Goal: Task Accomplishment & Management: Use online tool/utility

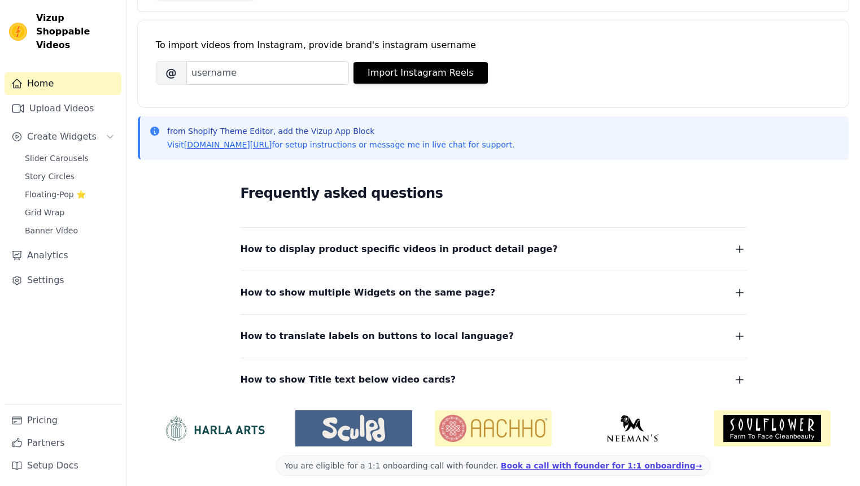
scroll to position [148, 0]
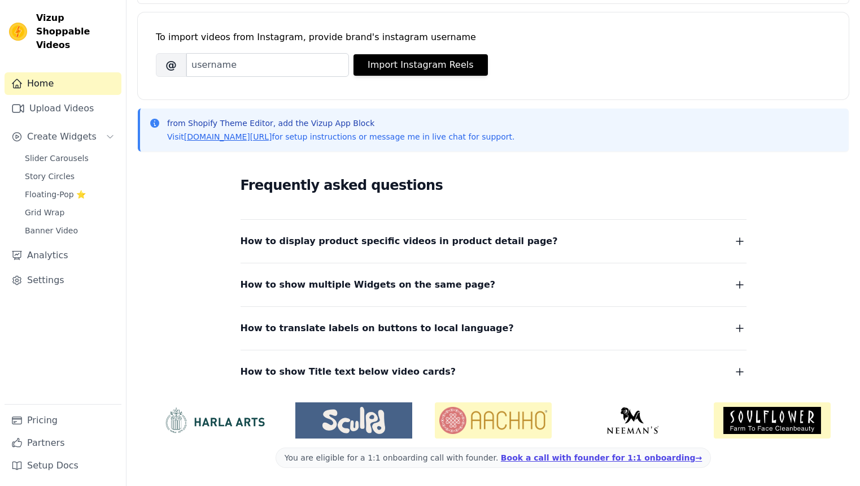
click at [739, 245] on icon "button" at bounding box center [740, 241] width 14 height 14
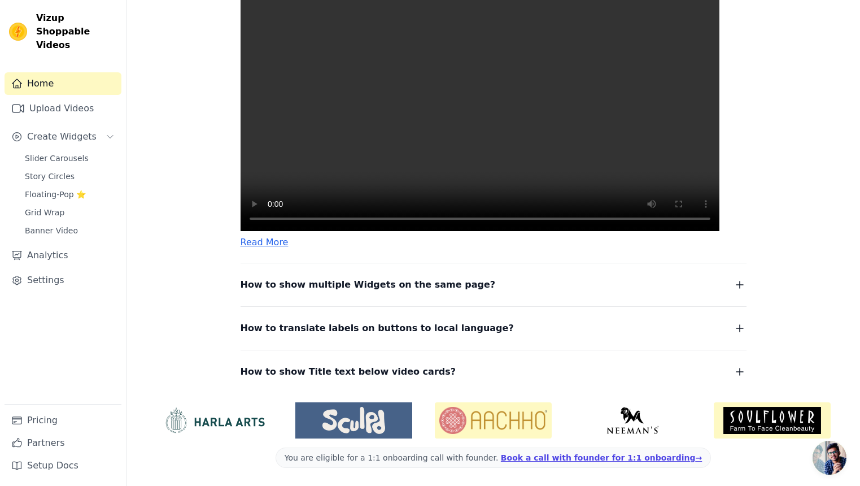
scroll to position [472, 0]
click at [573, 289] on button "How to show multiple Widgets on the same page?" at bounding box center [494, 285] width 506 height 16
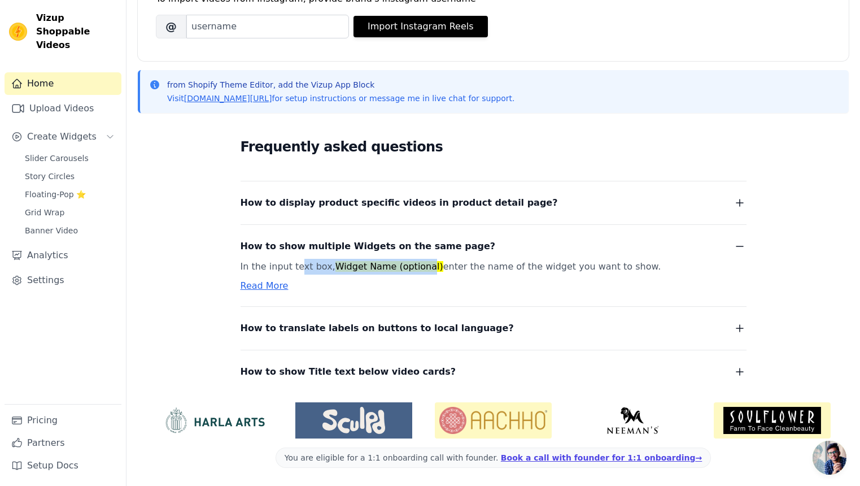
drag, startPoint x: 299, startPoint y: 269, endPoint x: 432, endPoint y: 269, distance: 132.7
click at [432, 269] on p "In the input text box, Widget Name (optional) enter the name of the widget you …" at bounding box center [480, 267] width 479 height 16
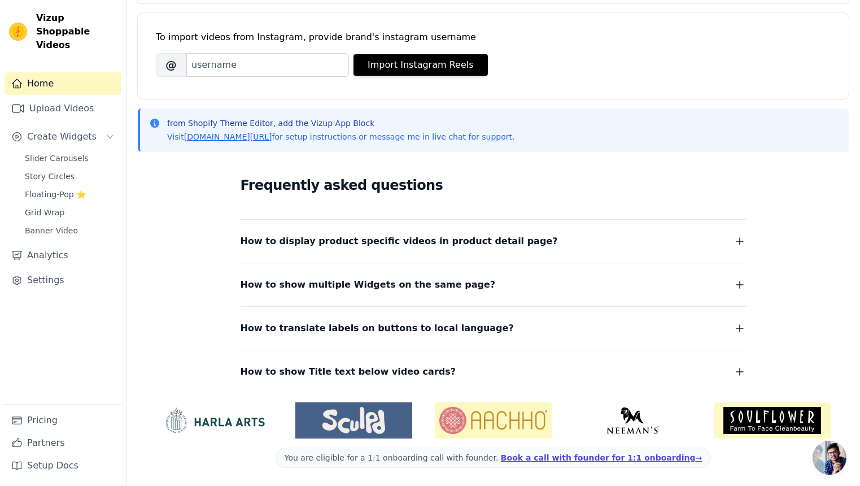
scroll to position [148, 0]
click at [427, 281] on span "How to show multiple Widgets on the same page?" at bounding box center [368, 285] width 255 height 16
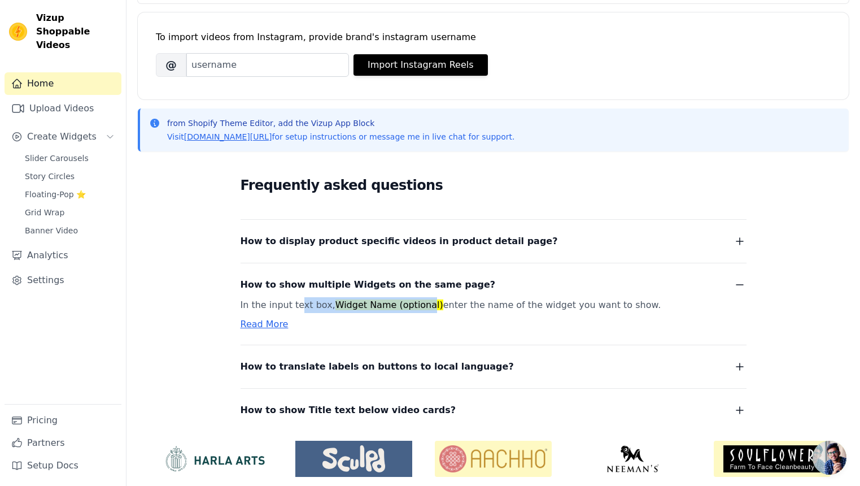
click at [276, 324] on link "Read More" at bounding box center [265, 324] width 48 height 11
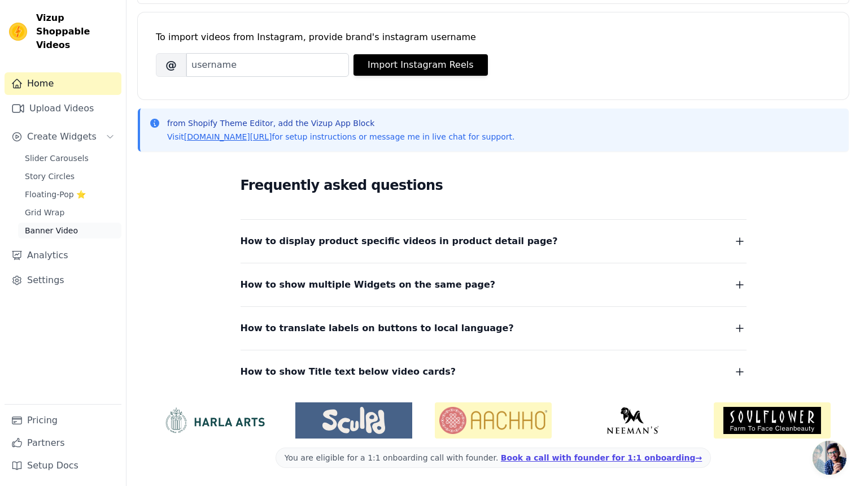
click at [90, 223] on link "Banner Video" at bounding box center [69, 231] width 103 height 16
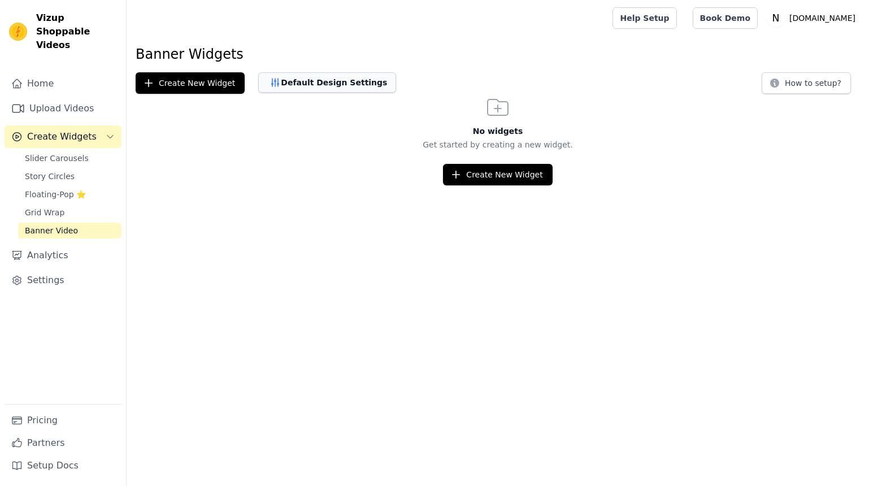
click at [316, 76] on button "Default Design Settings" at bounding box center [327, 82] width 138 height 20
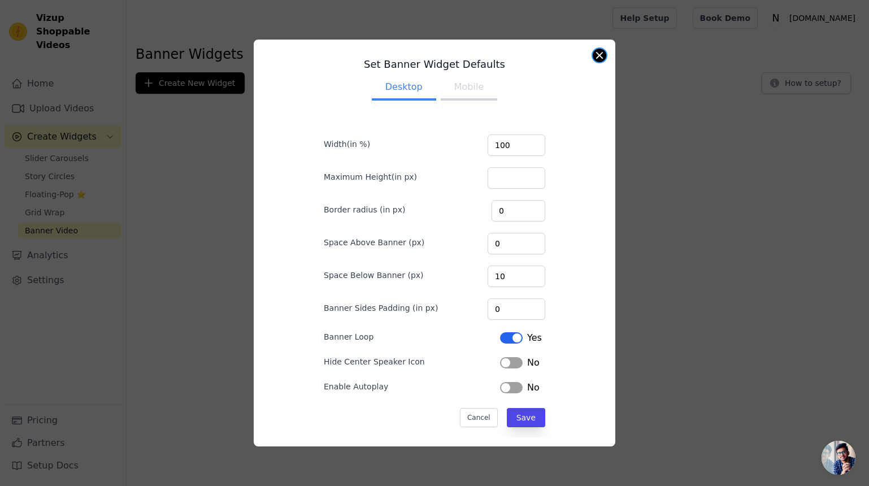
click at [604, 56] on button "Close modal" at bounding box center [599, 56] width 14 height 14
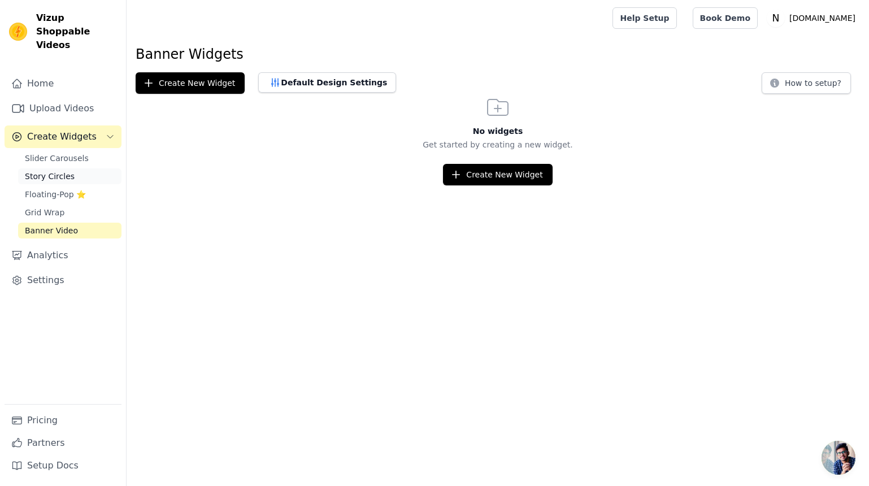
click at [53, 168] on link "Story Circles" at bounding box center [69, 176] width 103 height 16
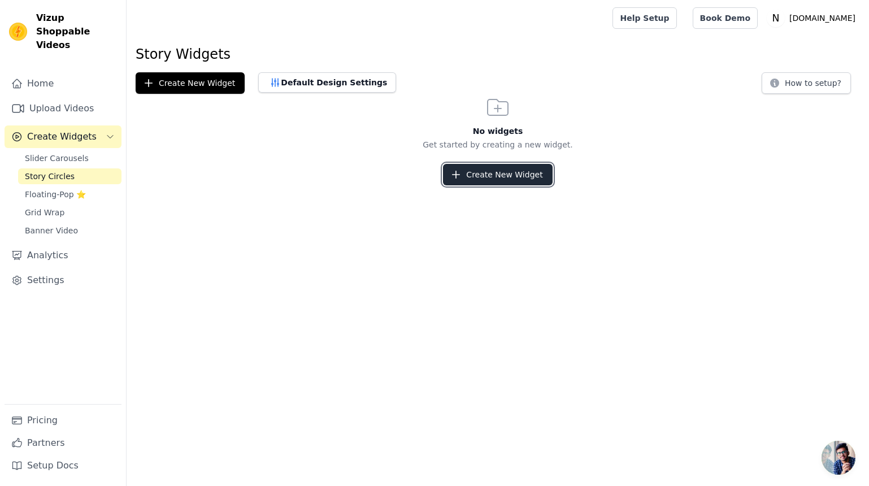
click at [474, 175] on button "Create New Widget" at bounding box center [497, 174] width 109 height 21
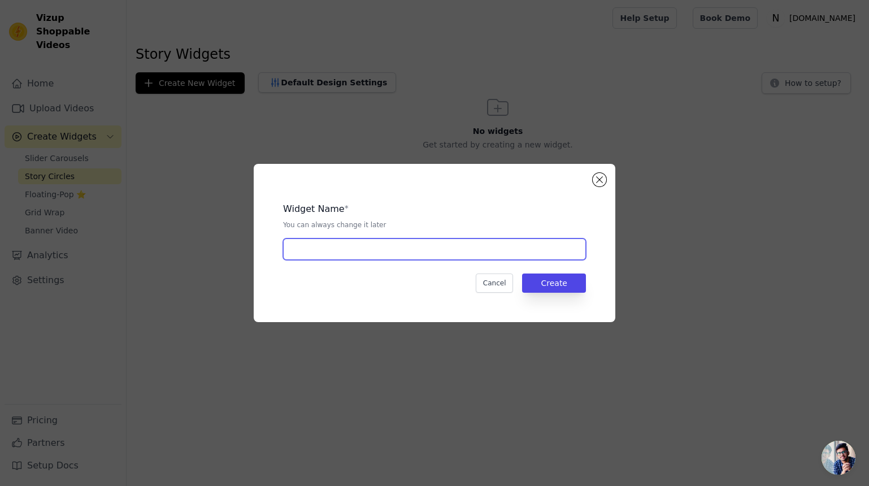
click at [383, 246] on input "text" at bounding box center [434, 248] width 303 height 21
type input "S14"
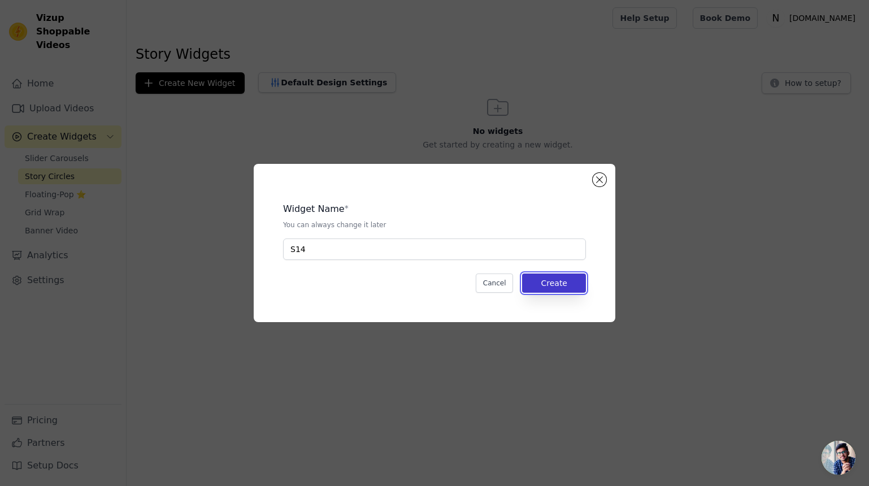
click at [557, 281] on button "Create" at bounding box center [554, 282] width 64 height 19
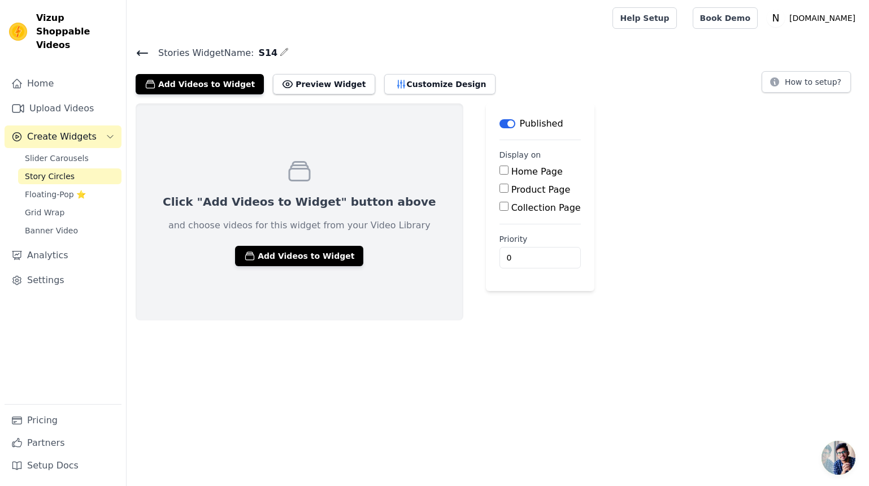
click at [517, 189] on label "Product Page" at bounding box center [540, 189] width 59 height 11
click at [508, 189] on input "Product Page" at bounding box center [503, 188] width 9 height 9
checkbox input "true"
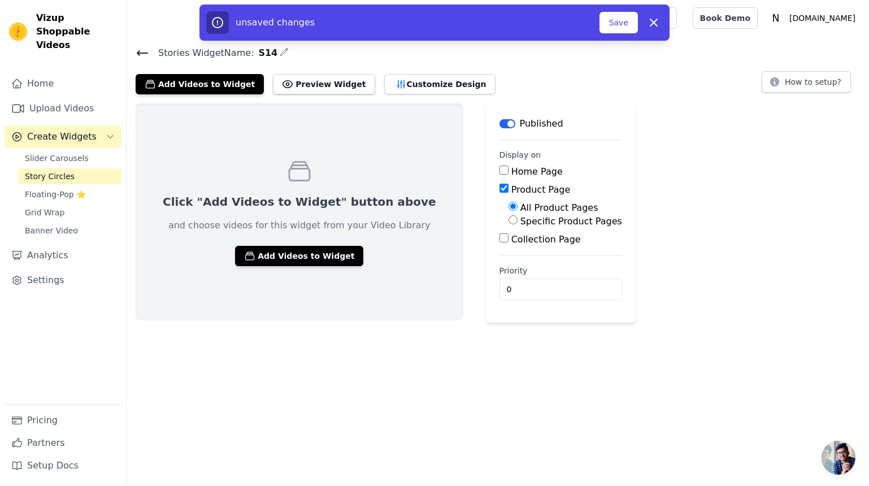
click at [520, 218] on label "Specific Product Pages" at bounding box center [571, 221] width 102 height 11
click at [508, 218] on input "Specific Product Pages" at bounding box center [512, 219] width 9 height 9
radio input "true"
click at [528, 247] on button "Select Products" at bounding box center [546, 246] width 76 height 19
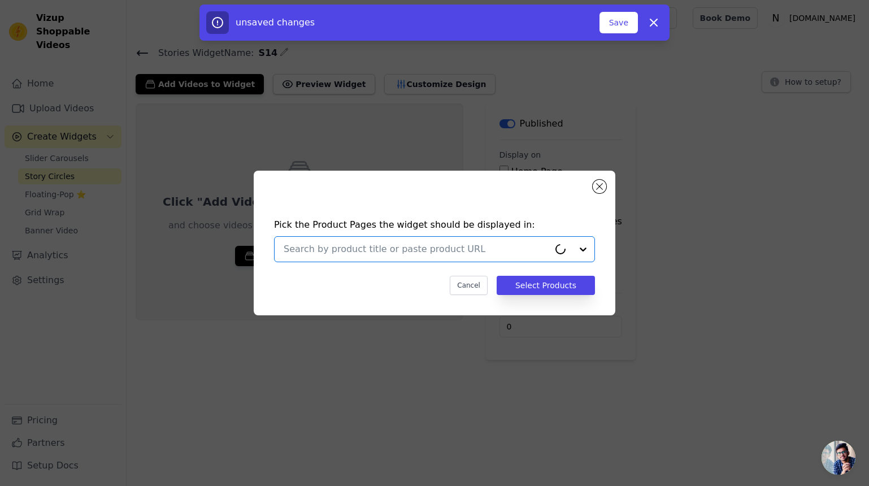
click at [428, 243] on input "text" at bounding box center [416, 249] width 265 height 14
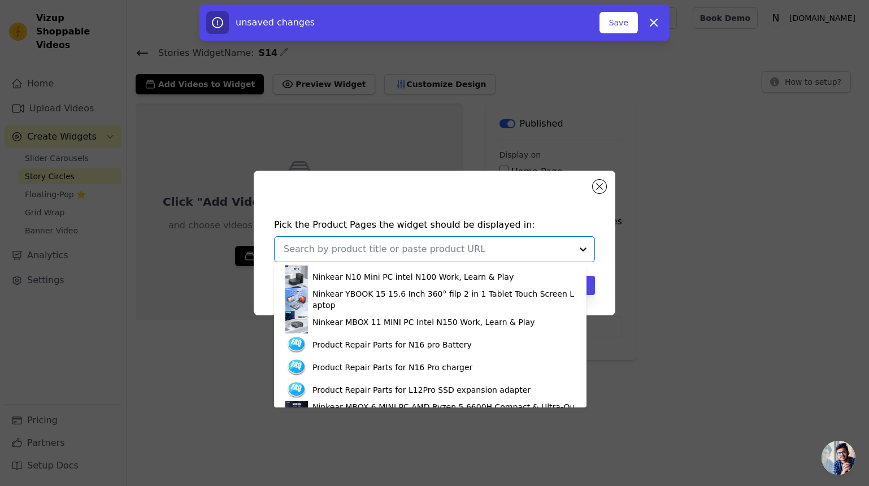
scroll to position [448, 0]
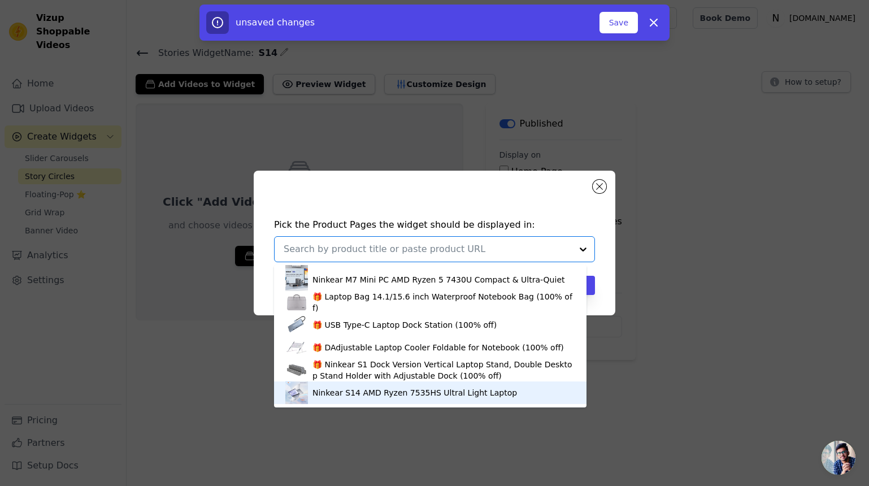
click at [410, 393] on div "Ninkear S14 AMD Ryzen 7535HS Ultral Light Laptop" at bounding box center [414, 392] width 204 height 11
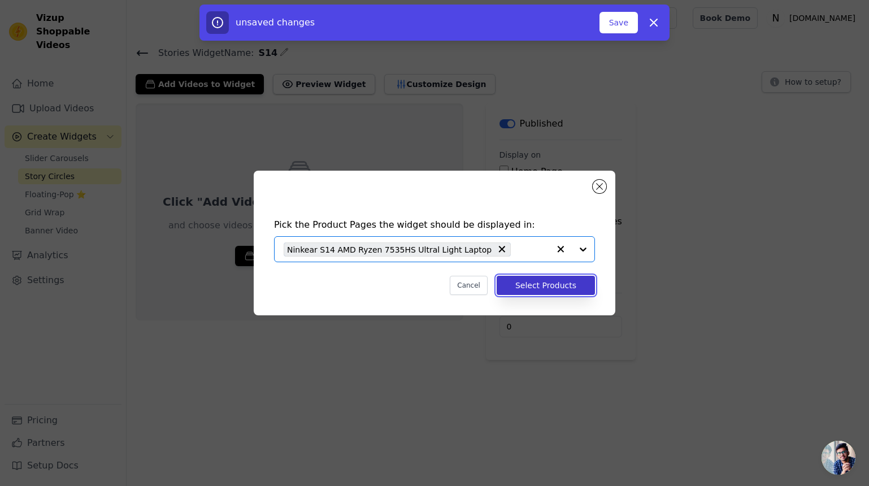
click at [540, 285] on button "Select Products" at bounding box center [545, 285] width 98 height 19
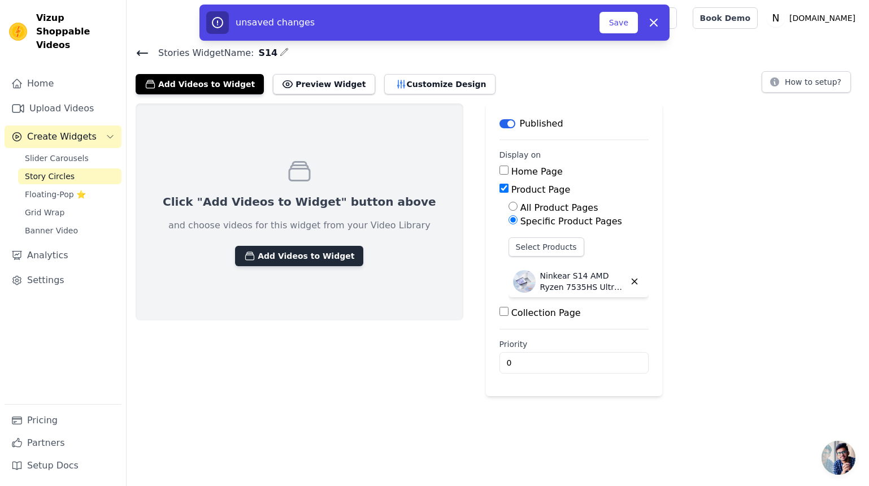
click at [305, 252] on button "Add Videos to Widget" at bounding box center [299, 256] width 128 height 20
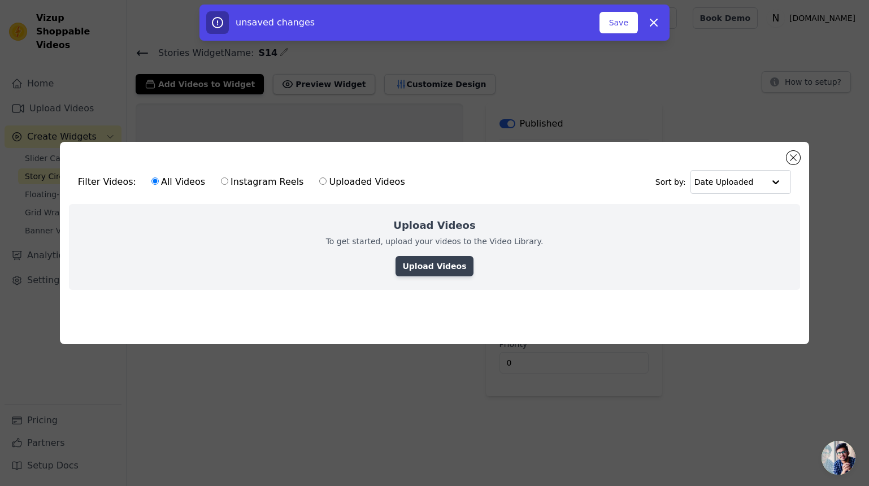
click at [435, 264] on link "Upload Videos" at bounding box center [433, 266] width 77 height 20
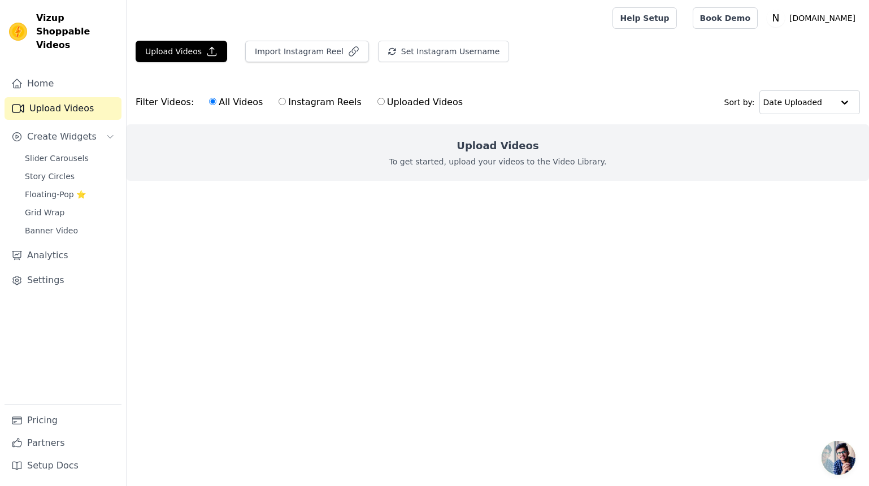
click at [481, 158] on p "To get started, upload your videos to the Video Library." at bounding box center [497, 161] width 217 height 11
click at [487, 145] on h2 "Upload Videos" at bounding box center [497, 146] width 82 height 16
click at [192, 50] on button "Upload Videos" at bounding box center [181, 51] width 91 height 21
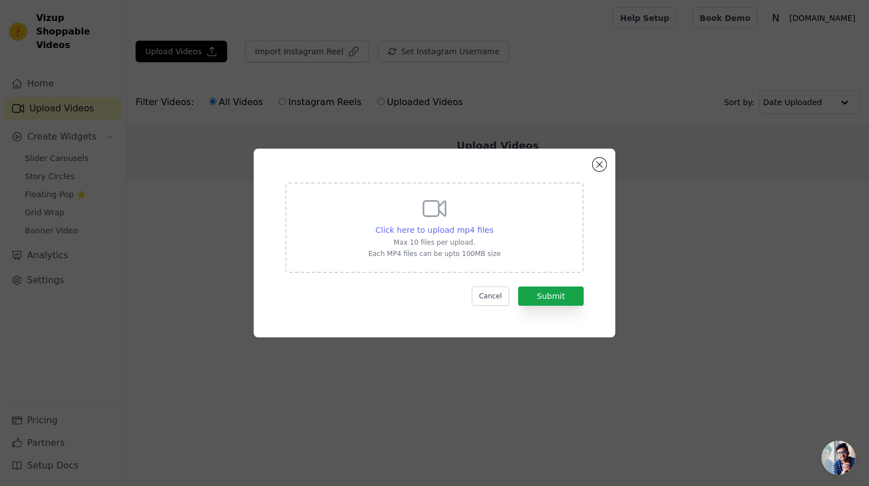
click at [436, 226] on span "Click here to upload mp4 files" at bounding box center [435, 229] width 118 height 9
click at [492, 224] on input "Click here to upload mp4 files Max 10 files per upload. Each MP4 files can be u…" at bounding box center [492, 224] width 1 height 1
type input "C:\fakepath\S14 比你想象的更轻（英语）.mp4"
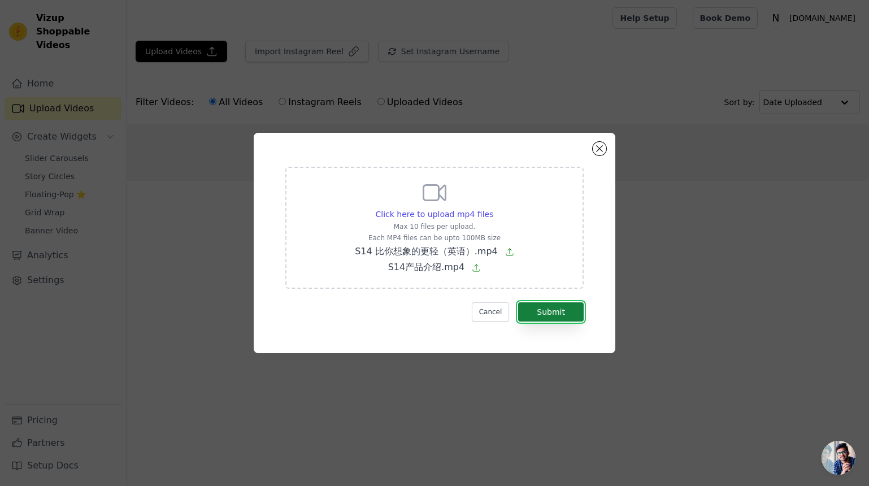
click at [562, 312] on button "Submit" at bounding box center [551, 311] width 66 height 19
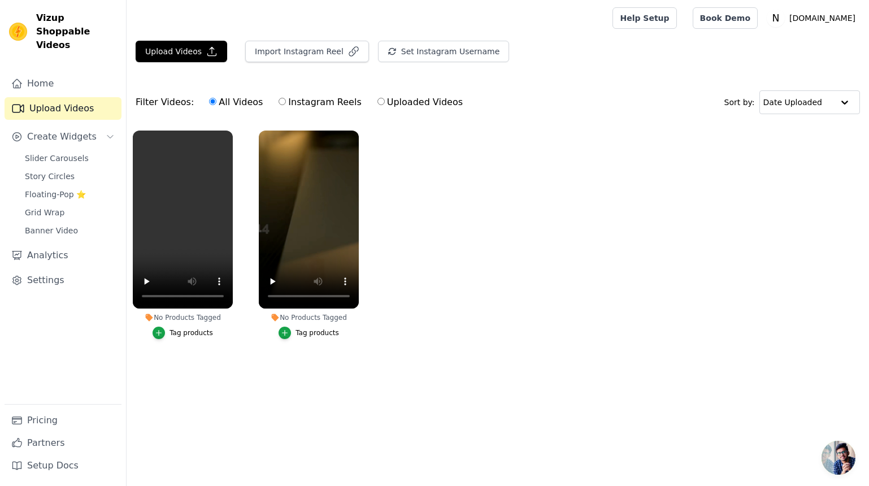
click at [422, 264] on ul "No Products Tagged Tag products No Products Tagged Tag products" at bounding box center [498, 245] width 742 height 243
click at [76, 130] on span "Create Widgets" at bounding box center [61, 137] width 69 height 14
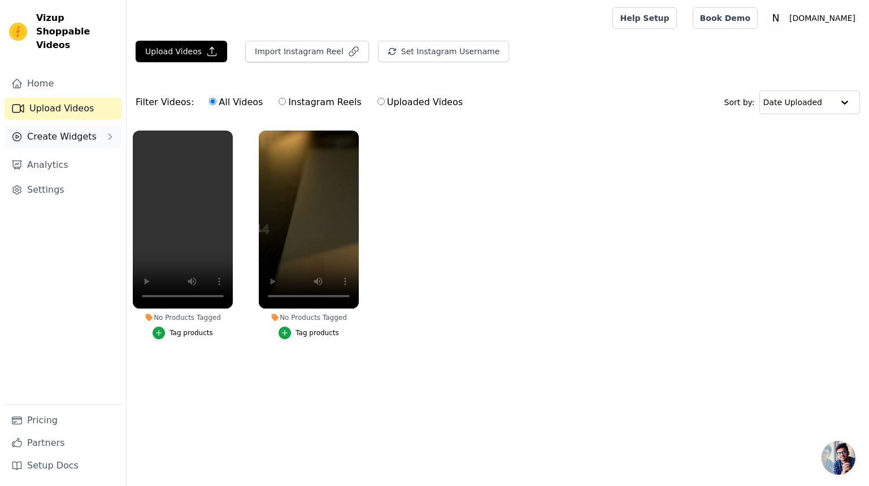
click at [76, 130] on span "Create Widgets" at bounding box center [61, 137] width 69 height 14
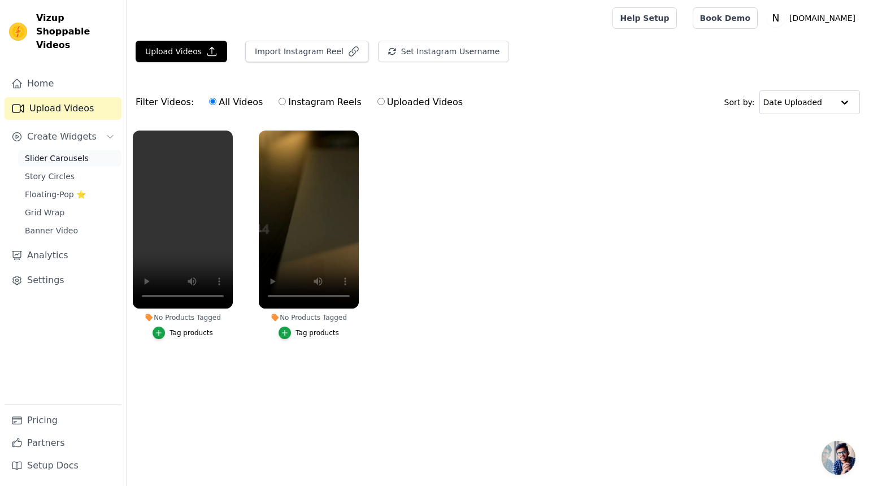
click at [74, 152] on span "Slider Carousels" at bounding box center [57, 157] width 64 height 11
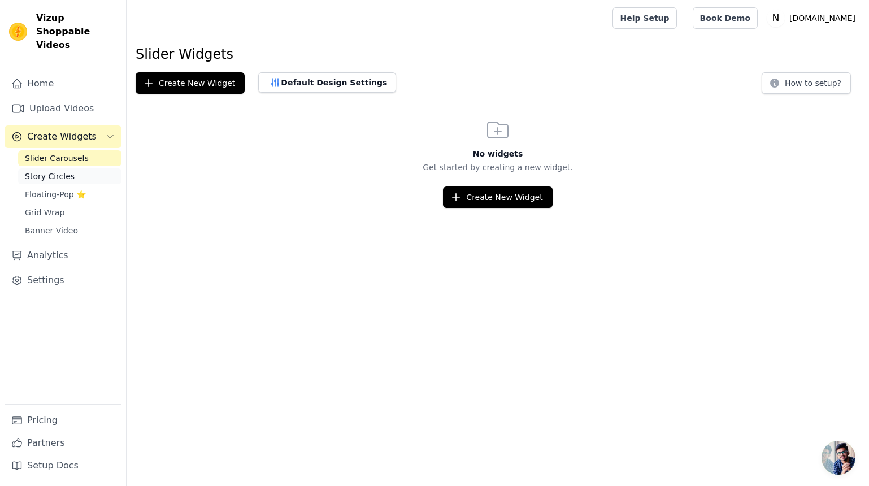
click at [62, 171] on span "Story Circles" at bounding box center [50, 176] width 50 height 11
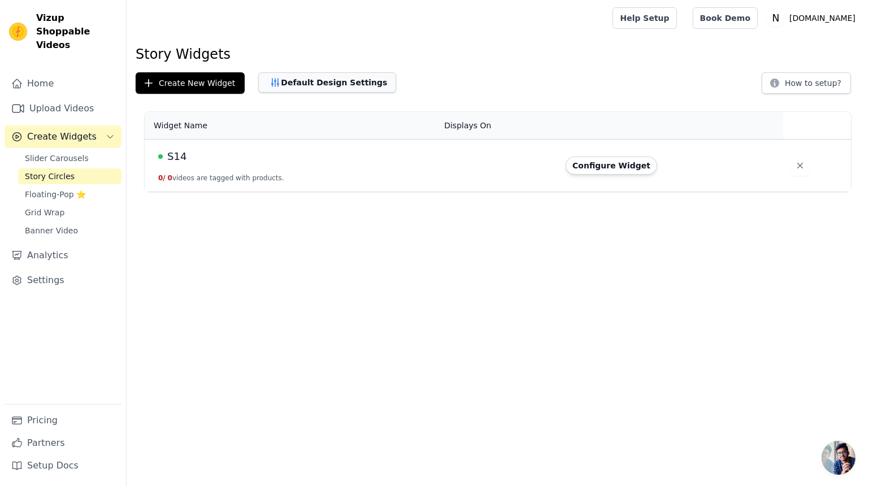
click at [324, 81] on button "Default Design Settings" at bounding box center [327, 82] width 138 height 20
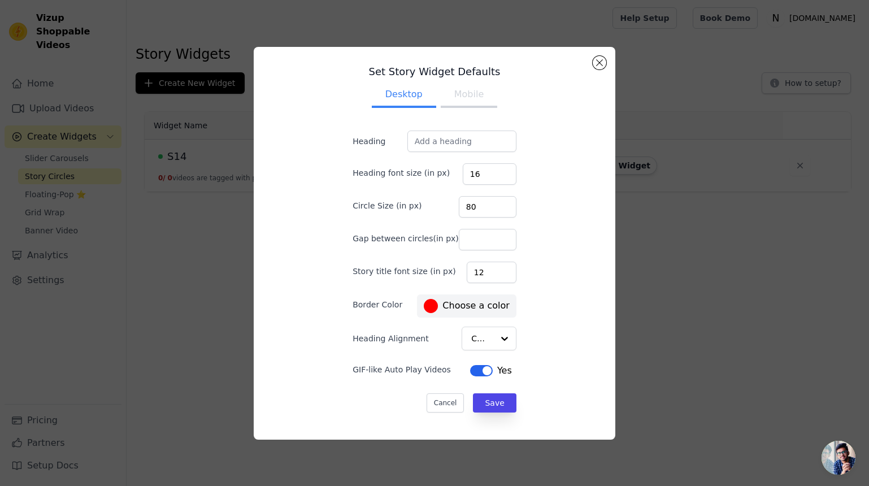
click at [468, 94] on button "Mobile" at bounding box center [469, 95] width 56 height 25
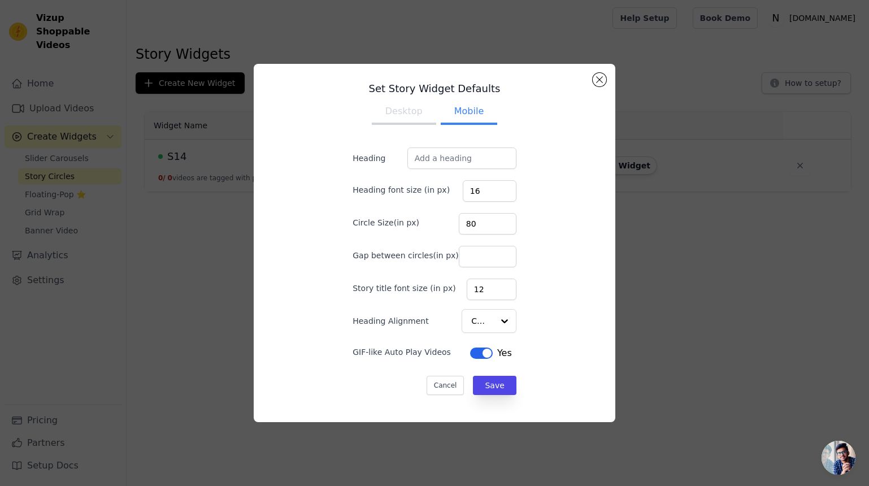
click at [396, 108] on button "Desktop" at bounding box center [404, 112] width 64 height 25
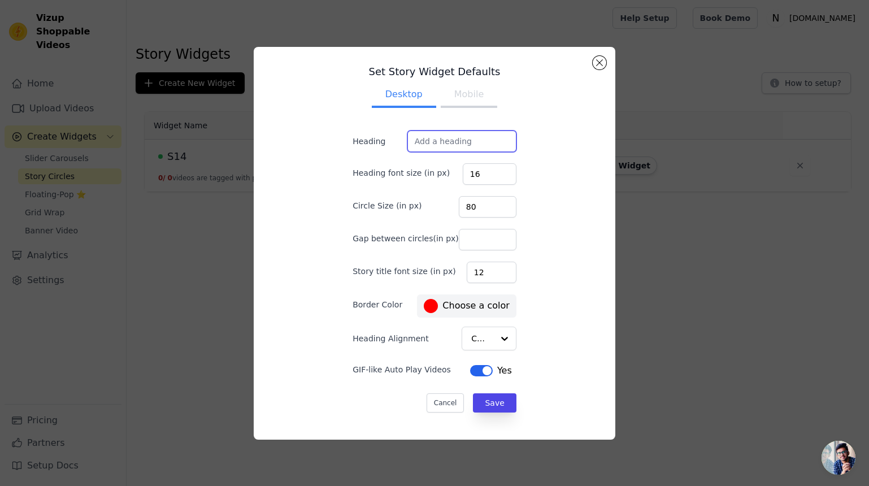
click at [448, 146] on input "Heading" at bounding box center [461, 140] width 109 height 21
type input "s"
type input "A"
drag, startPoint x: 482, startPoint y: 141, endPoint x: 390, endPoint y: 141, distance: 92.1
click at [390, 141] on div "Heading S14 Showcase" at bounding box center [434, 140] width 164 height 21
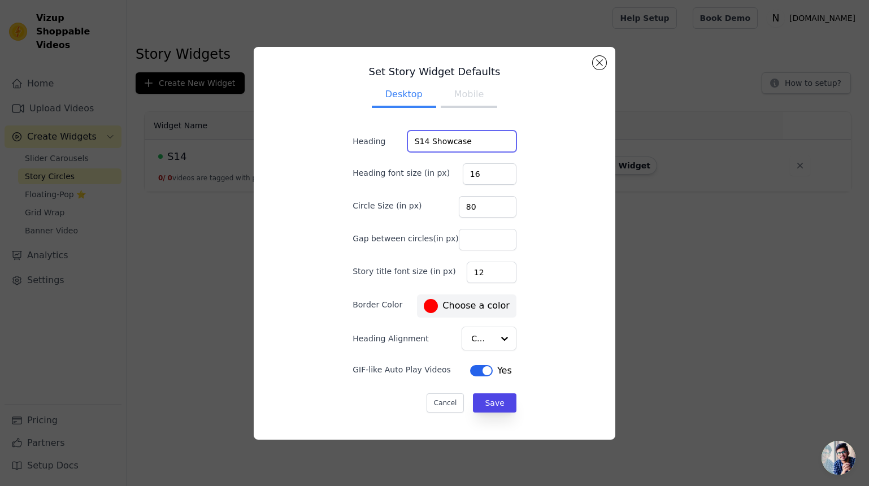
type input "S14 Showcase"
click at [472, 93] on button "Mobile" at bounding box center [469, 95] width 56 height 25
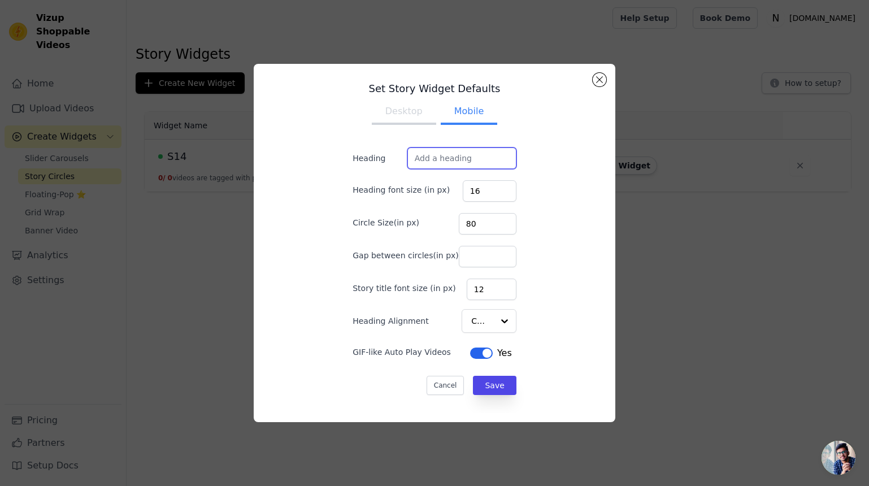
click at [460, 158] on input "Heading" at bounding box center [461, 157] width 109 height 21
paste input "S14 Showcase"
type input "S14 Showcase"
click at [406, 112] on button "Desktop" at bounding box center [404, 112] width 64 height 25
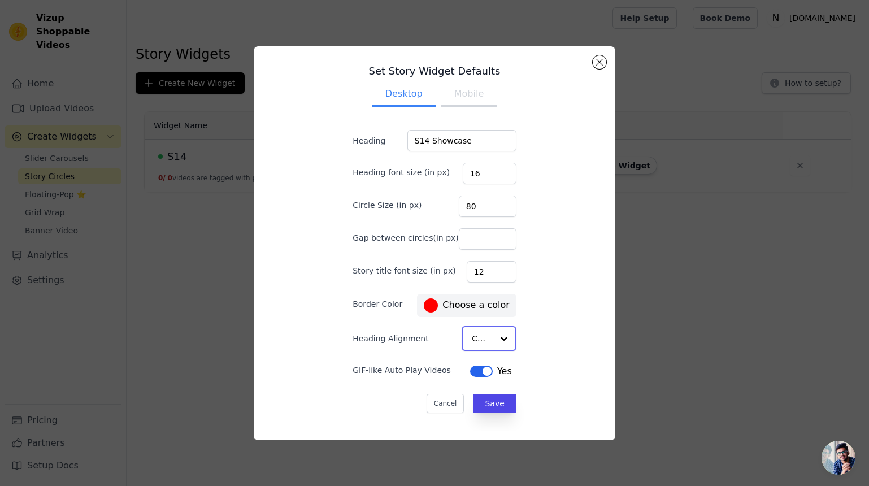
click at [479, 339] on input "Heading Alignment" at bounding box center [482, 338] width 21 height 23
click at [476, 401] on div "Left" at bounding box center [485, 413] width 49 height 24
click at [487, 408] on button "Save" at bounding box center [494, 402] width 43 height 19
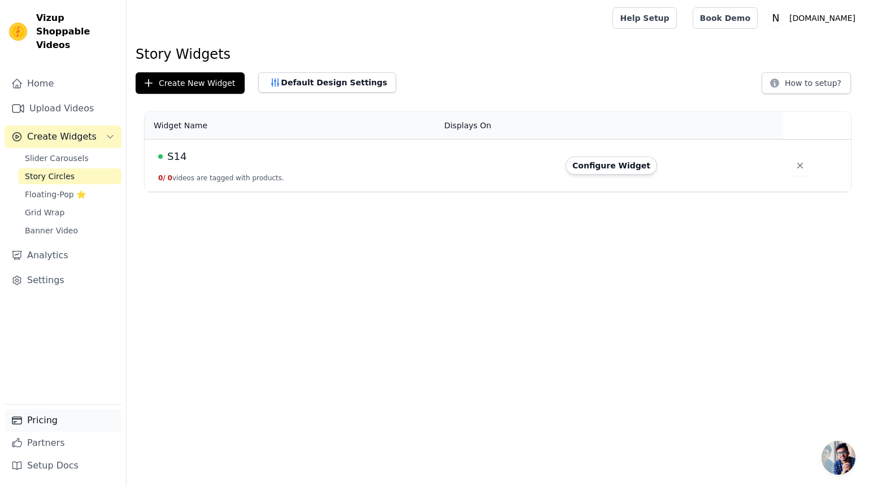
click at [53, 424] on link "Pricing" at bounding box center [63, 420] width 117 height 23
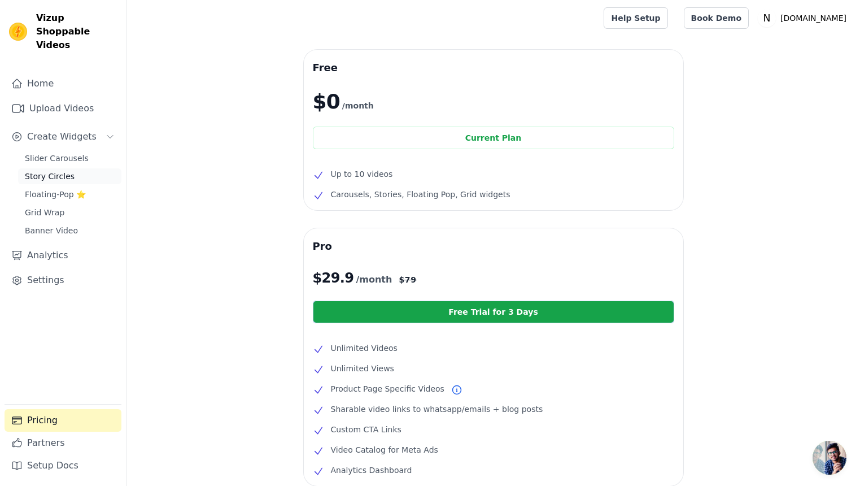
click at [64, 171] on span "Story Circles" at bounding box center [50, 176] width 50 height 11
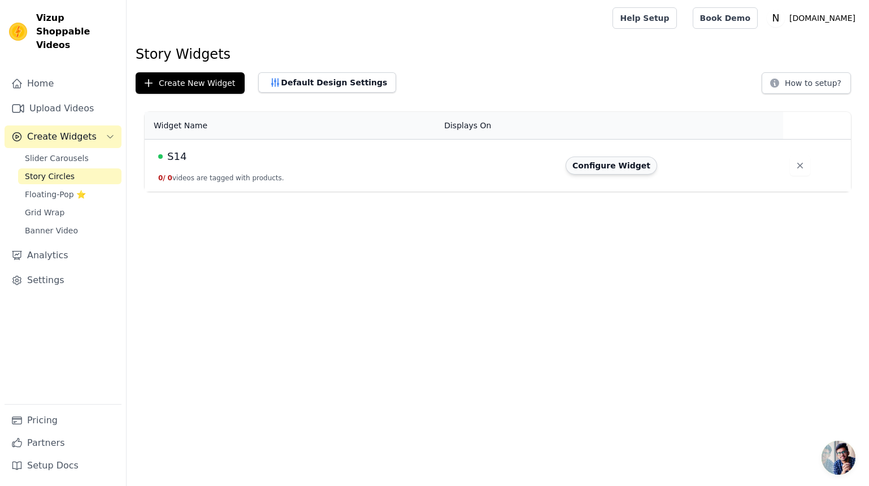
click at [609, 165] on button "Configure Widget" at bounding box center [610, 165] width 91 height 18
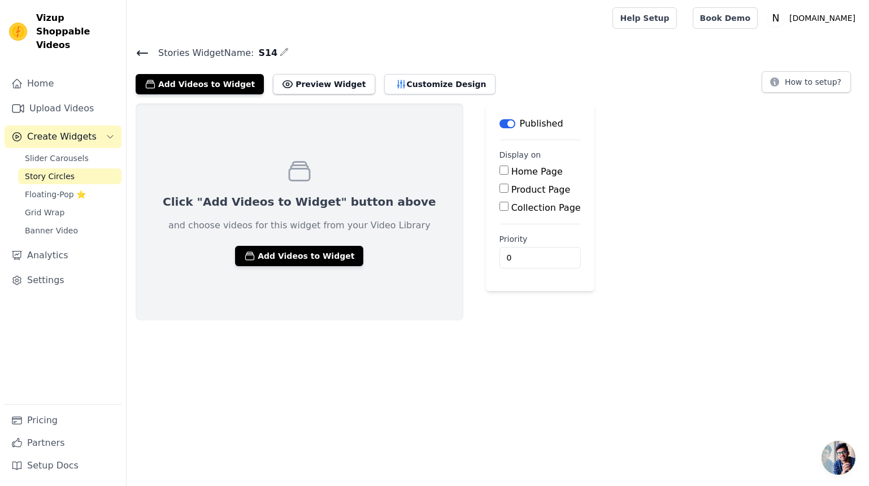
click at [139, 53] on icon at bounding box center [142, 53] width 10 height 5
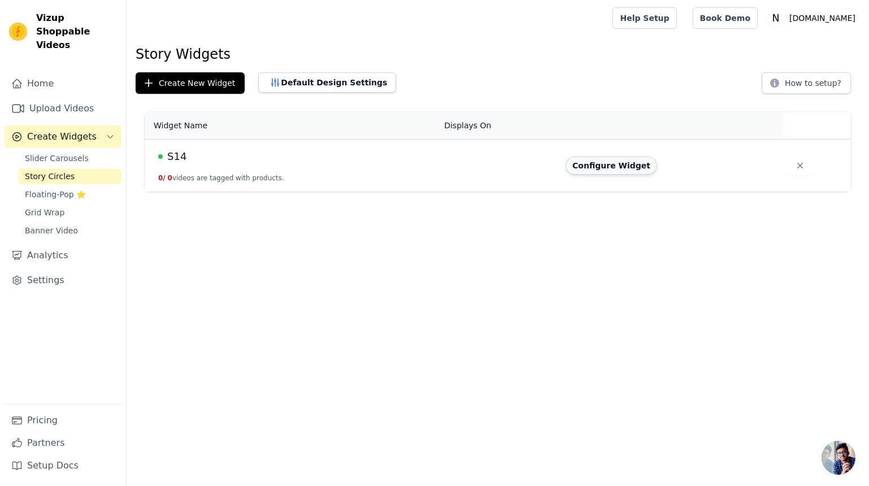
click at [601, 166] on button "Configure Widget" at bounding box center [610, 165] width 91 height 18
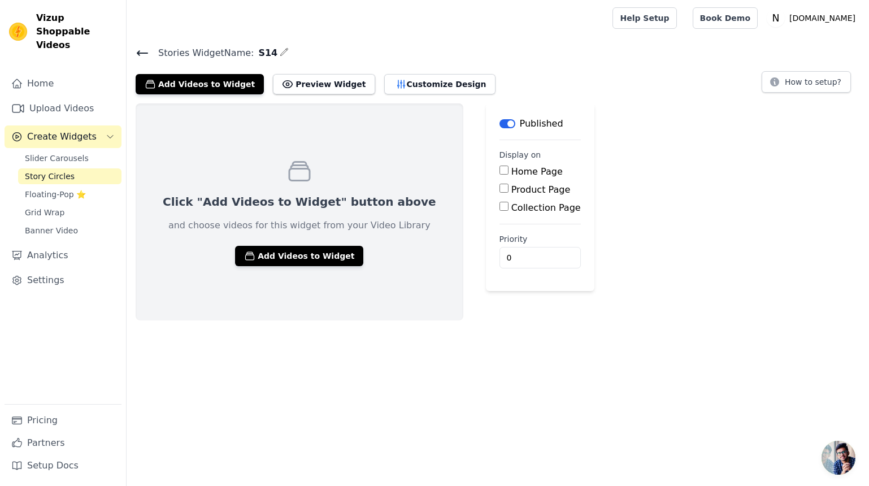
click at [499, 189] on input "Product Page" at bounding box center [503, 188] width 9 height 9
checkbox input "true"
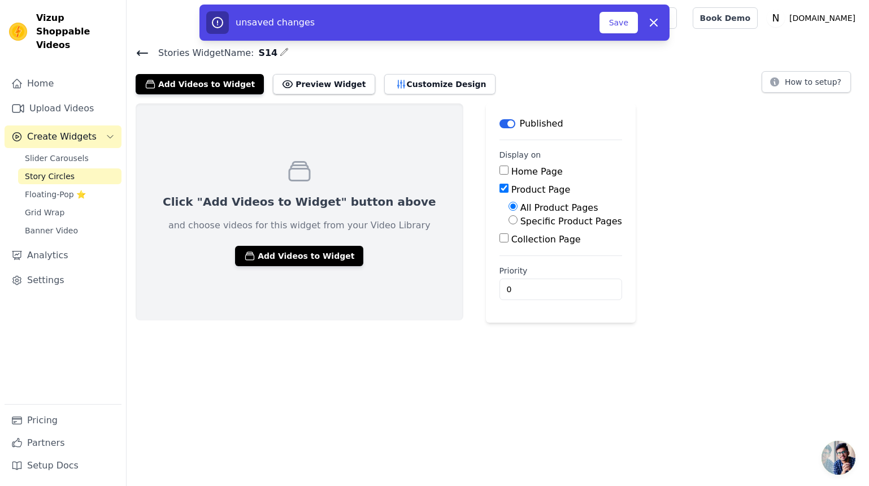
click at [508, 220] on input "Specific Product Pages" at bounding box center [512, 219] width 9 height 9
radio input "true"
click at [518, 249] on button "Select Products" at bounding box center [546, 246] width 76 height 19
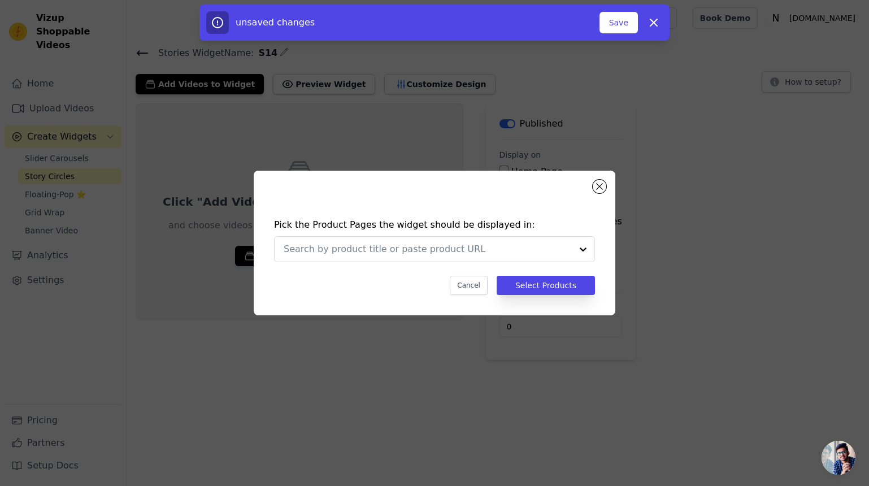
click at [478, 245] on input "text" at bounding box center [428, 249] width 288 height 14
click at [479, 253] on input "text" at bounding box center [428, 249] width 288 height 14
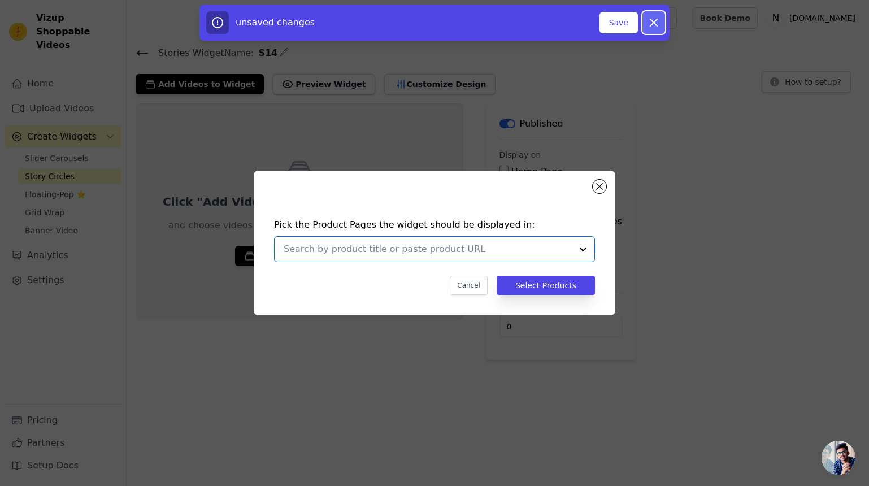
click at [657, 23] on icon "button" at bounding box center [654, 23] width 14 height 14
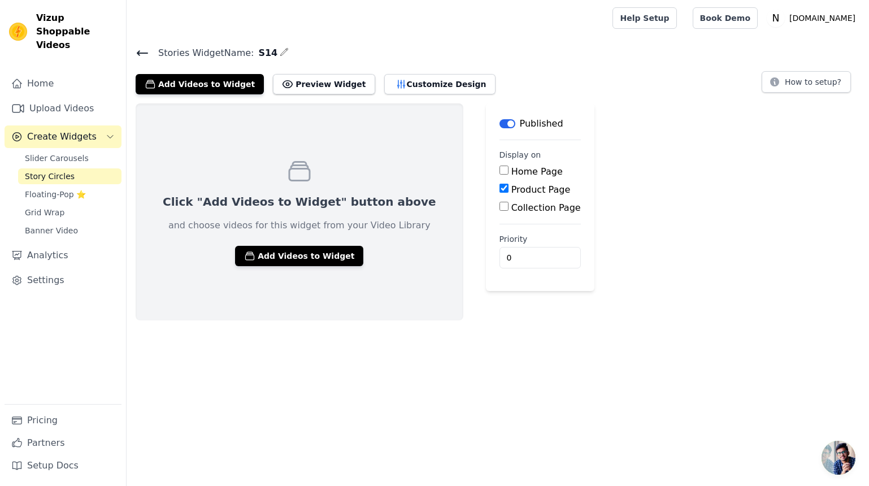
click at [499, 189] on input "Product Page" at bounding box center [503, 188] width 9 height 9
checkbox input "true"
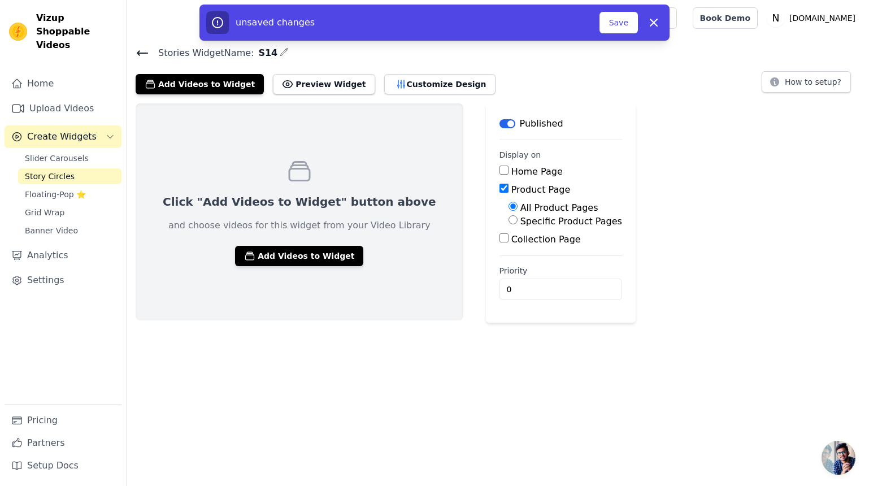
click at [508, 221] on input "Specific Product Pages" at bounding box center [512, 219] width 9 height 9
radio input "true"
click at [508, 245] on button "Select Products" at bounding box center [546, 246] width 76 height 19
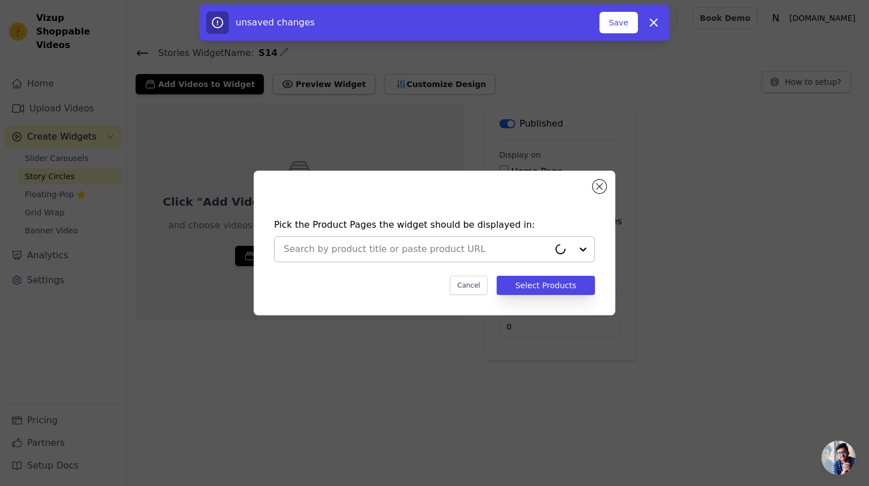
click at [399, 236] on div at bounding box center [434, 249] width 321 height 26
click at [400, 243] on input "text" at bounding box center [416, 249] width 265 height 14
click at [400, 243] on input "text" at bounding box center [428, 249] width 288 height 14
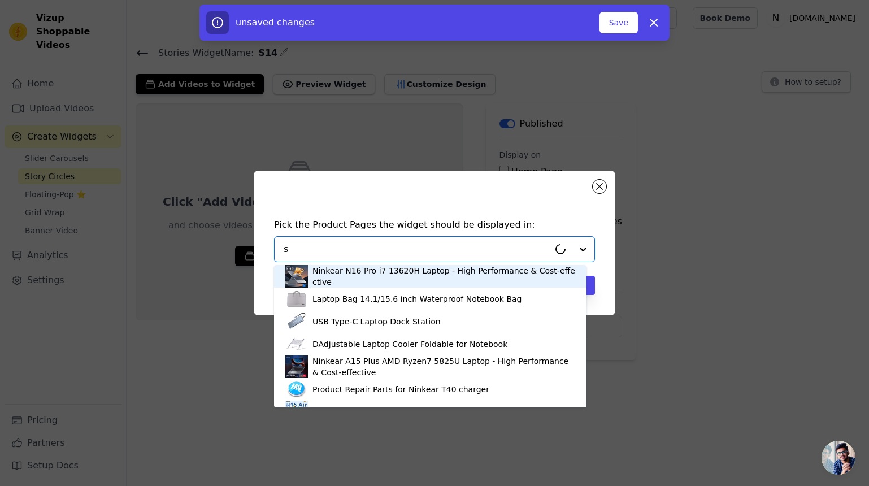
type input "是。"
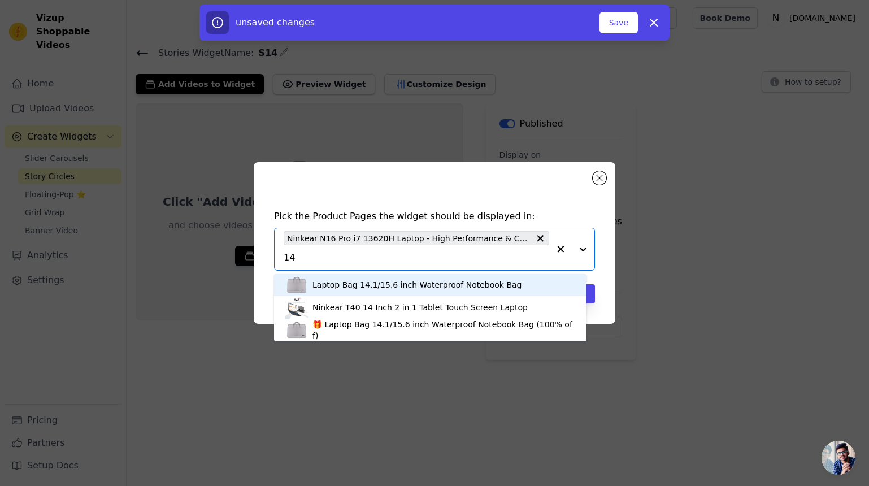
type input "14"
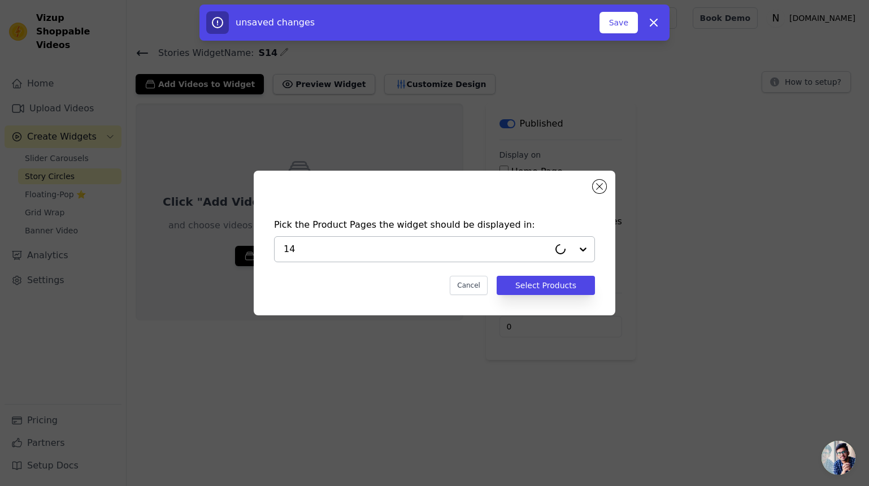
click at [474, 249] on input "14" at bounding box center [416, 249] width 265 height 14
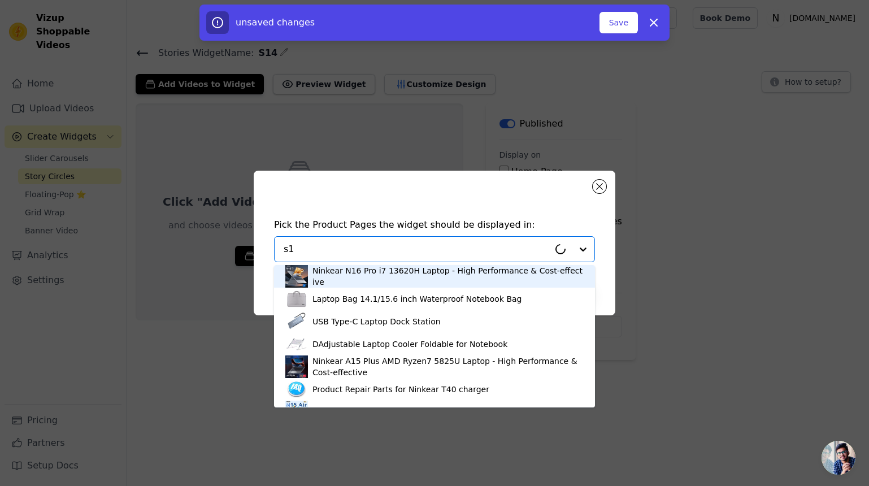
type input "s14"
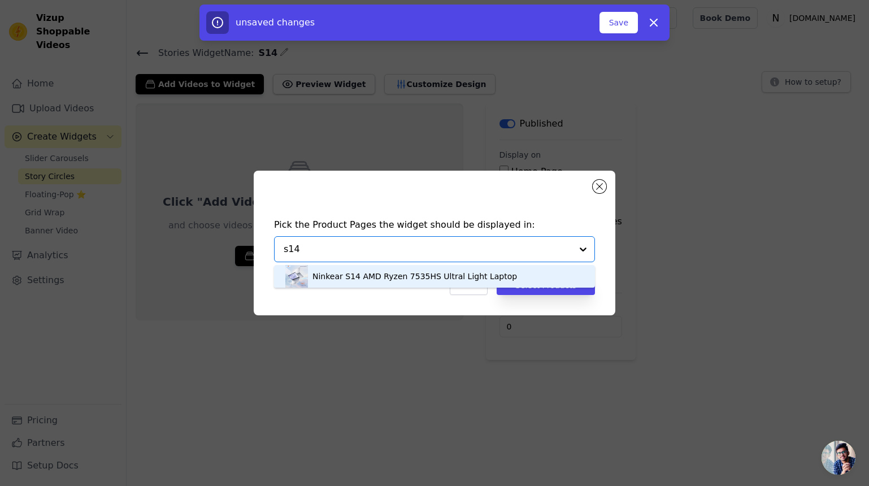
click at [466, 276] on div "Ninkear S14 AMD Ryzen 7535HS Ultral Light Laptop" at bounding box center [414, 276] width 204 height 11
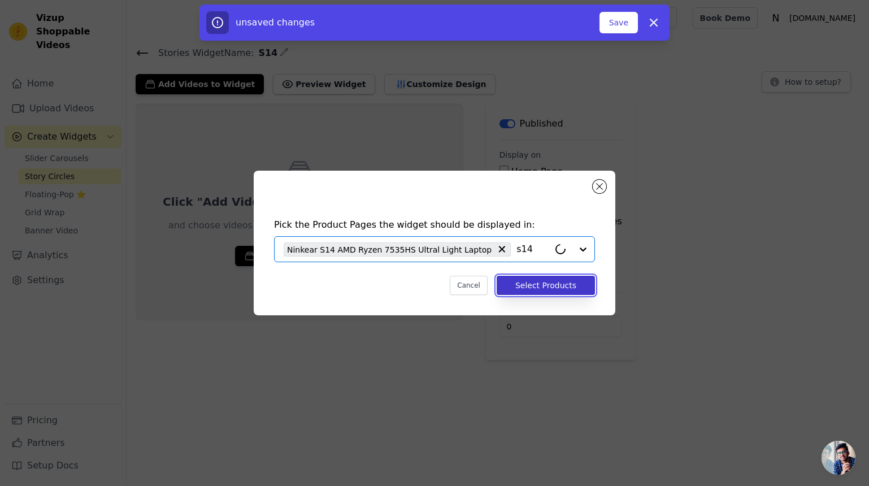
click at [556, 289] on button "Select Products" at bounding box center [545, 285] width 98 height 19
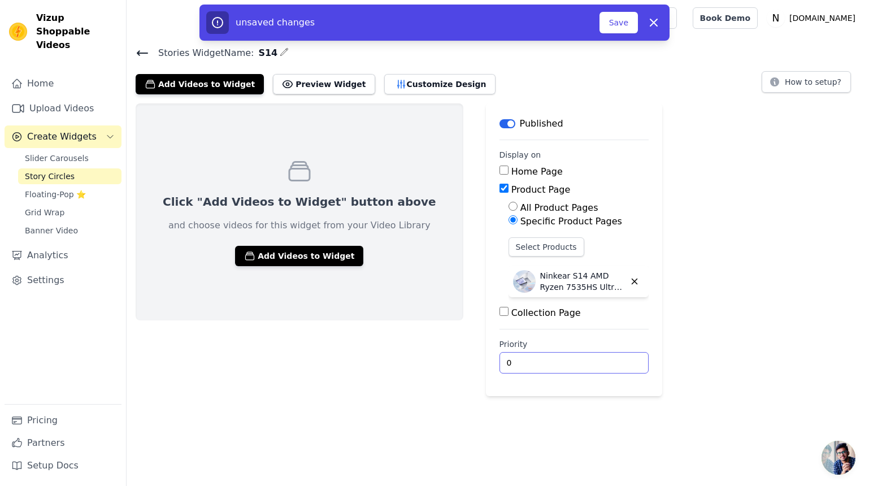
click at [499, 356] on input "0" at bounding box center [573, 362] width 149 height 21
drag, startPoint x: 511, startPoint y: 339, endPoint x: 465, endPoint y: 339, distance: 45.2
click at [486, 339] on main "Label Published Display on Home Page Product Page All Product Pages Specific Pr…" at bounding box center [574, 249] width 176 height 293
copy label "Priority"
click at [714, 331] on div "Click "Add Videos to Widget" button above and choose videos for this widget fro…" at bounding box center [498, 249] width 742 height 293
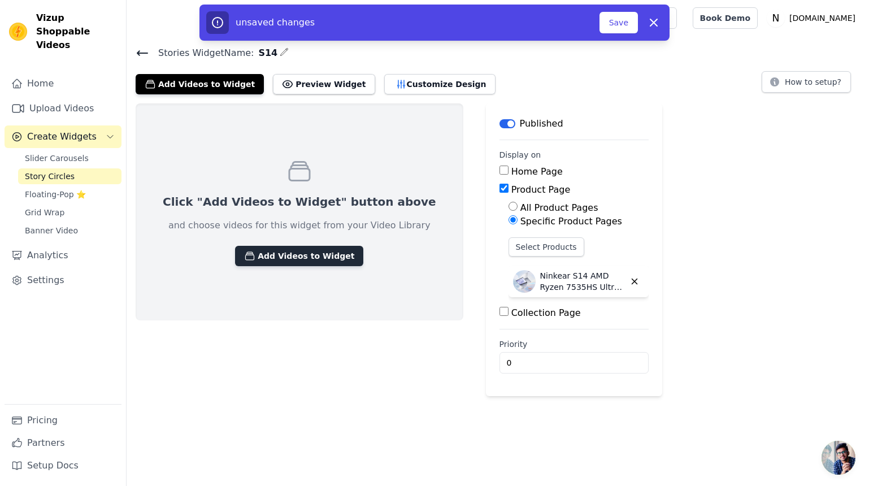
click at [308, 253] on button "Add Videos to Widget" at bounding box center [299, 256] width 128 height 20
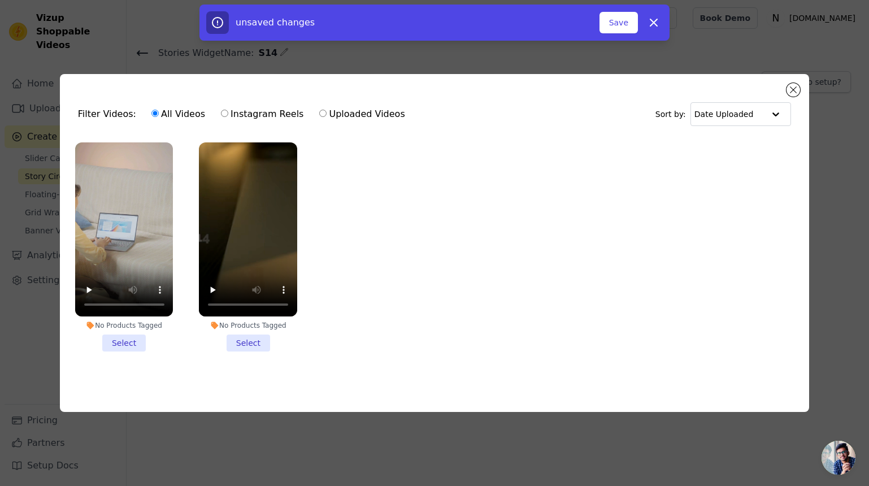
click at [133, 342] on li "No Products Tagged Select" at bounding box center [124, 247] width 98 height 210
click at [0, 0] on input "No Products Tagged Select" at bounding box center [0, 0] width 0 height 0
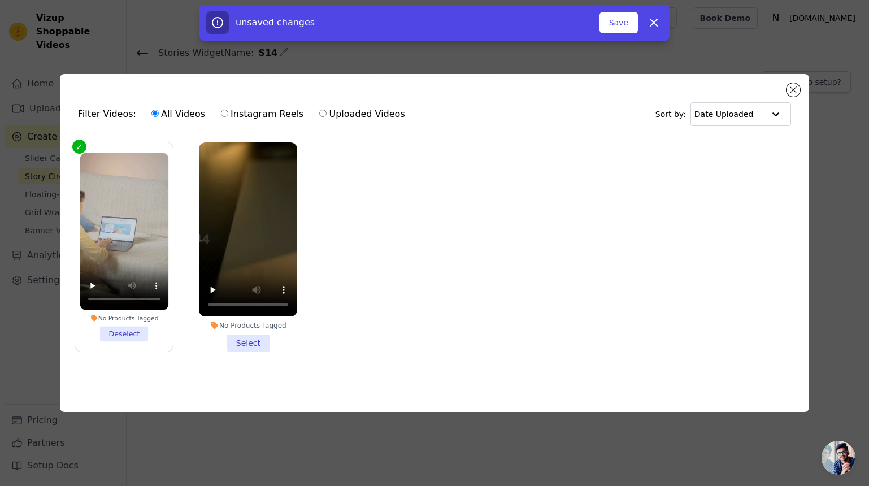
click at [247, 344] on li "No Products Tagged Select" at bounding box center [248, 247] width 98 height 210
click at [0, 0] on input "No Products Tagged Select" at bounding box center [0, 0] width 0 height 0
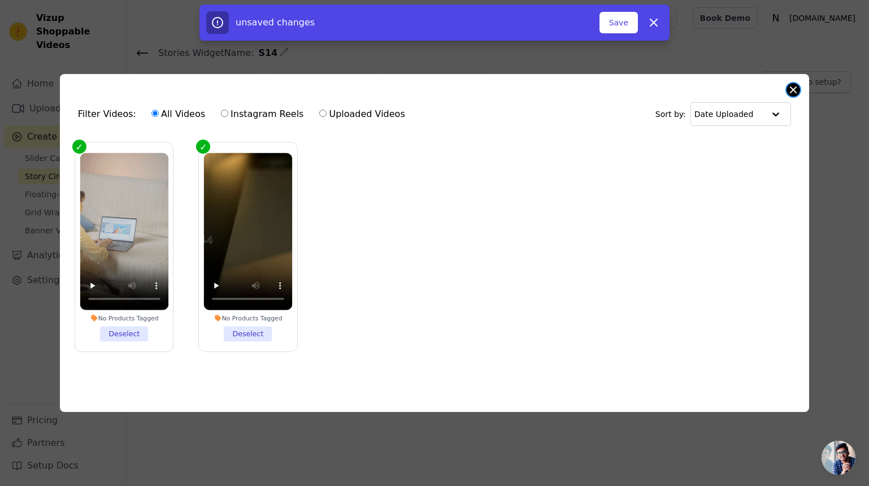
click at [795, 87] on button "Close modal" at bounding box center [793, 90] width 14 height 14
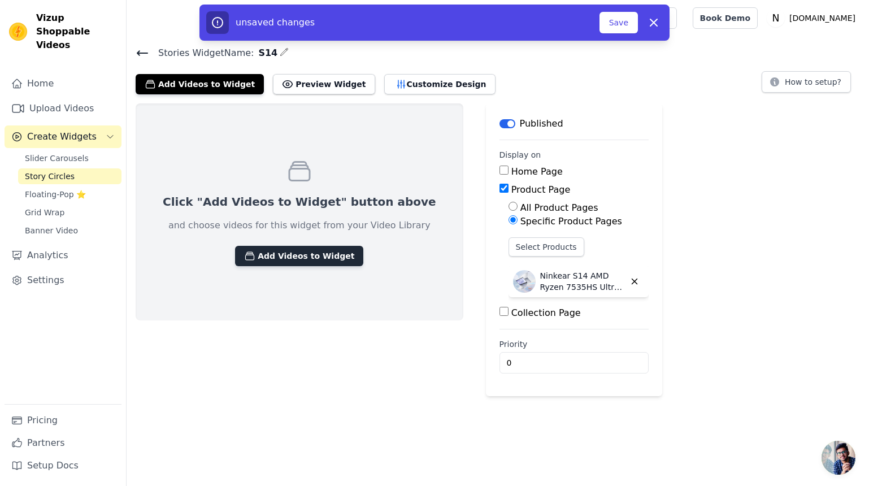
click at [315, 259] on button "Add Videos to Widget" at bounding box center [299, 256] width 128 height 20
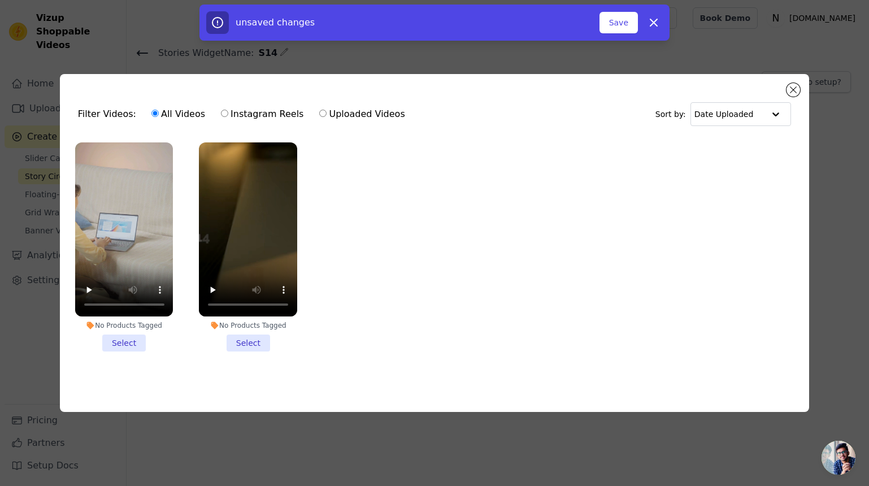
click at [124, 340] on li "No Products Tagged Select" at bounding box center [124, 247] width 98 height 210
click at [0, 0] on input "No Products Tagged Select" at bounding box center [0, 0] width 0 height 0
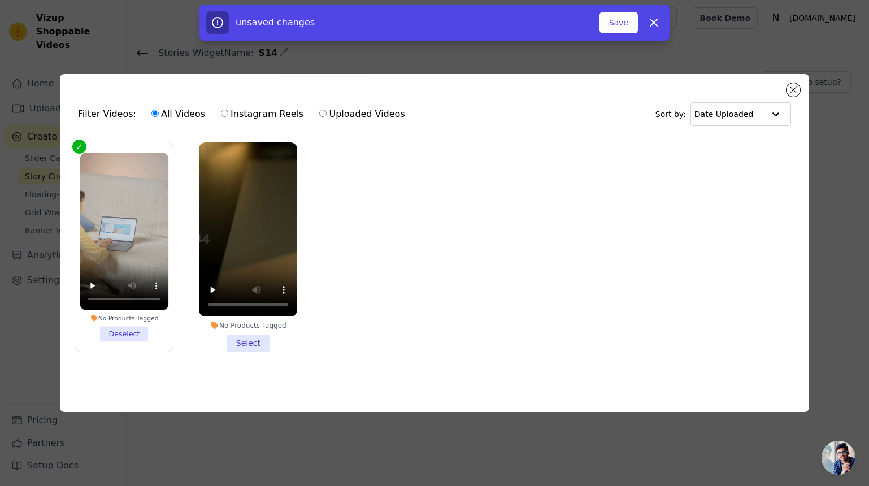
click at [252, 339] on li "No Products Tagged Select" at bounding box center [248, 247] width 98 height 210
click at [0, 0] on input "No Products Tagged Select" at bounding box center [0, 0] width 0 height 0
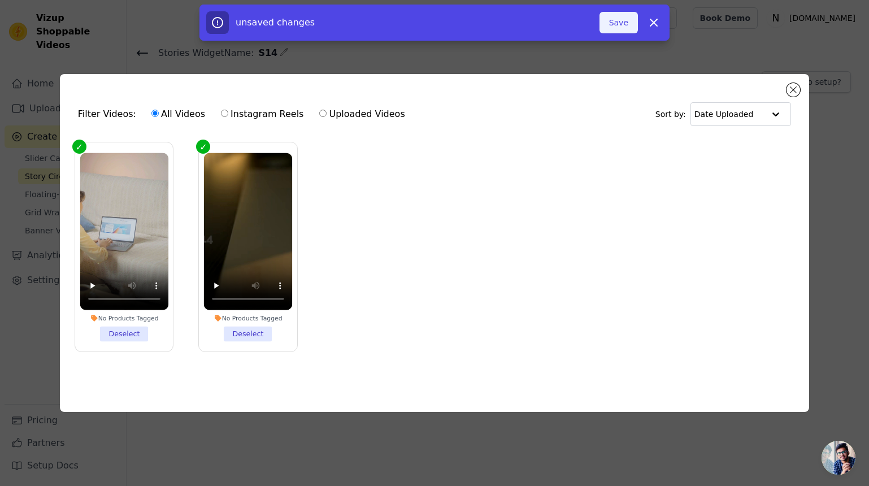
click at [615, 33] on button "Save" at bounding box center [618, 22] width 38 height 21
click at [620, 22] on button "Save" at bounding box center [618, 22] width 38 height 21
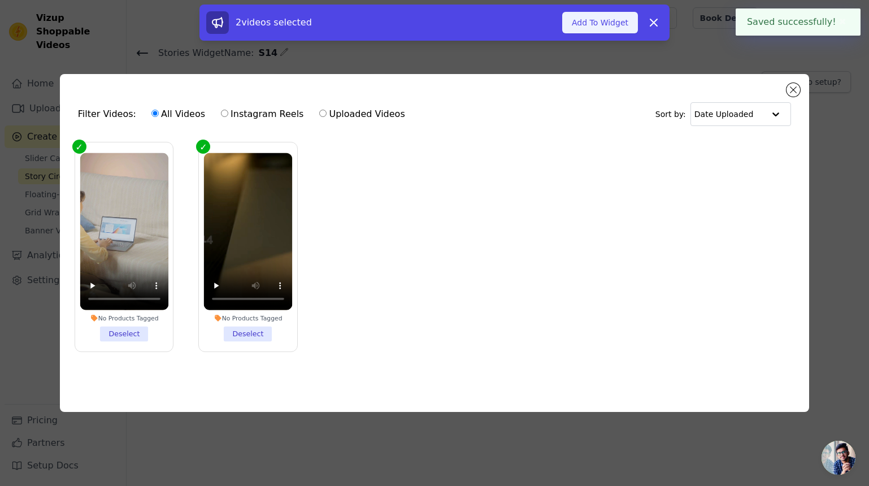
click at [609, 23] on button "Add To Widget" at bounding box center [600, 22] width 76 height 21
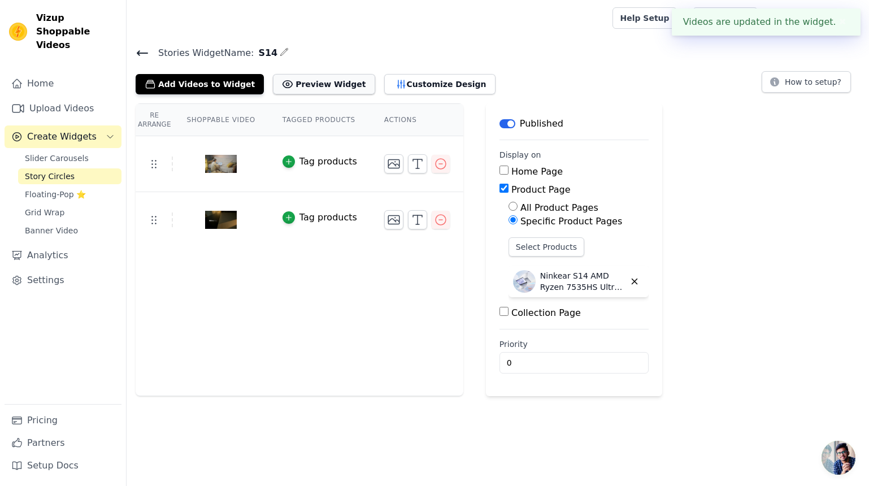
click at [324, 81] on button "Preview Widget" at bounding box center [324, 84] width 102 height 20
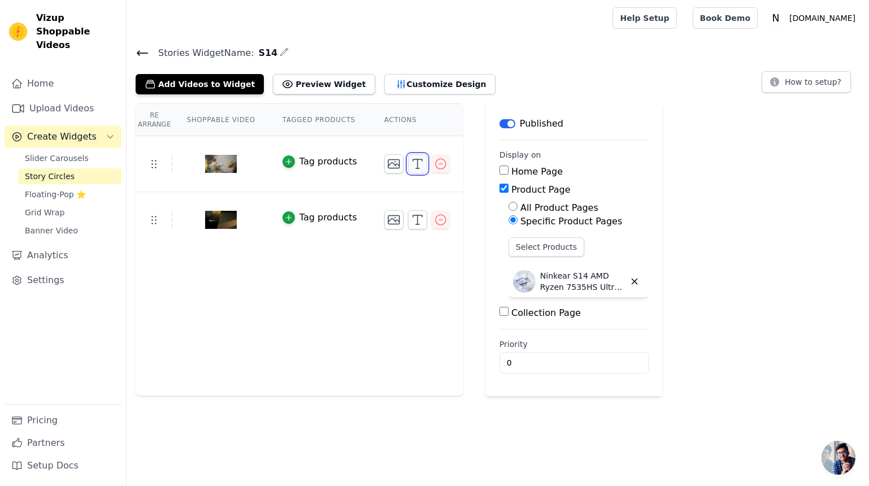
click at [417, 166] on icon "button" at bounding box center [418, 164] width 14 height 14
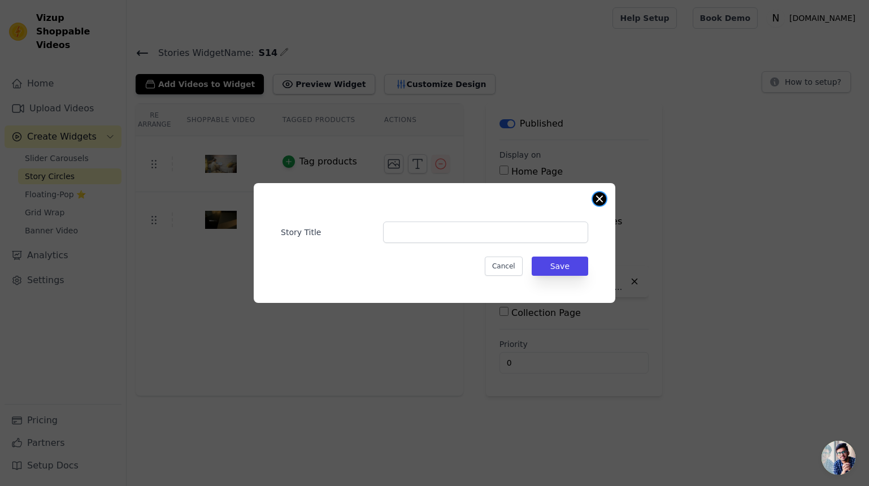
click at [599, 202] on button "Close modal" at bounding box center [599, 199] width 14 height 14
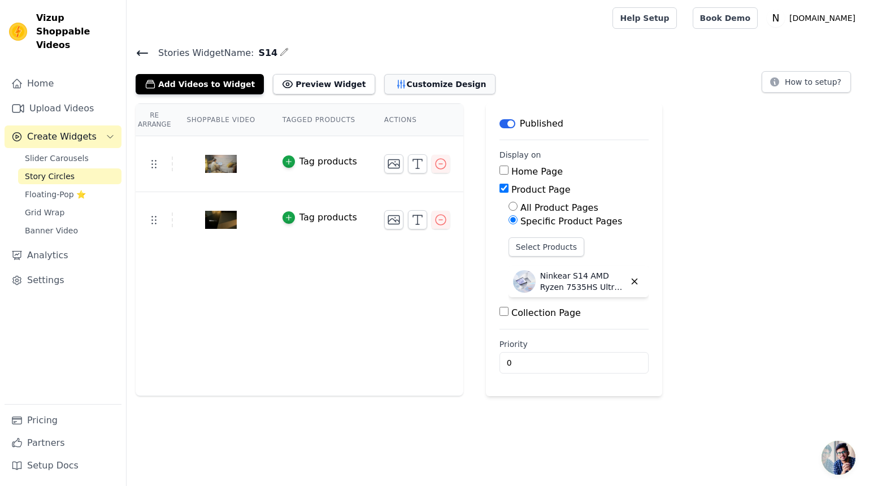
click at [422, 82] on button "Customize Design" at bounding box center [439, 84] width 111 height 20
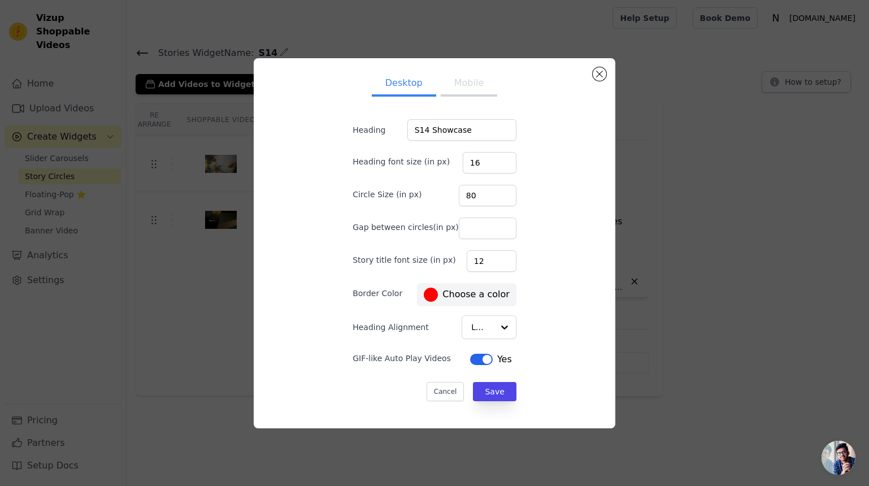
click at [471, 356] on button "Label" at bounding box center [481, 359] width 23 height 11
click at [474, 86] on button "Mobile" at bounding box center [469, 84] width 56 height 25
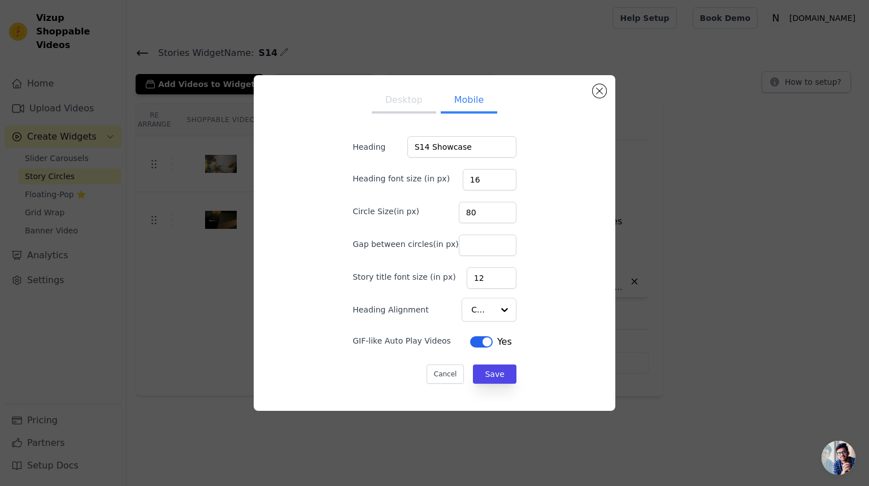
click at [473, 348] on div "Yes" at bounding box center [491, 342] width 42 height 14
click at [395, 106] on button "Desktop" at bounding box center [404, 101] width 64 height 25
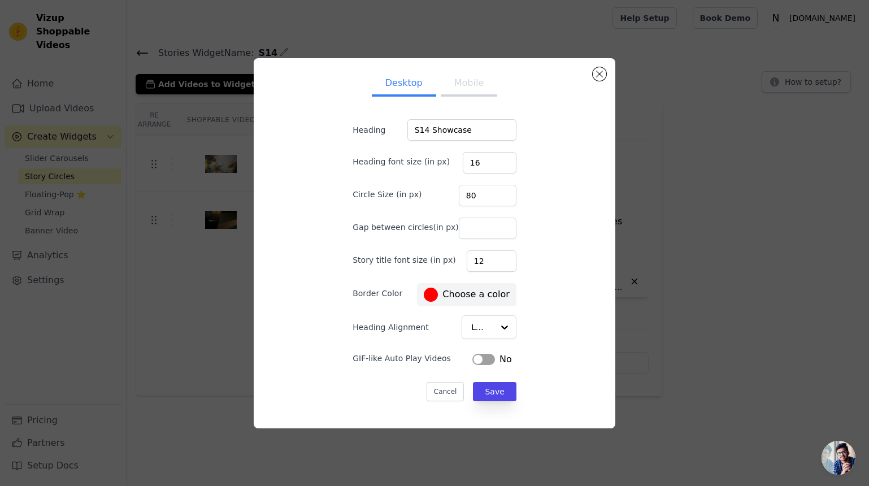
click at [472, 357] on button "Label" at bounding box center [483, 359] width 23 height 11
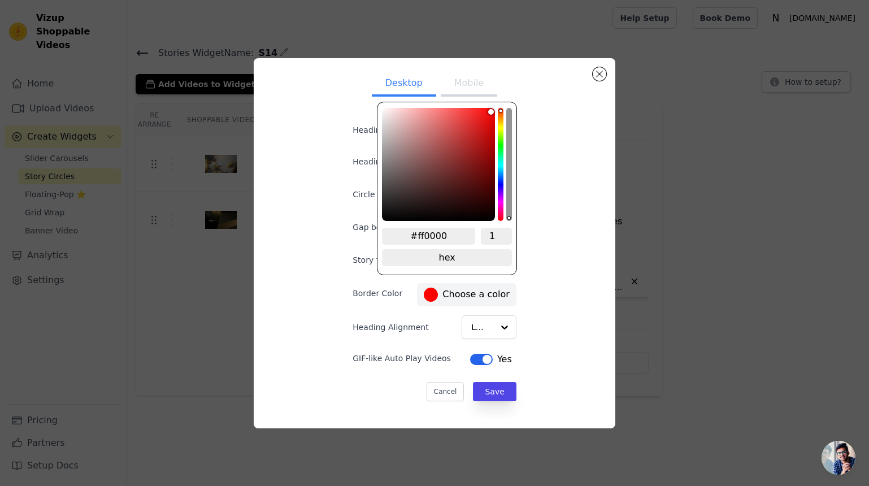
click at [461, 290] on label "#ff0000 Choose a color" at bounding box center [466, 294] width 85 height 14
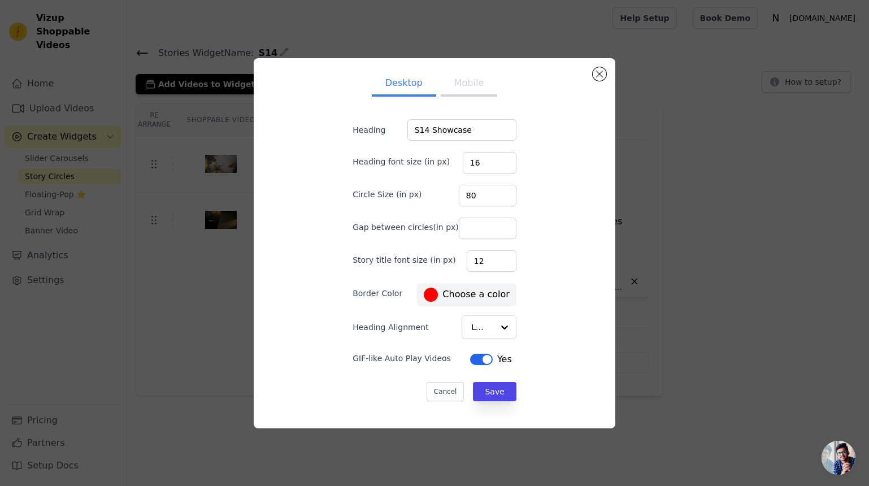
click at [551, 233] on div "Desktop Mobile Heading S14 Showcase Heading font size (in px) 16 Circle Size (i…" at bounding box center [434, 243] width 343 height 352
click at [492, 326] on div at bounding box center [503, 327] width 23 height 23
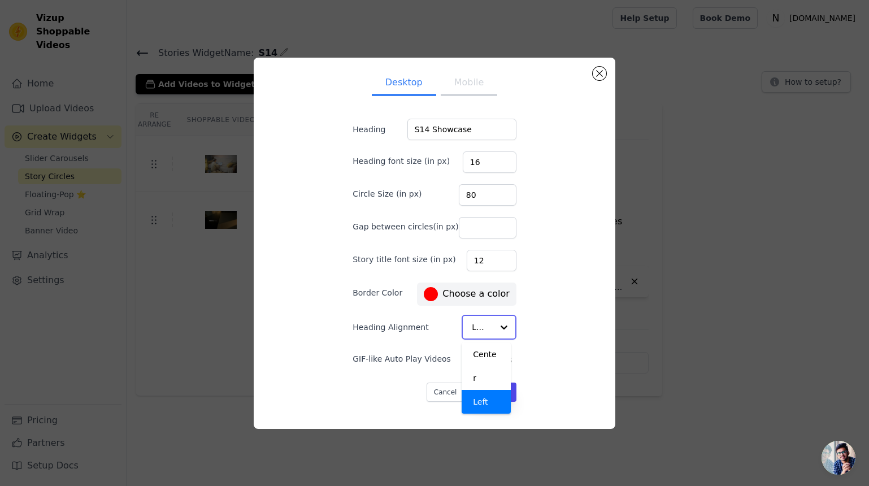
click at [492, 326] on div at bounding box center [503, 327] width 23 height 23
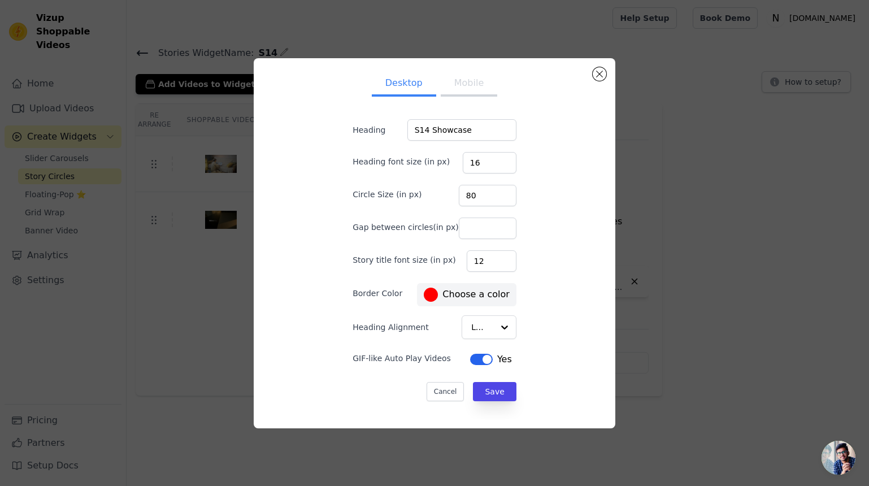
click at [555, 337] on div "Desktop Mobile Heading S14 Showcase Heading font size (in px) 16 Circle Size (i…" at bounding box center [434, 243] width 343 height 352
click at [490, 391] on button "Save" at bounding box center [494, 391] width 43 height 19
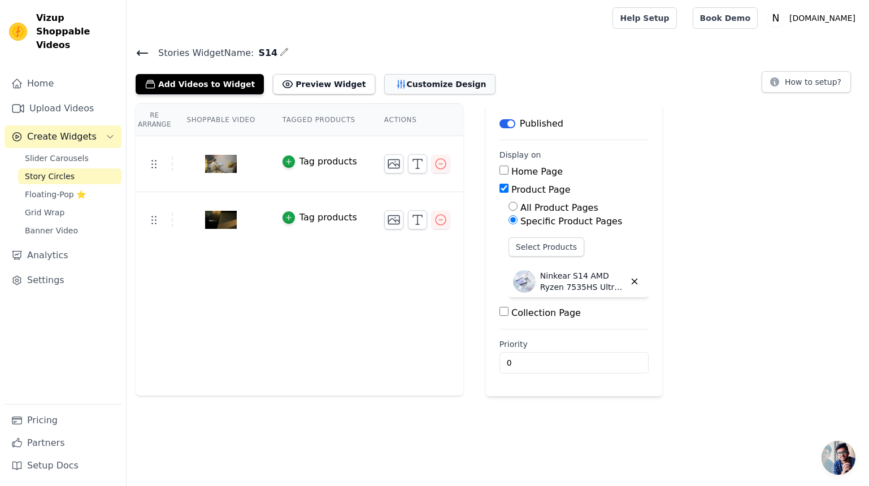
click at [408, 85] on button "Customize Design" at bounding box center [439, 84] width 111 height 20
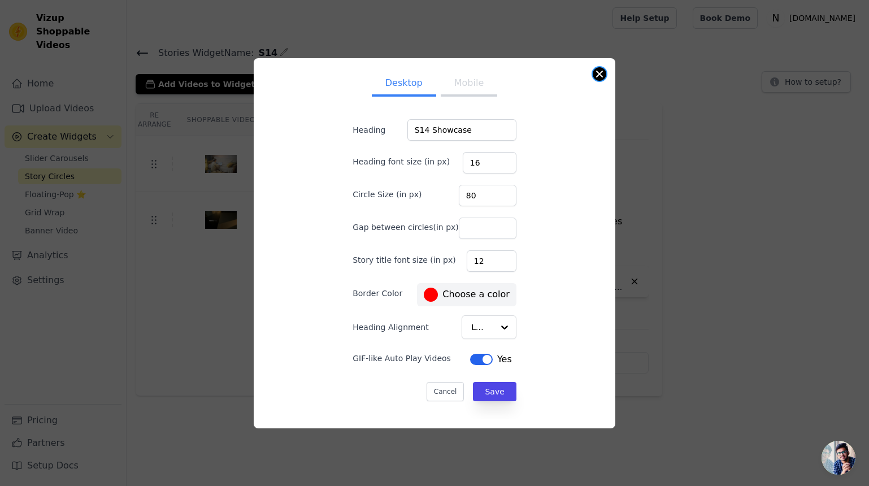
click at [600, 73] on button "Close modal" at bounding box center [599, 74] width 14 height 14
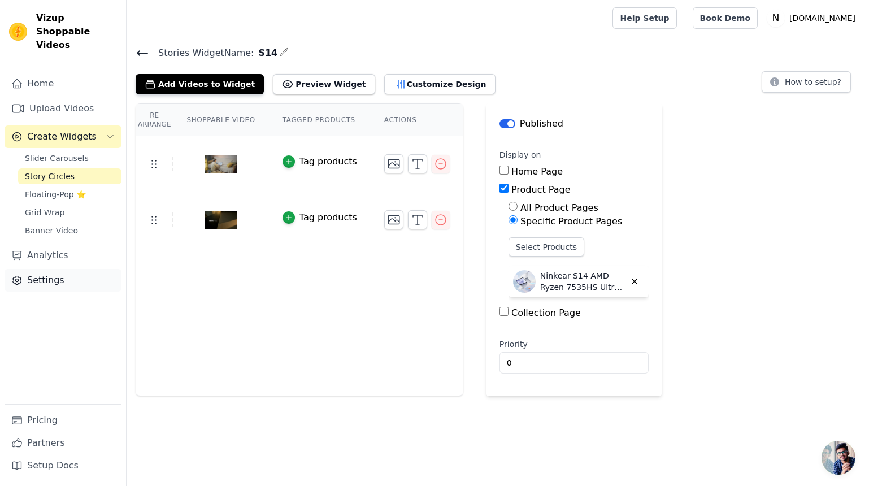
click at [53, 272] on link "Settings" at bounding box center [63, 280] width 117 height 23
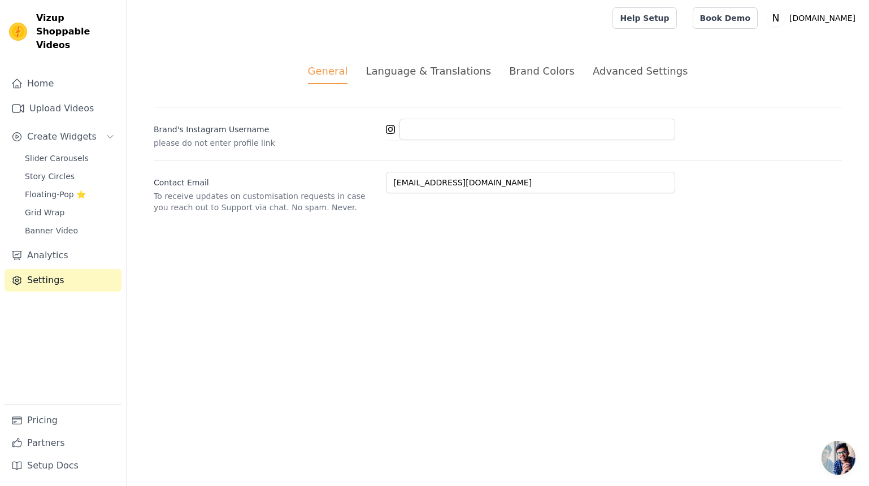
click at [551, 71] on div "Brand Colors" at bounding box center [542, 70] width 66 height 15
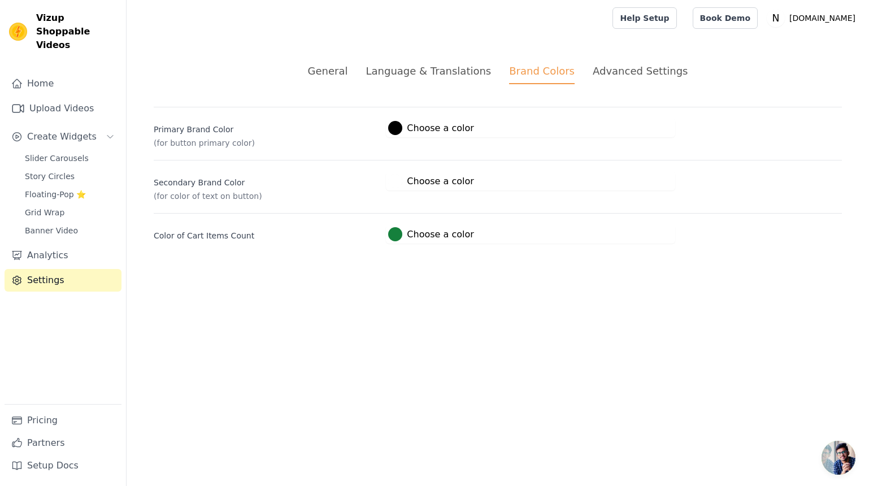
click at [627, 72] on div "Advanced Settings" at bounding box center [639, 70] width 95 height 15
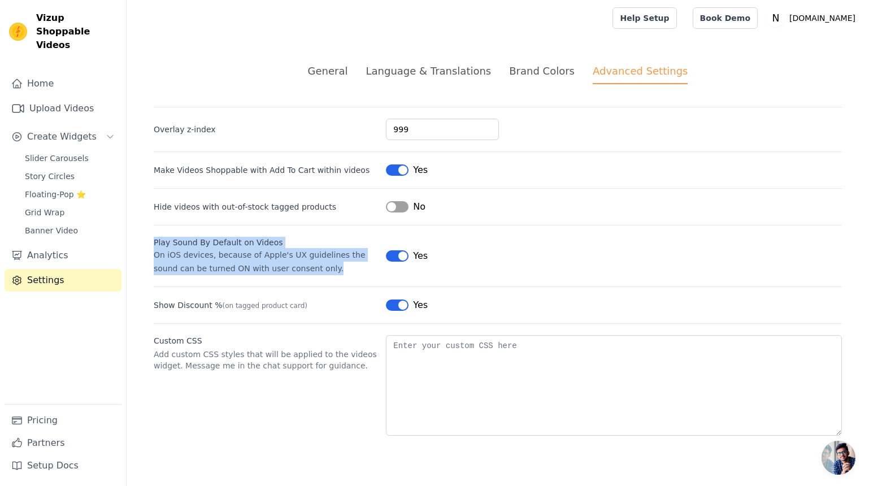
drag, startPoint x: 156, startPoint y: 241, endPoint x: 343, endPoint y: 273, distance: 190.1
click at [343, 273] on div "Play Sound By Default on Videos On iOS devices, because of Apple's UX guideline…" at bounding box center [265, 256] width 223 height 38
copy div "Play Sound By Default on Videos On iOS devices, because of Apple's UX guideline…"
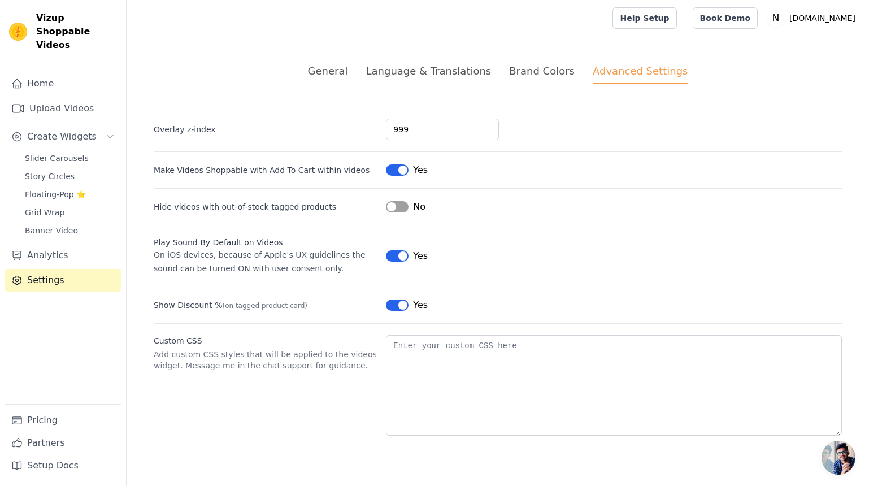
click at [518, 307] on div "Label Yes" at bounding box center [614, 305] width 456 height 14
click at [526, 75] on div "Brand Colors" at bounding box center [542, 70] width 66 height 15
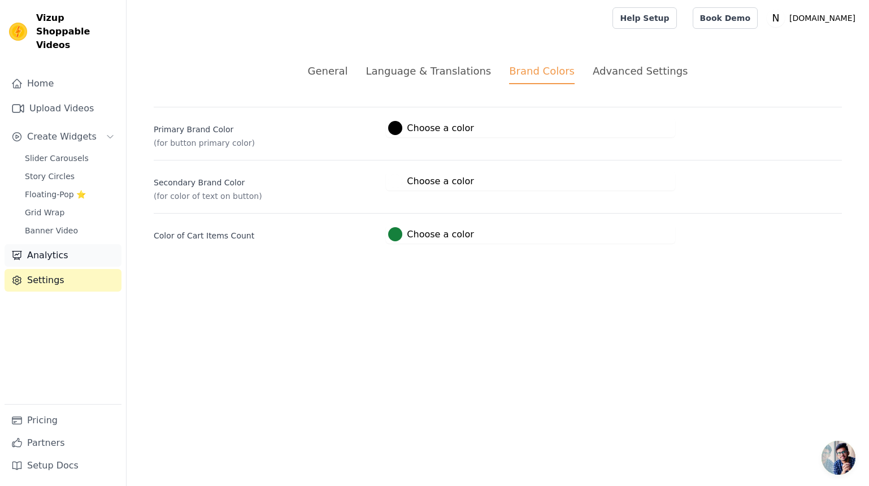
click at [69, 244] on link "Analytics" at bounding box center [63, 255] width 117 height 23
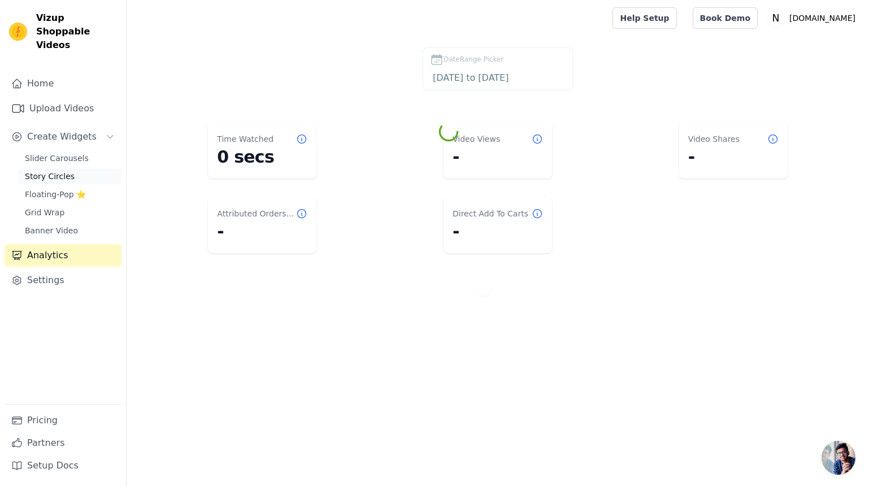
click at [53, 171] on span "Story Circles" at bounding box center [50, 176] width 50 height 11
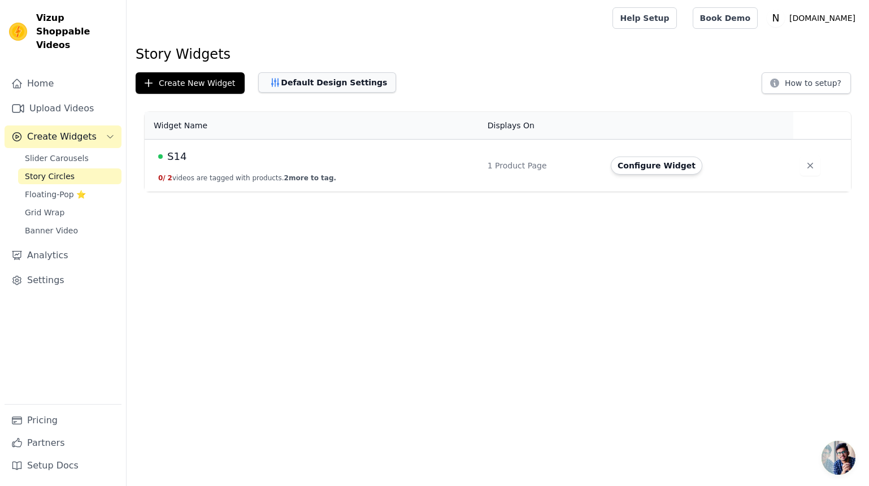
click at [345, 73] on button "Default Design Settings" at bounding box center [327, 82] width 138 height 20
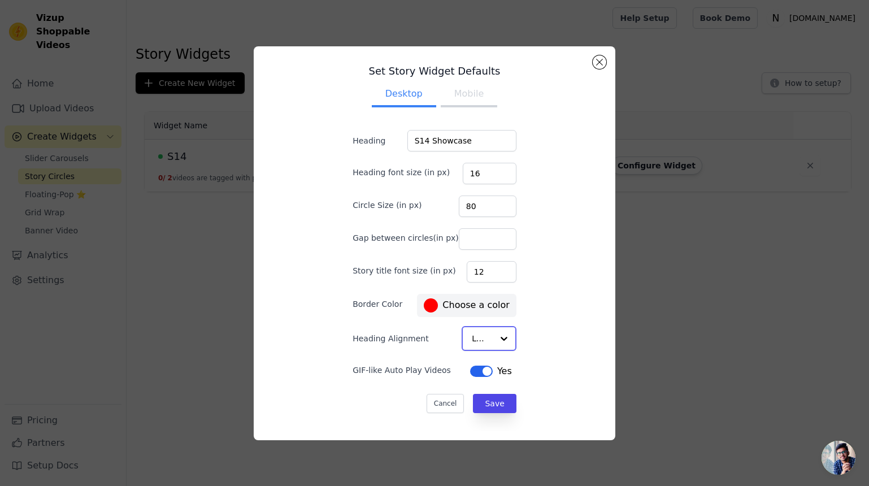
click at [492, 342] on div at bounding box center [503, 338] width 23 height 23
click at [544, 336] on div "Set Story Widget Defaults Desktop Mobile Heading S14 Showcase Heading font size…" at bounding box center [434, 243] width 343 height 374
click at [473, 93] on button "Mobile" at bounding box center [469, 95] width 56 height 25
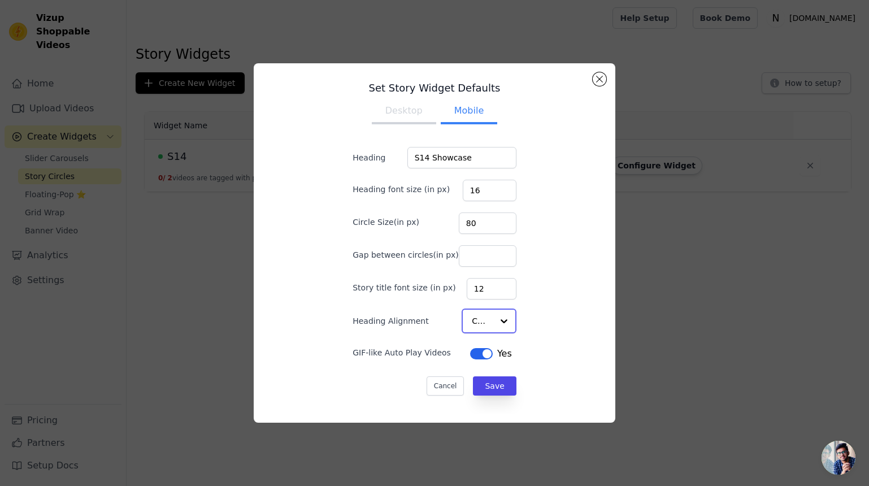
click at [492, 317] on div at bounding box center [503, 320] width 23 height 23
click at [414, 112] on button "Desktop" at bounding box center [404, 112] width 64 height 25
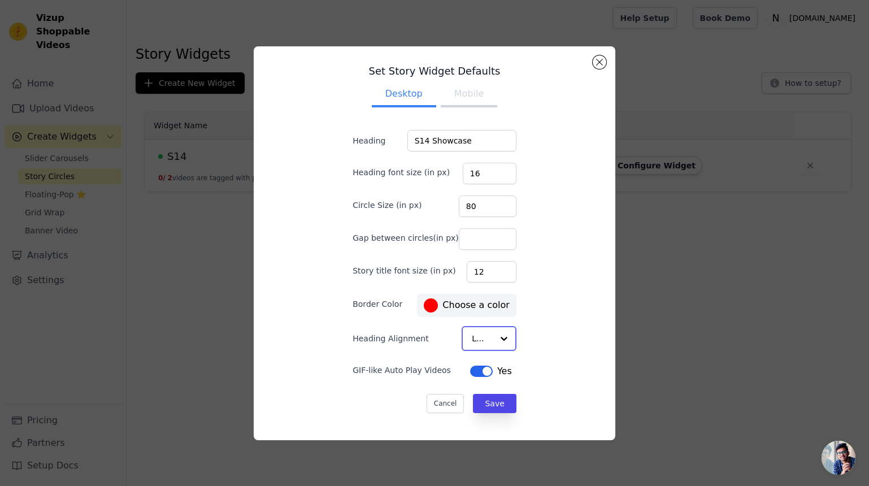
click at [472, 337] on input "Heading Alignment" at bounding box center [482, 338] width 21 height 23
click at [476, 367] on div "Center" at bounding box center [485, 377] width 49 height 47
click at [490, 404] on button "Save" at bounding box center [494, 402] width 43 height 19
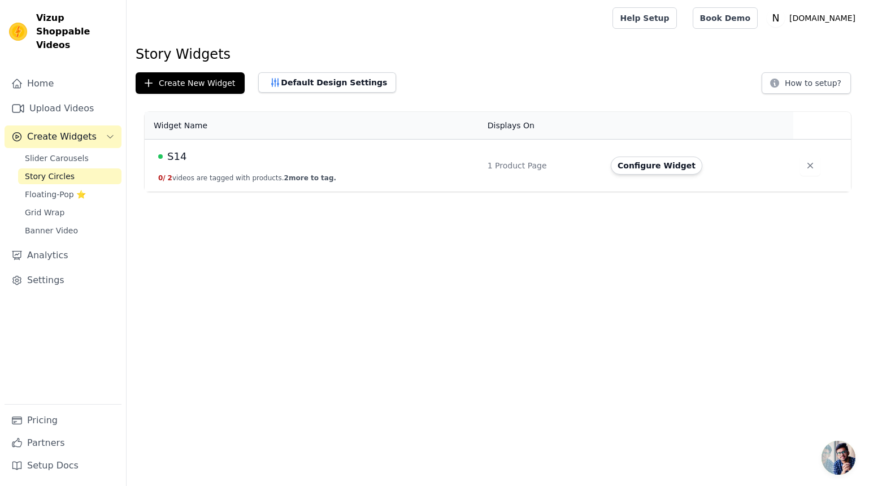
click at [177, 177] on button "0 / 2 videos are tagged with products. 2 more to tag." at bounding box center [247, 177] width 178 height 9
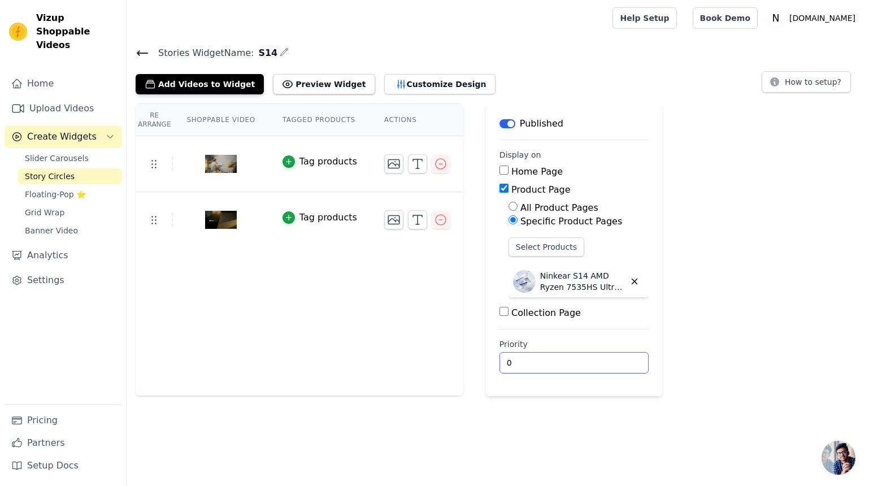
click at [537, 363] on input "0" at bounding box center [573, 362] width 149 height 21
click at [619, 362] on input "0" at bounding box center [573, 362] width 149 height 21
click at [617, 360] on input "1" at bounding box center [573, 362] width 149 height 21
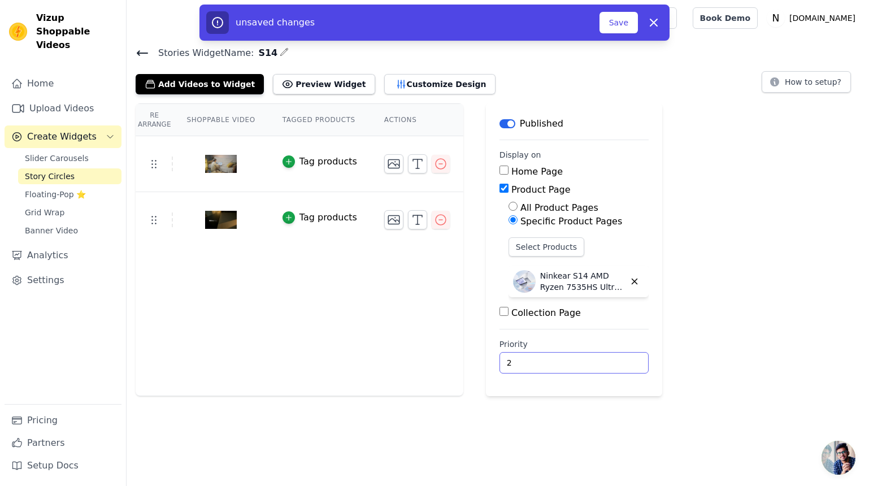
click at [617, 360] on input "2" at bounding box center [573, 362] width 149 height 21
click at [617, 360] on input "3" at bounding box center [573, 362] width 149 height 21
click at [617, 367] on input "2" at bounding box center [573, 362] width 149 height 21
click at [611, 19] on button "Save" at bounding box center [618, 22] width 38 height 21
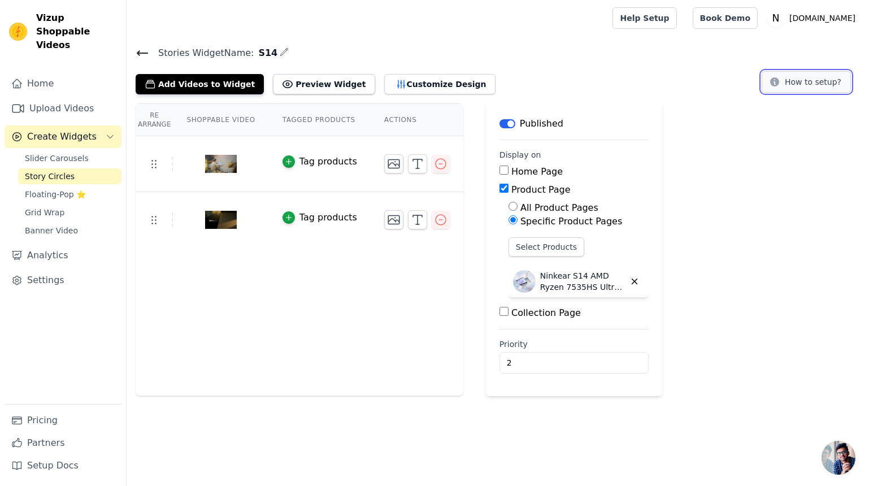
click at [813, 82] on button "How to setup?" at bounding box center [805, 81] width 89 height 21
click at [553, 363] on input "2" at bounding box center [573, 362] width 149 height 21
click at [618, 368] on input "2" at bounding box center [573, 362] width 149 height 21
click at [618, 364] on input "1" at bounding box center [573, 362] width 149 height 21
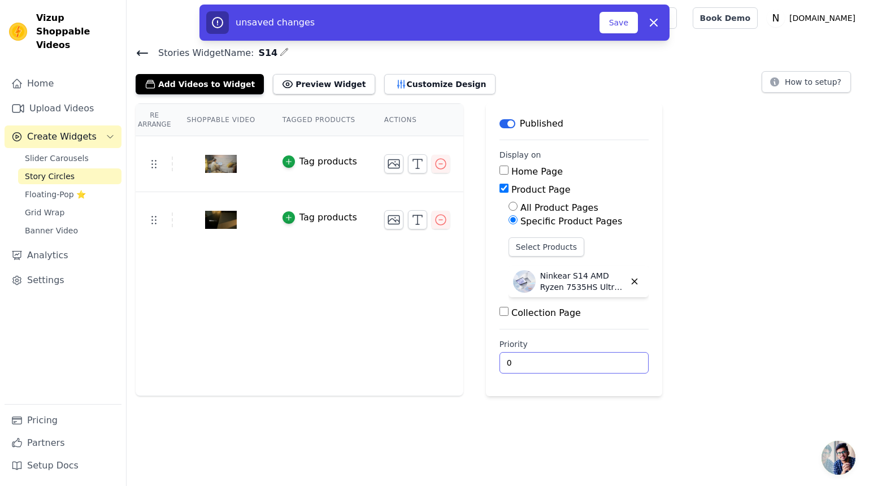
type input "0"
click at [618, 364] on input "0" at bounding box center [573, 362] width 149 height 21
click at [614, 23] on button "Save" at bounding box center [618, 22] width 38 height 21
click at [618, 26] on button "Save" at bounding box center [618, 22] width 38 height 21
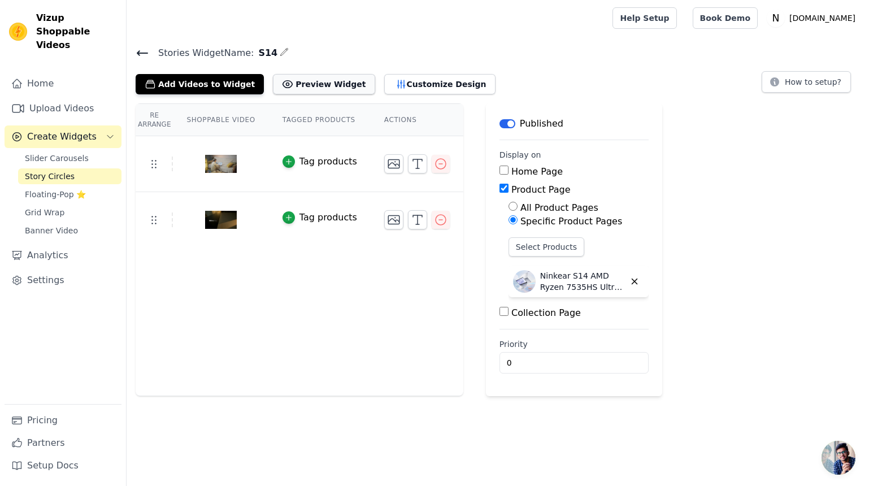
click at [318, 82] on button "Preview Widget" at bounding box center [324, 84] width 102 height 20
click at [422, 89] on button "Customize Design" at bounding box center [439, 84] width 111 height 20
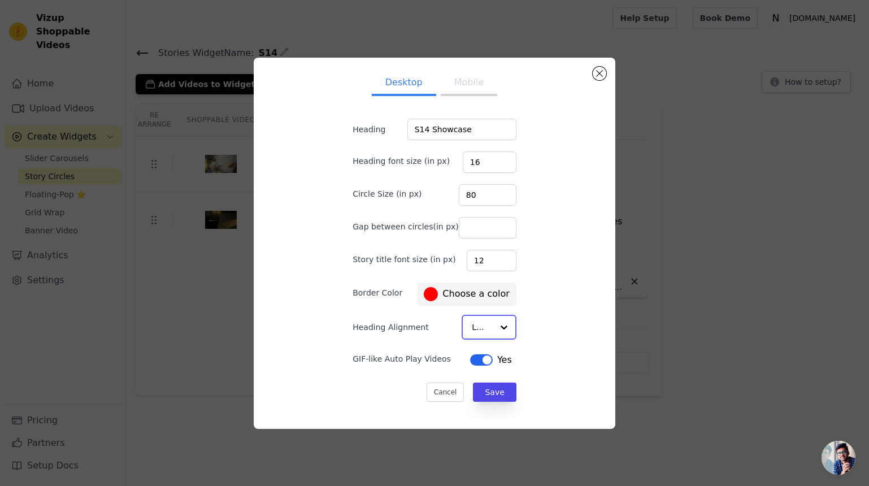
click at [492, 328] on div at bounding box center [503, 327] width 23 height 23
click at [482, 360] on div "Center" at bounding box center [485, 365] width 49 height 47
click at [468, 79] on button "Mobile" at bounding box center [469, 84] width 56 height 25
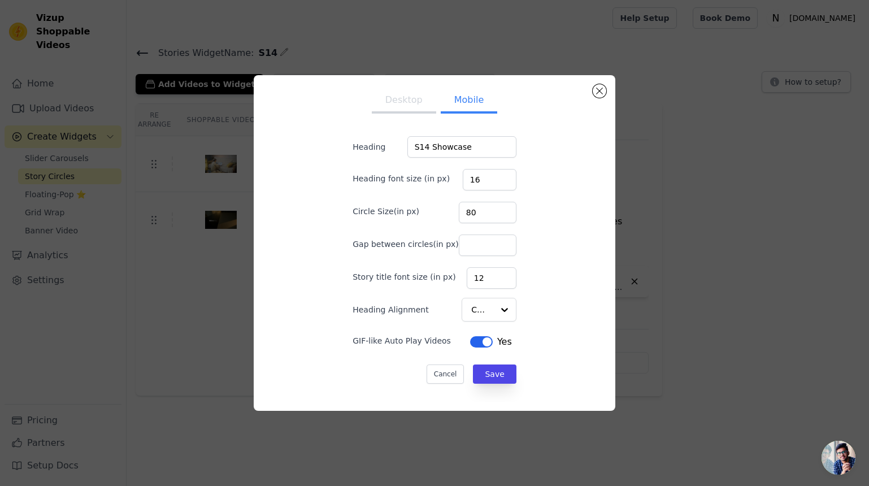
click at [402, 106] on button "Desktop" at bounding box center [404, 101] width 64 height 25
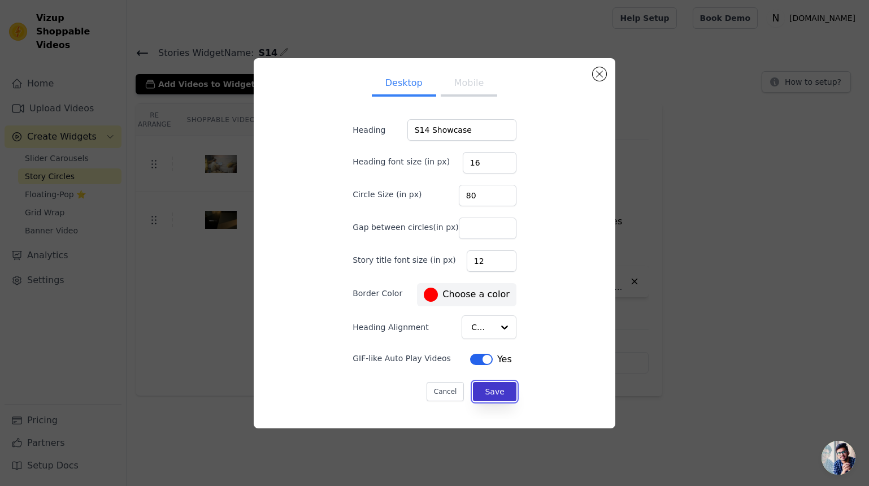
click at [490, 390] on button "Save" at bounding box center [494, 391] width 43 height 19
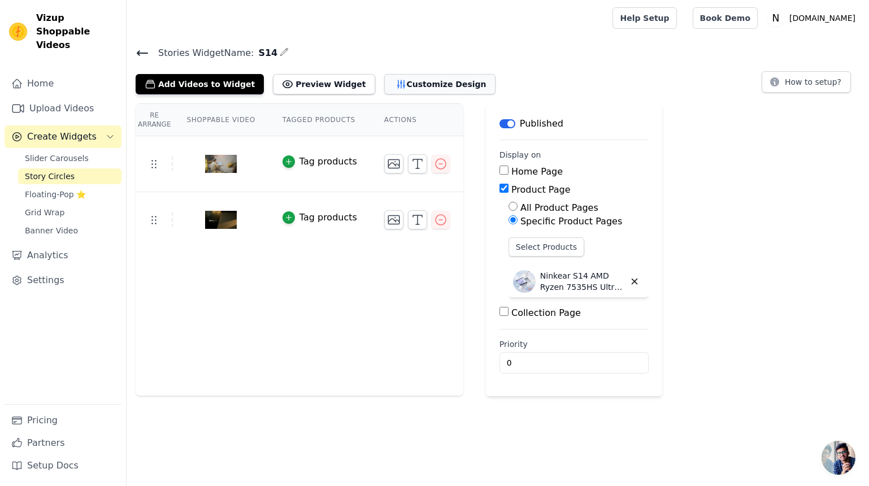
click at [442, 84] on button "Customize Design" at bounding box center [439, 84] width 111 height 20
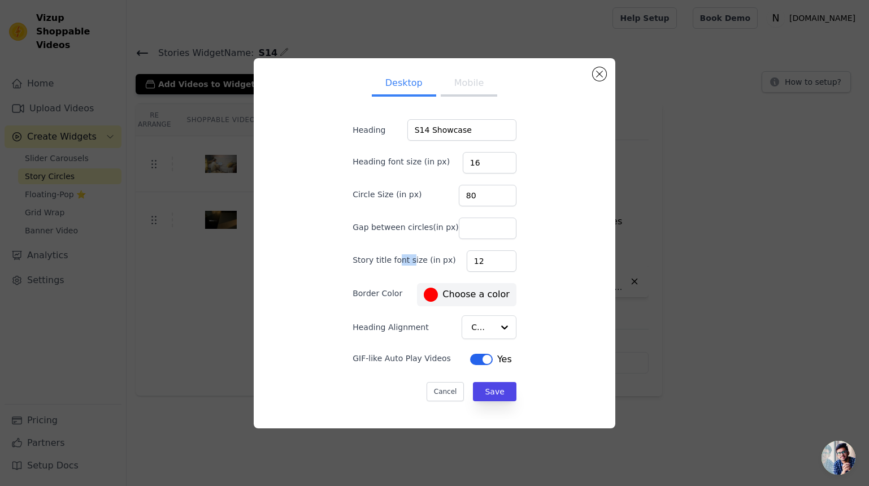
drag, startPoint x: 405, startPoint y: 258, endPoint x: 418, endPoint y: 260, distance: 13.2
click at [418, 260] on label "Story title font size (in px)" at bounding box center [403, 259] width 103 height 11
click at [370, 268] on div "Story title font size (in px) 12" at bounding box center [434, 260] width 164 height 24
drag, startPoint x: 359, startPoint y: 259, endPoint x: 458, endPoint y: 263, distance: 98.9
click at [458, 263] on div "Story title font size (in px) 12" at bounding box center [434, 260] width 164 height 24
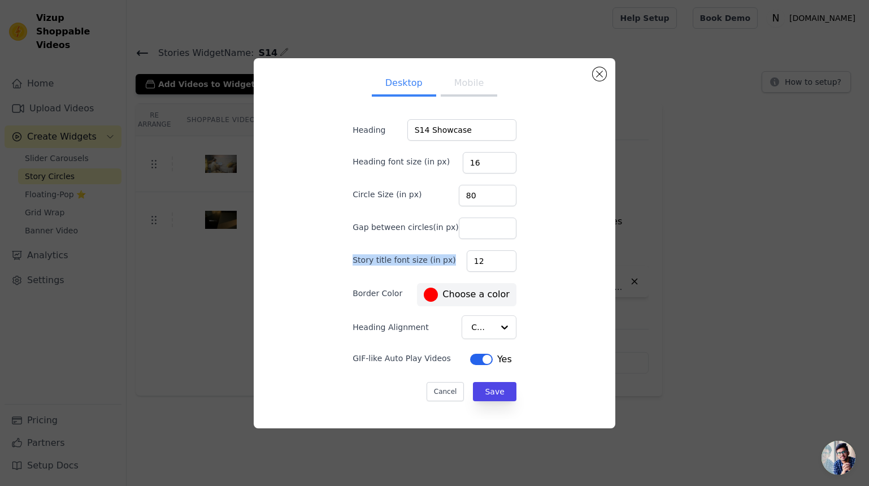
copy label "Story title font size (in px)"
click at [557, 281] on div "Desktop Mobile Heading S14 Showcase Heading font size (in px) 16 Circle Size (i…" at bounding box center [434, 243] width 343 height 352
click at [479, 232] on input "Gap between circles(in px)" at bounding box center [488, 227] width 58 height 21
click at [425, 227] on label "Gap between circles(in px)" at bounding box center [405, 226] width 106 height 11
click at [459, 227] on input "Gap between circles(in px)" at bounding box center [488, 227] width 58 height 21
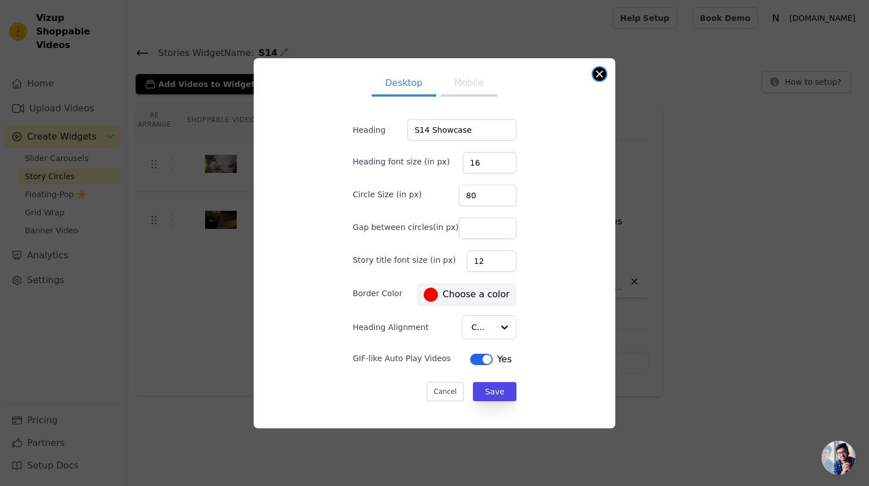
click at [598, 71] on button "Close modal" at bounding box center [599, 74] width 14 height 14
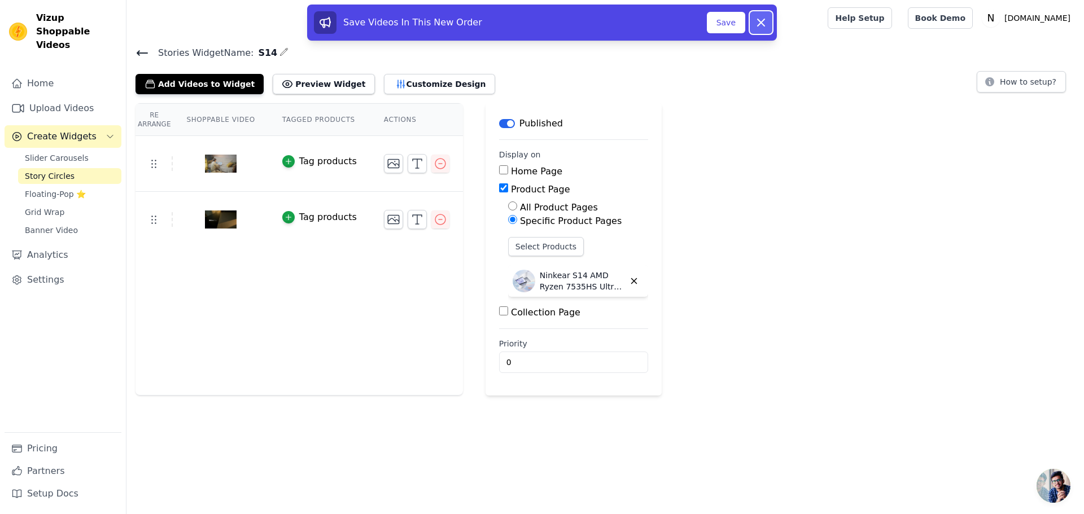
click at [757, 21] on icon at bounding box center [761, 23] width 14 height 14
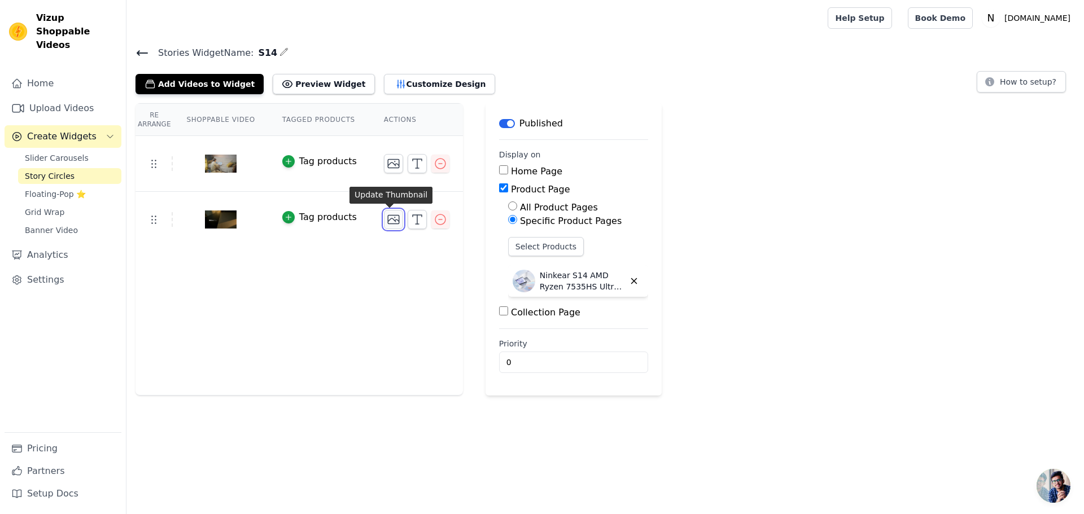
click at [392, 220] on icon "button" at bounding box center [394, 220] width 14 height 14
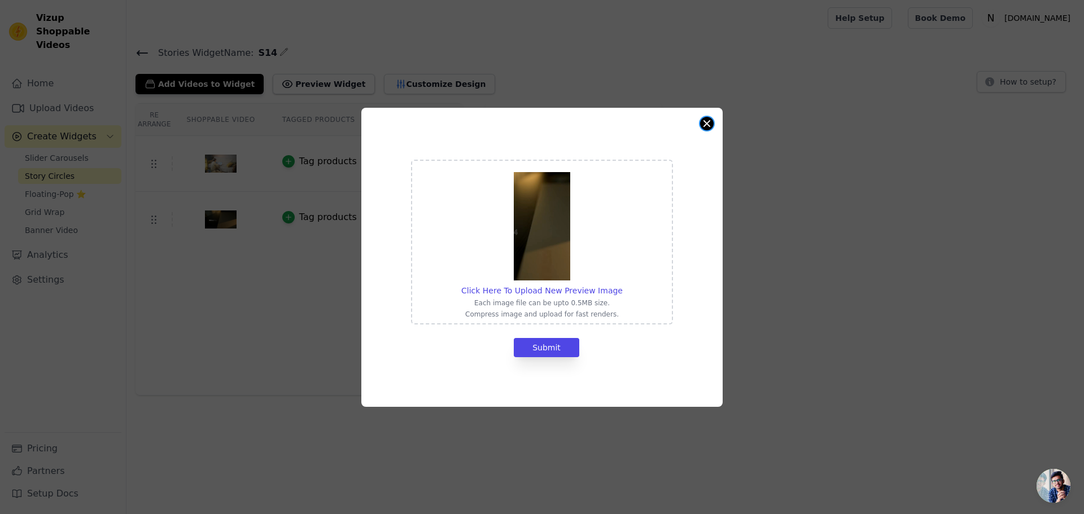
click at [710, 125] on button "Close modal" at bounding box center [707, 124] width 14 height 14
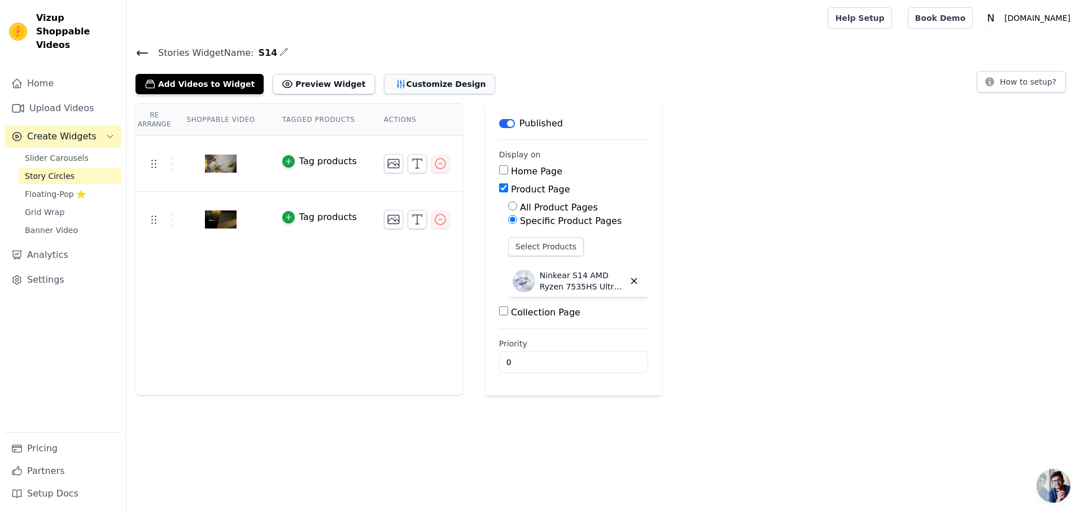
click at [416, 79] on button "Customize Design" at bounding box center [439, 84] width 111 height 20
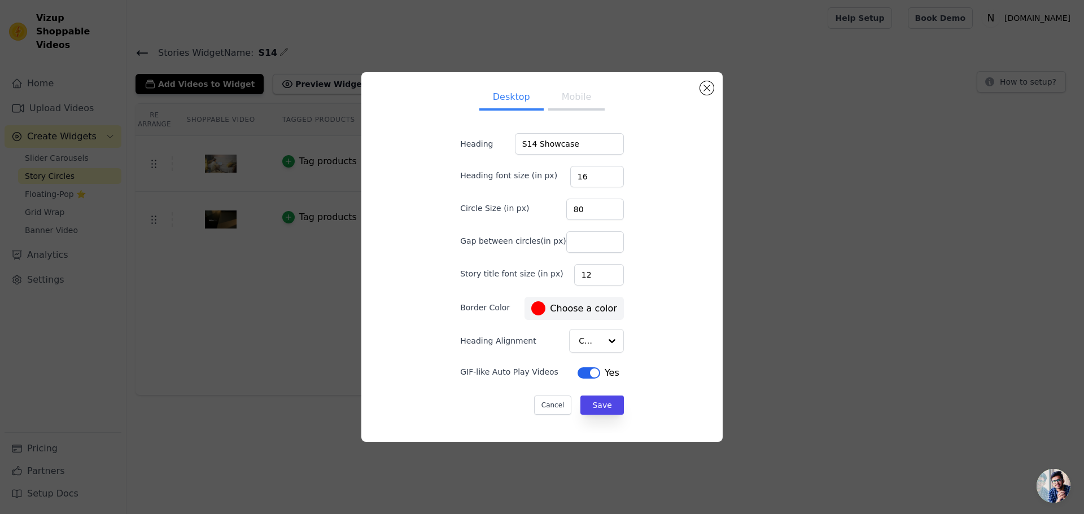
click at [563, 104] on button "Mobile" at bounding box center [576, 98] width 56 height 25
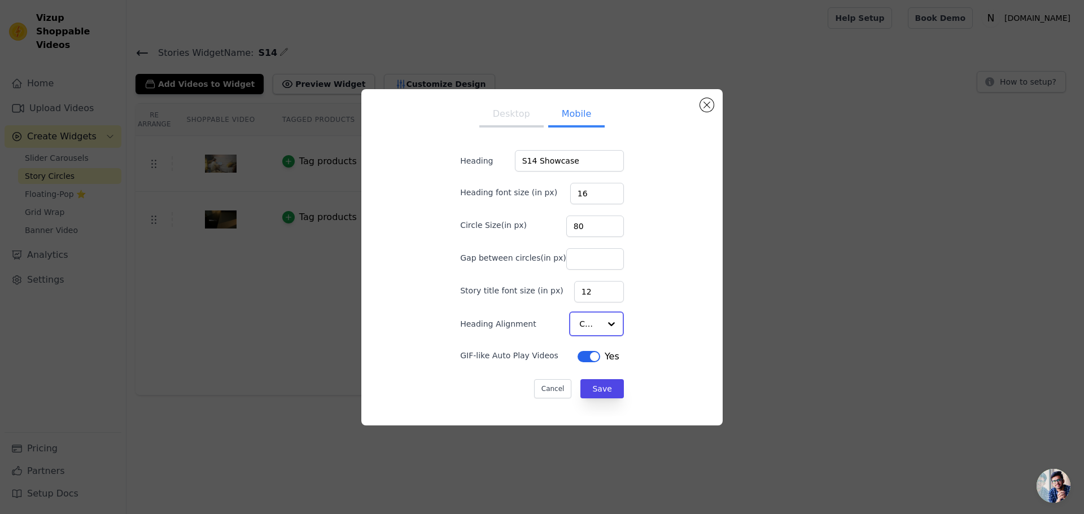
click at [585, 326] on input "Heading Alignment" at bounding box center [589, 324] width 21 height 23
click at [501, 111] on button "Desktop" at bounding box center [511, 115] width 64 height 25
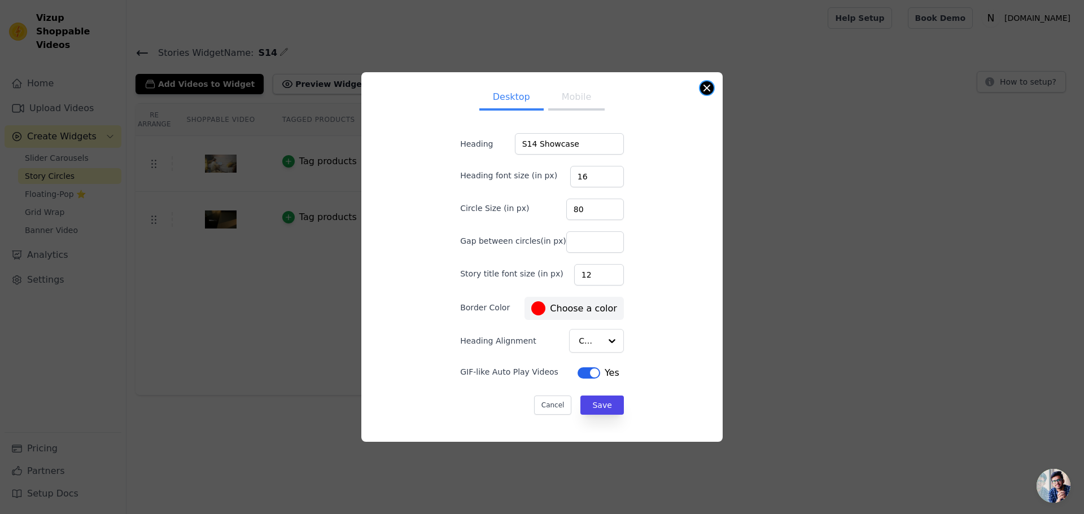
click at [709, 86] on button "Close modal" at bounding box center [707, 88] width 14 height 14
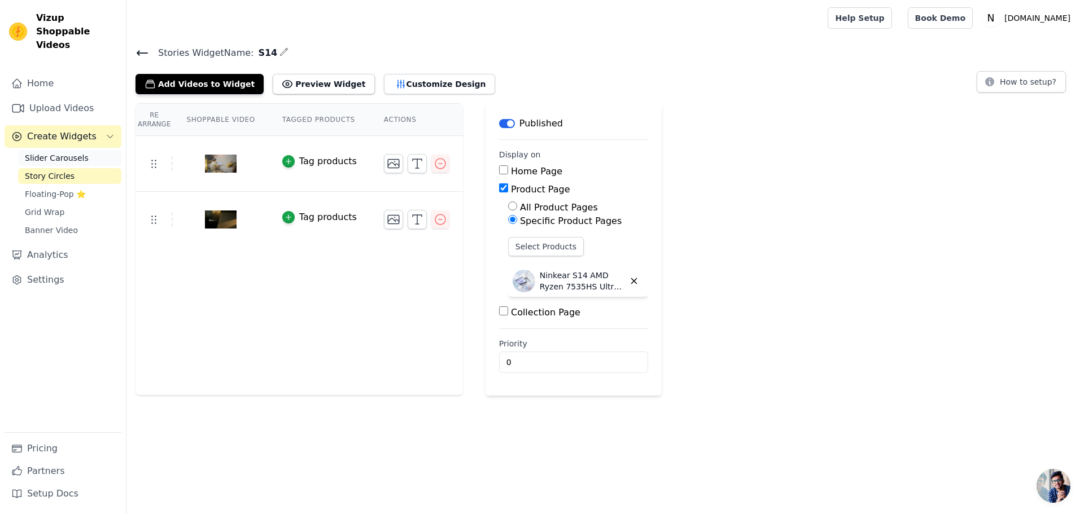
click at [54, 152] on span "Slider Carousels" at bounding box center [57, 157] width 64 height 11
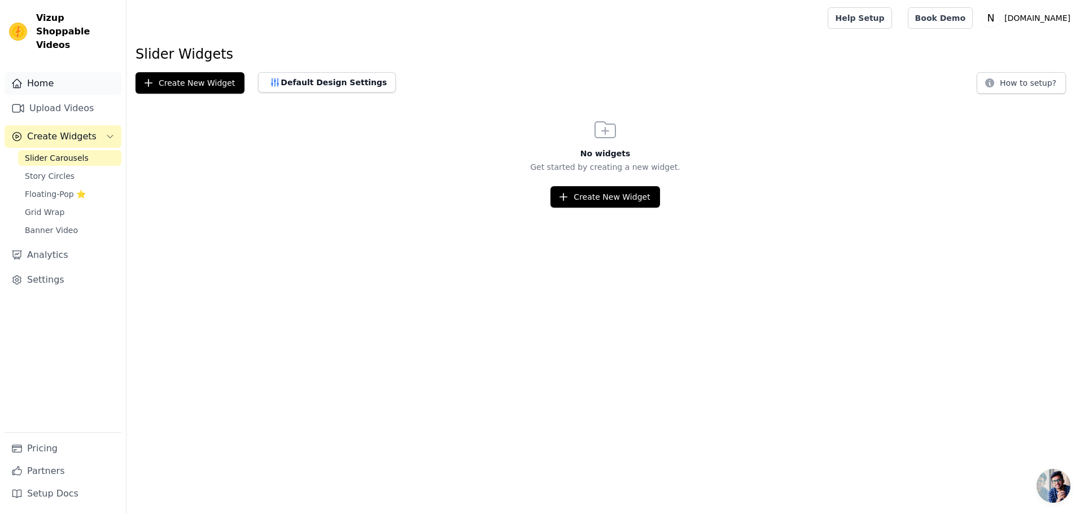
click at [47, 72] on link "Home" at bounding box center [63, 83] width 117 height 23
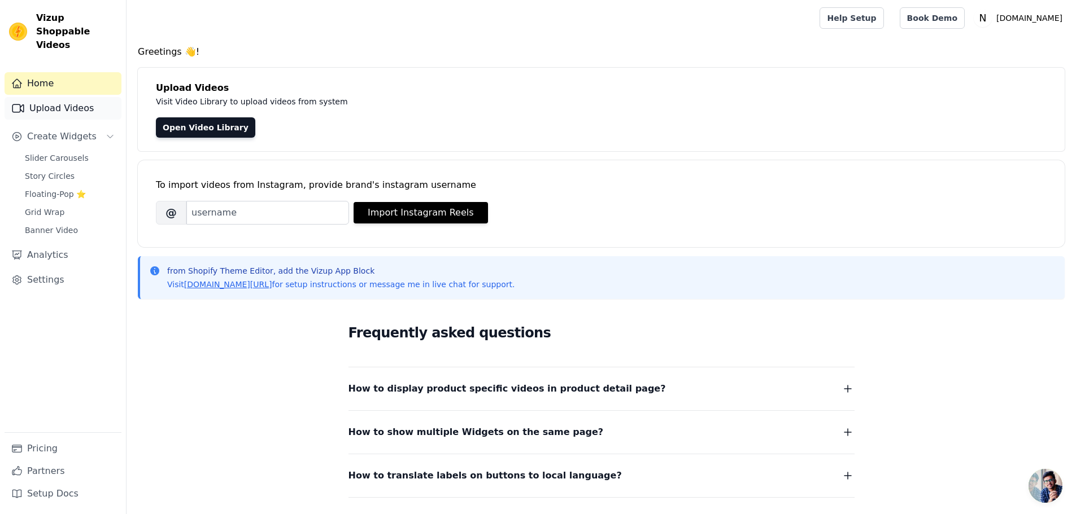
click at [81, 97] on link "Upload Videos" at bounding box center [63, 108] width 117 height 23
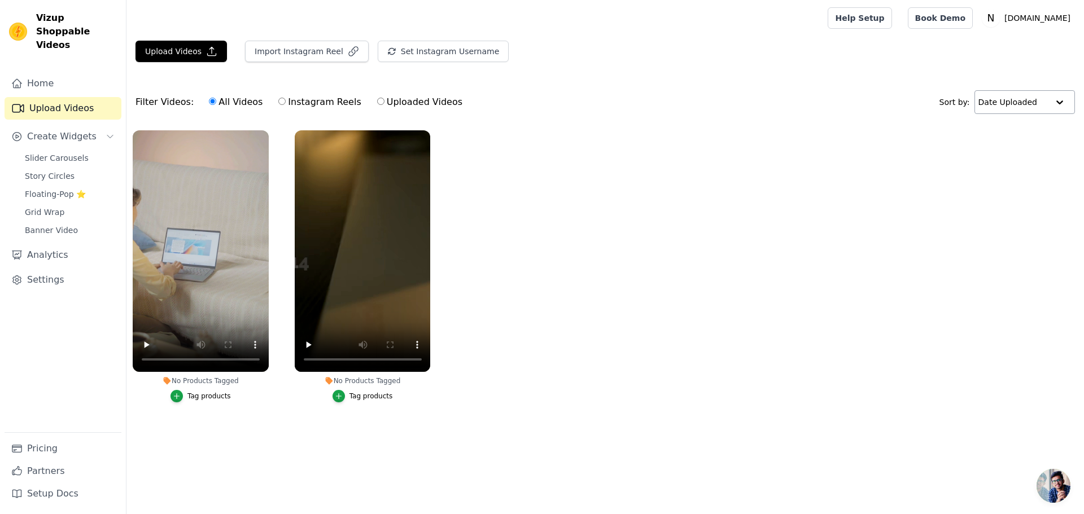
click at [868, 102] on input "text" at bounding box center [1014, 102] width 70 height 23
click at [779, 137] on ul "No Products Tagged Tag products No Products Tagged Tag products" at bounding box center [606, 277] width 958 height 307
click at [194, 400] on div "Tag products" at bounding box center [208, 396] width 43 height 9
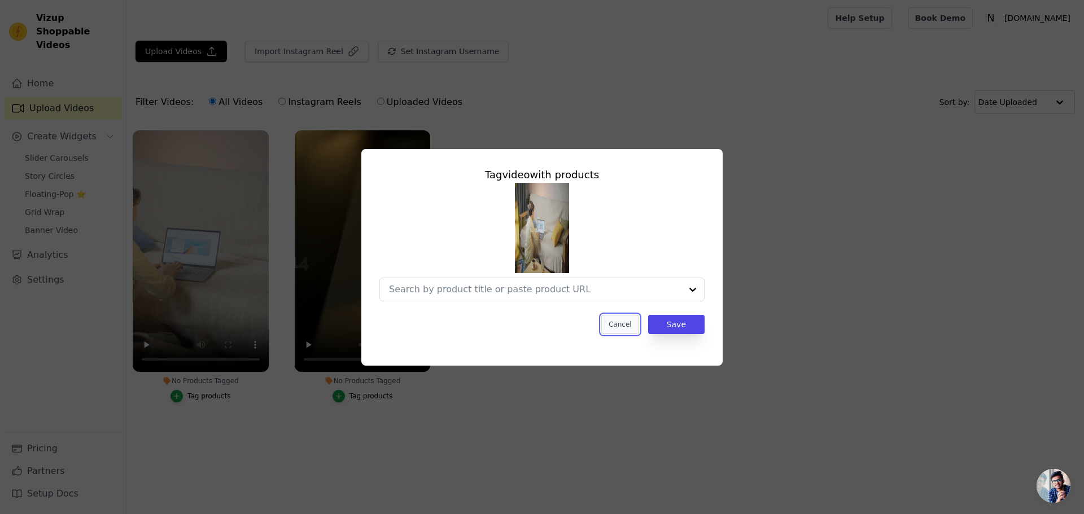
click at [616, 322] on button "Cancel" at bounding box center [620, 324] width 38 height 19
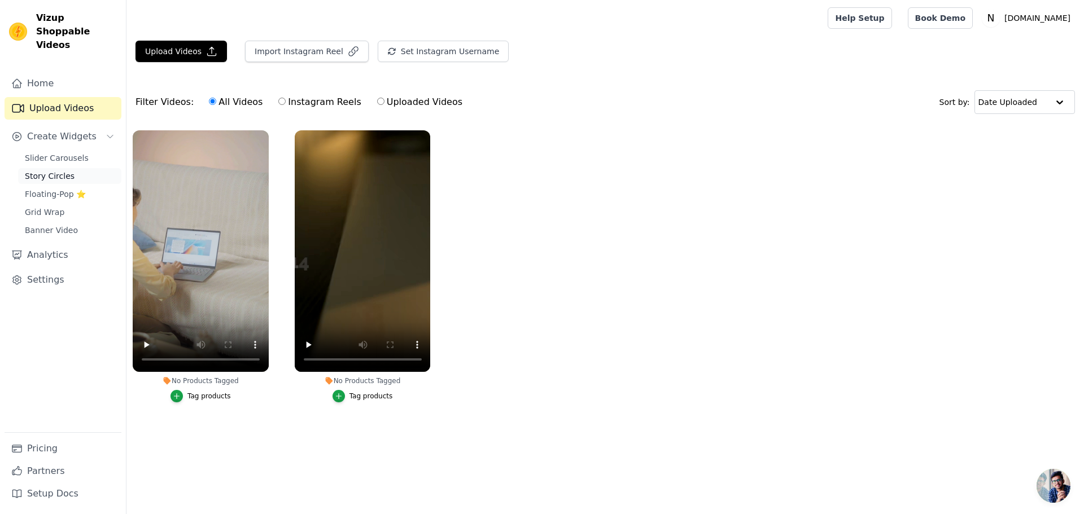
click at [62, 171] on span "Story Circles" at bounding box center [50, 176] width 50 height 11
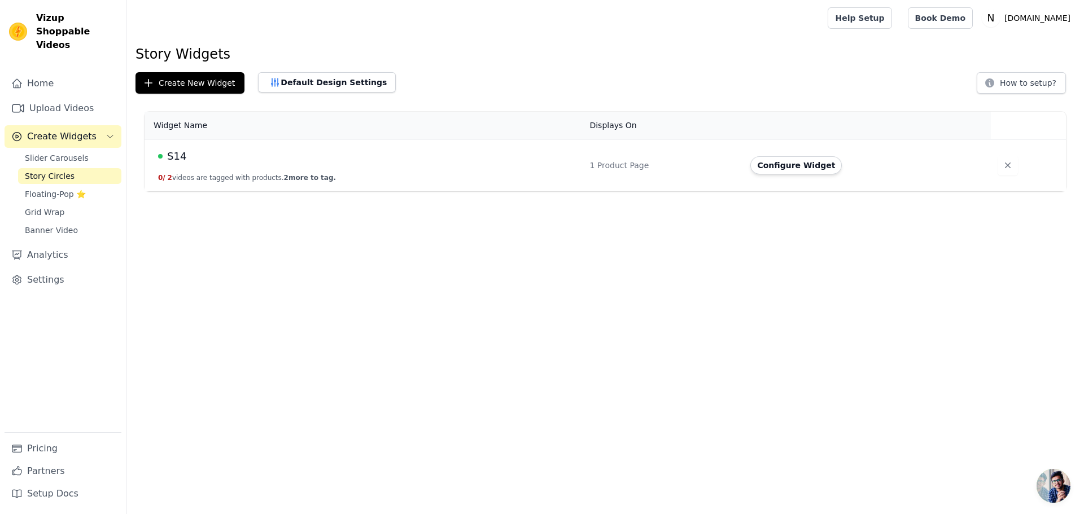
click at [169, 176] on button "0 / 2 videos are tagged with products. 2 more to tag." at bounding box center [247, 177] width 178 height 9
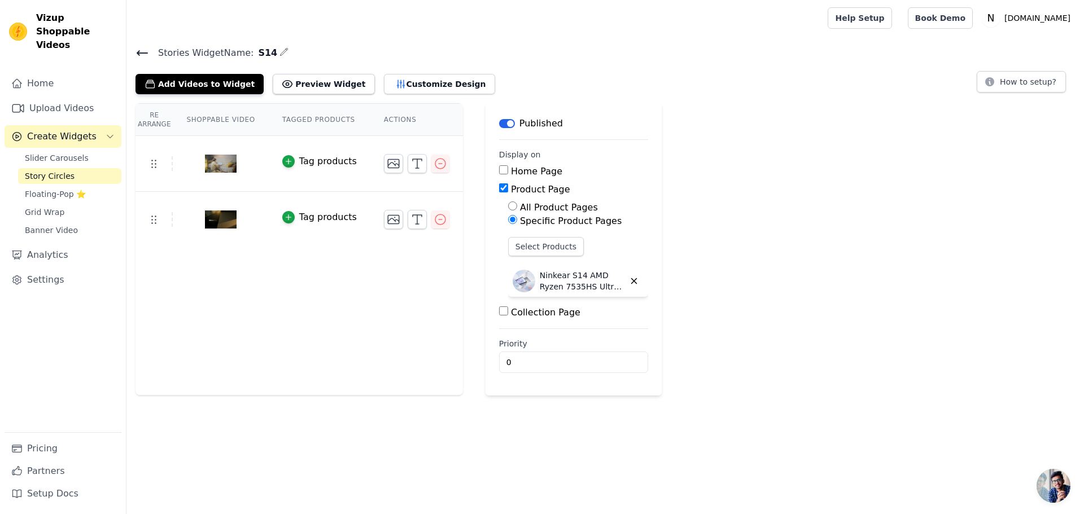
click at [136, 51] on icon at bounding box center [143, 53] width 14 height 14
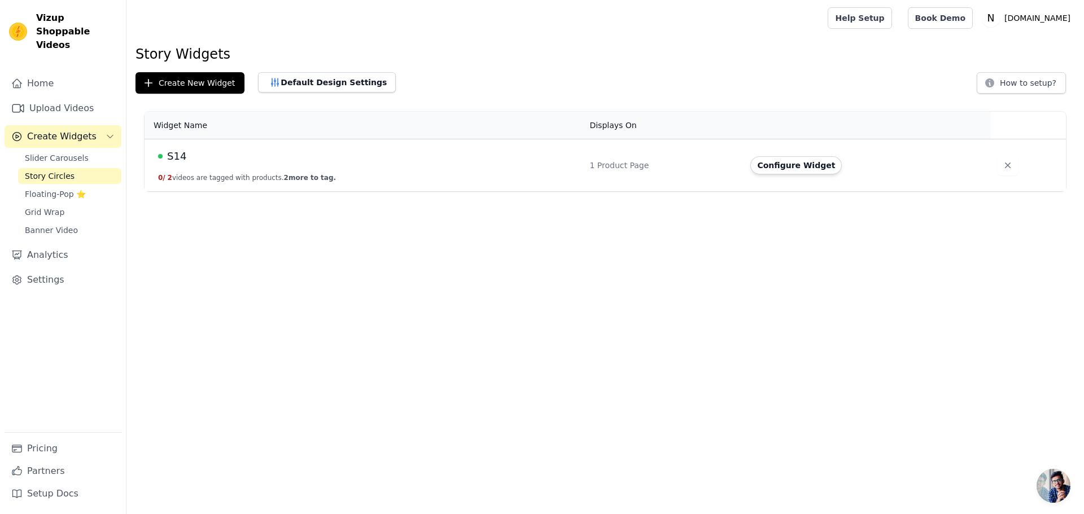
drag, startPoint x: 342, startPoint y: 179, endPoint x: 157, endPoint y: 178, distance: 184.7
click at [157, 178] on td "S14 0 / 2 videos are tagged with products. 2 more to tag." at bounding box center [364, 165] width 438 height 53
click at [258, 191] on html "Vizup Shoppable Videos Home Upload Videos Create Widgets Slider Carousels Story…" at bounding box center [542, 95] width 1084 height 191
click at [340, 78] on button "Default Design Settings" at bounding box center [327, 82] width 138 height 20
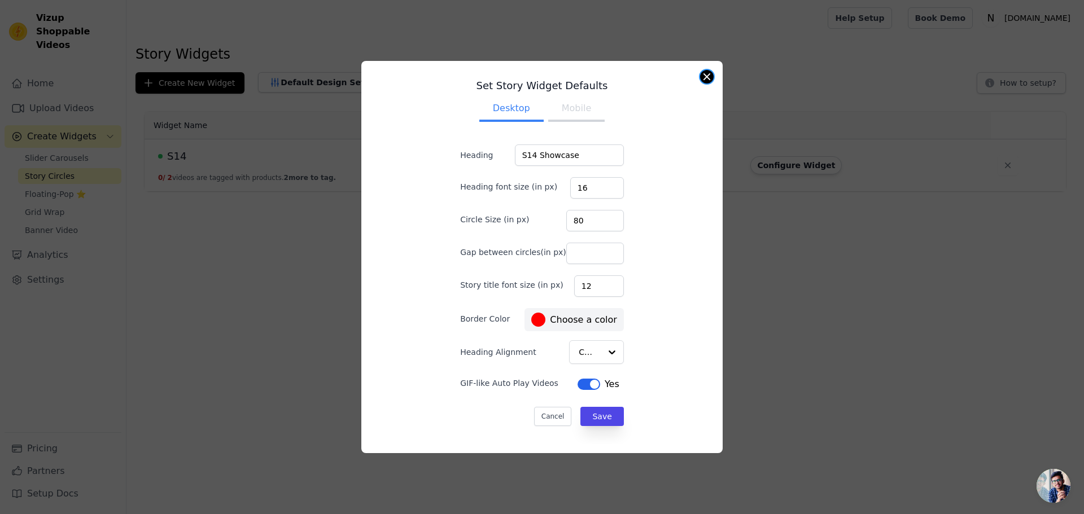
click at [702, 79] on button "Close modal" at bounding box center [707, 77] width 14 height 14
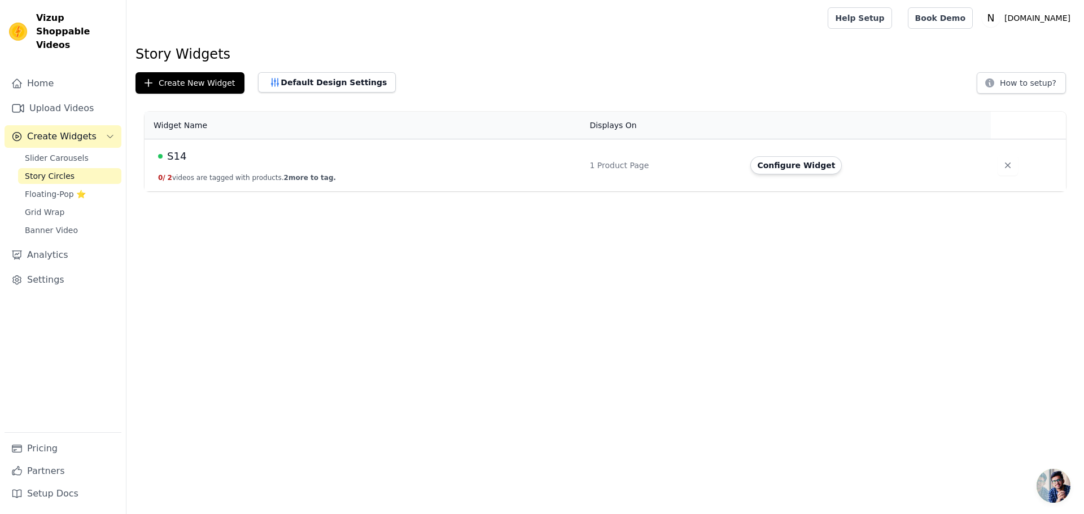
click at [350, 151] on div "S14" at bounding box center [367, 157] width 418 height 16
click at [184, 158] on span "S14" at bounding box center [176, 157] width 19 height 16
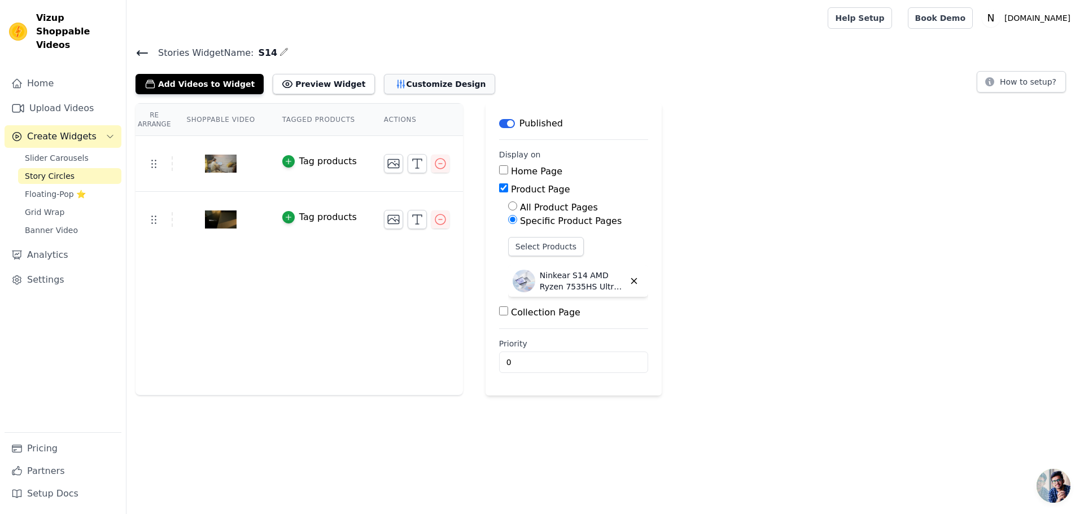
click at [443, 81] on button "Customize Design" at bounding box center [439, 84] width 111 height 20
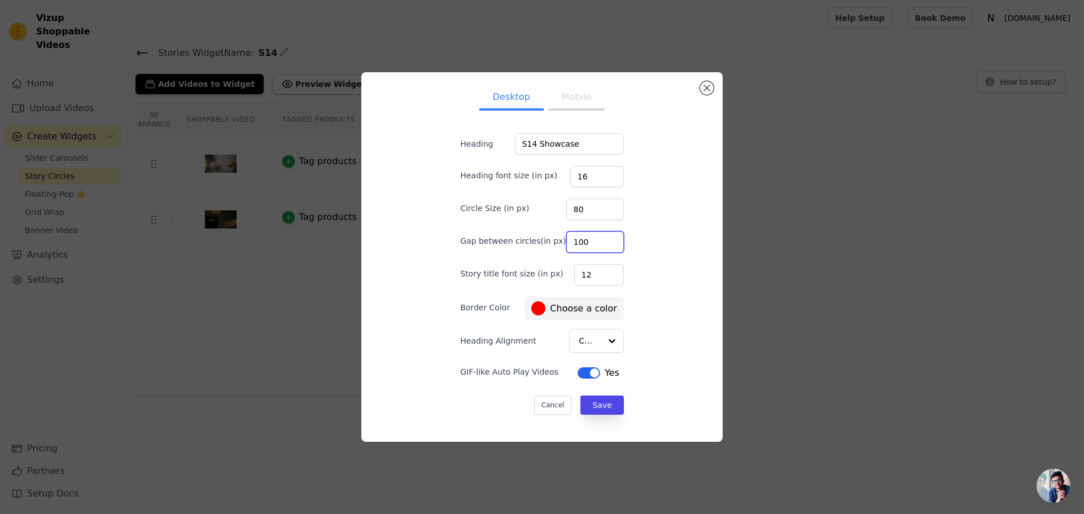
click at [602, 240] on input "100" at bounding box center [595, 242] width 58 height 21
click at [600, 250] on input "100" at bounding box center [595, 242] width 58 height 21
click at [598, 245] on input "100" at bounding box center [595, 242] width 58 height 21
click at [597, 237] on input "101" at bounding box center [595, 242] width 58 height 21
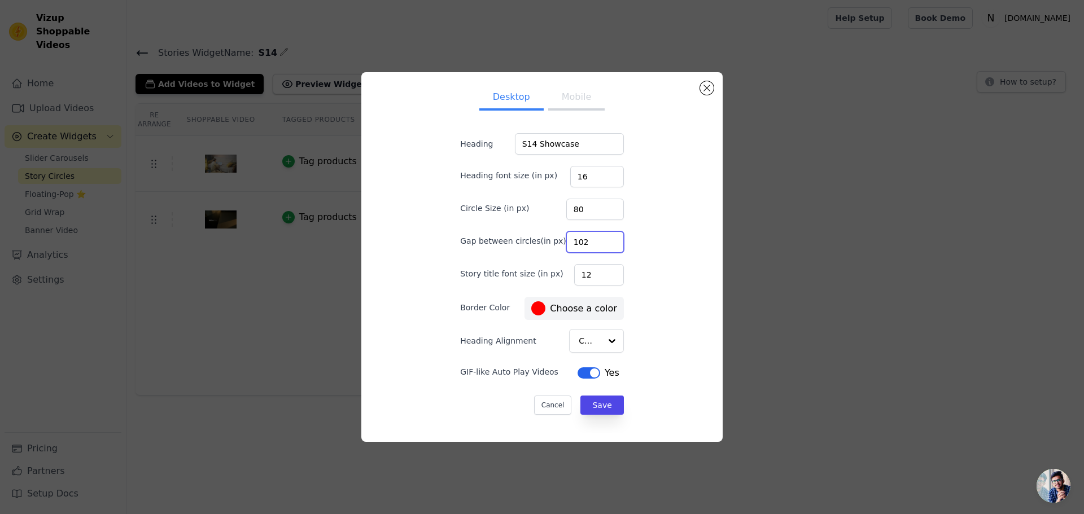
click at [600, 238] on input "102" at bounding box center [595, 242] width 58 height 21
click at [599, 247] on input "101" at bounding box center [595, 242] width 58 height 21
click at [599, 248] on input "101" at bounding box center [595, 242] width 58 height 21
type input "100"
click at [598, 244] on input "100" at bounding box center [595, 242] width 58 height 21
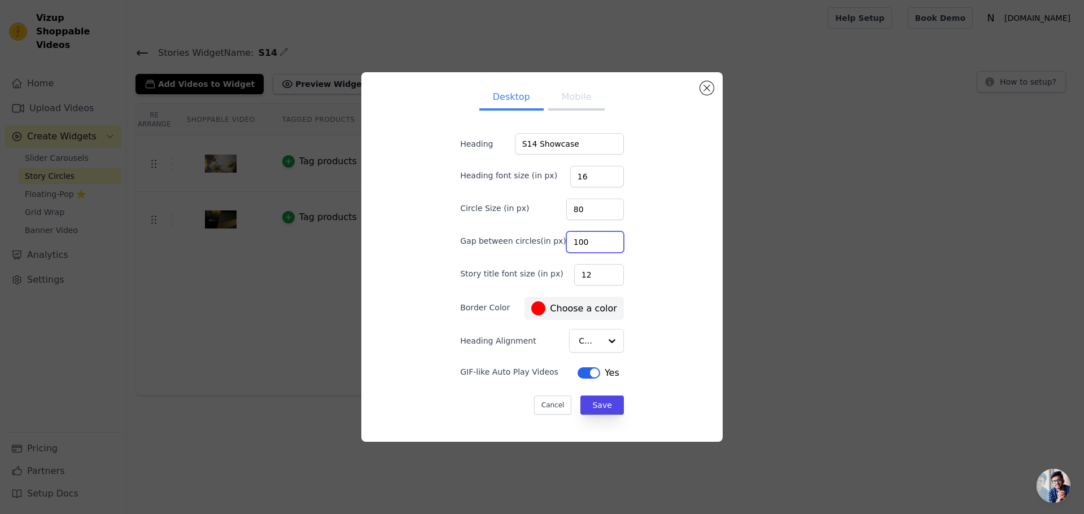
click at [599, 246] on input "100" at bounding box center [595, 242] width 58 height 21
click at [629, 242] on div "Desktop Mobile Heading S14 Showcase Heading font size (in px) 16 Circle Size (i…" at bounding box center [541, 257] width 343 height 352
click at [595, 407] on button "Save" at bounding box center [602, 405] width 43 height 19
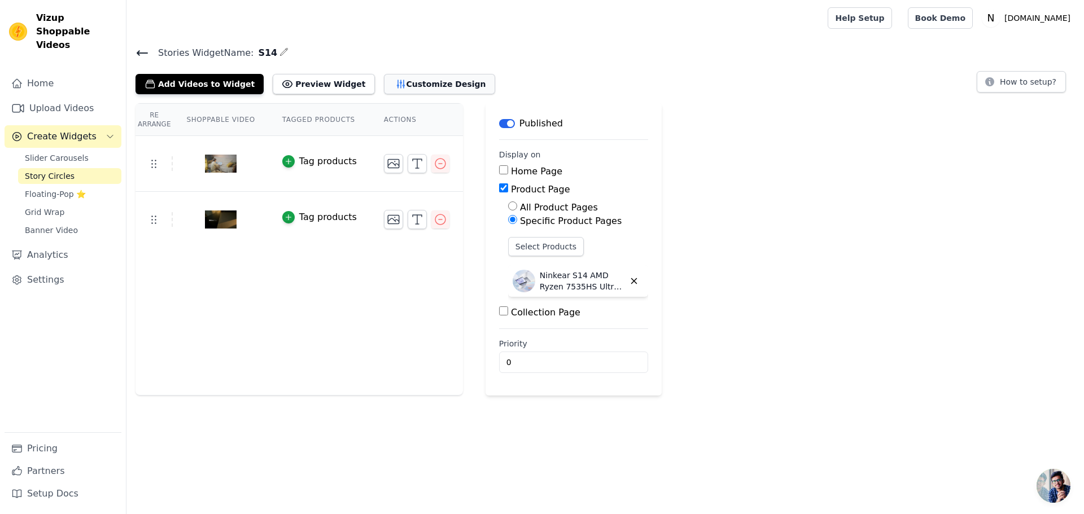
click at [420, 86] on button "Customize Design" at bounding box center [439, 84] width 111 height 20
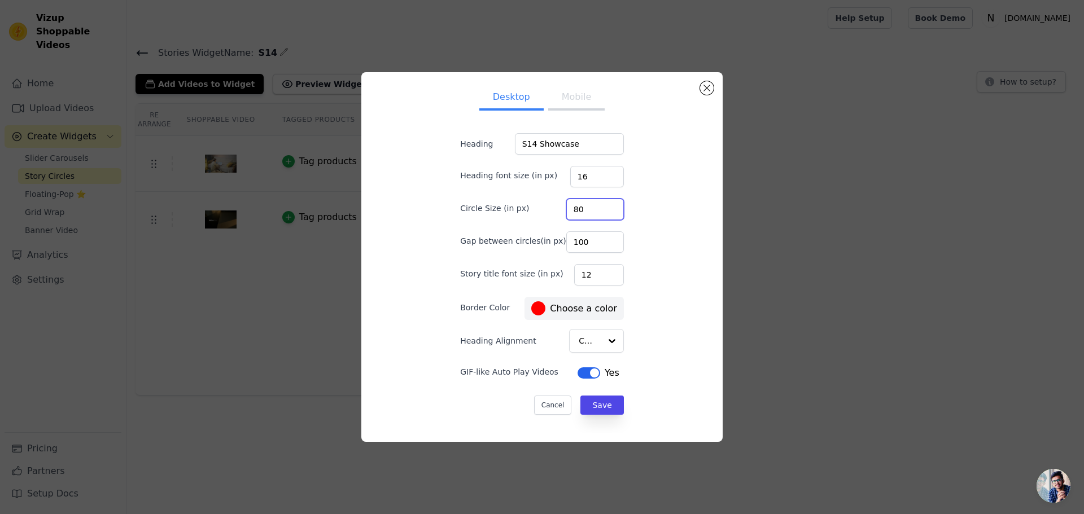
drag, startPoint x: 590, startPoint y: 207, endPoint x: 542, endPoint y: 207, distance: 48.0
click at [542, 207] on div "Circle Size (in px) 80" at bounding box center [542, 209] width 164 height 24
click at [708, 92] on button "Close modal" at bounding box center [707, 88] width 14 height 14
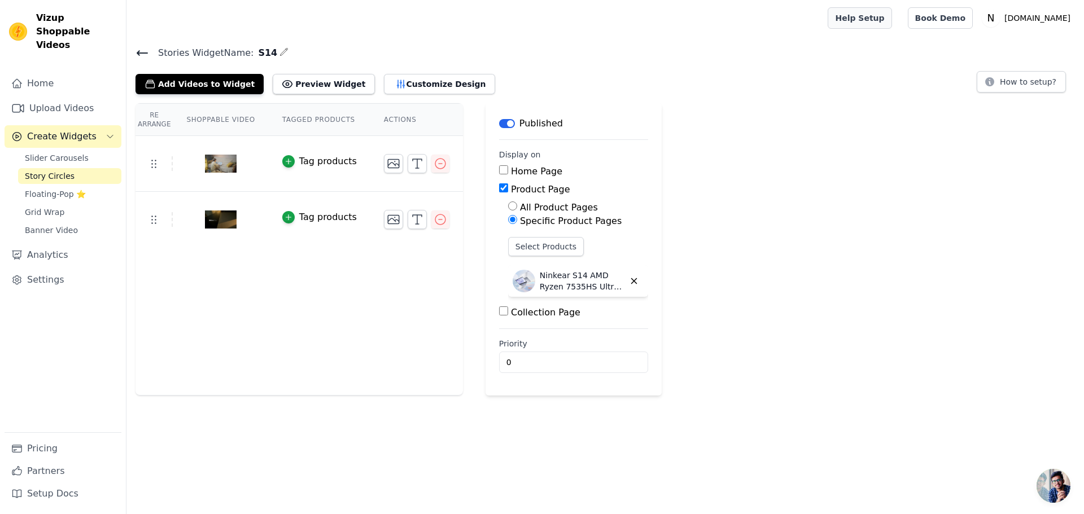
click at [868, 27] on link "Help Setup" at bounding box center [860, 17] width 64 height 21
click at [73, 225] on span "Banner Video" at bounding box center [51, 230] width 53 height 11
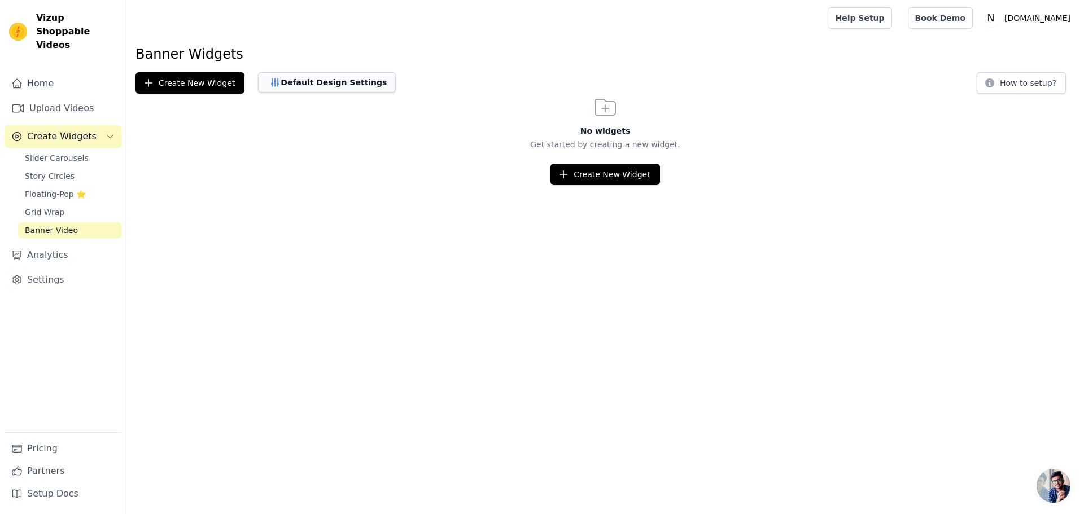
click at [332, 82] on button "Default Design Settings" at bounding box center [327, 82] width 138 height 20
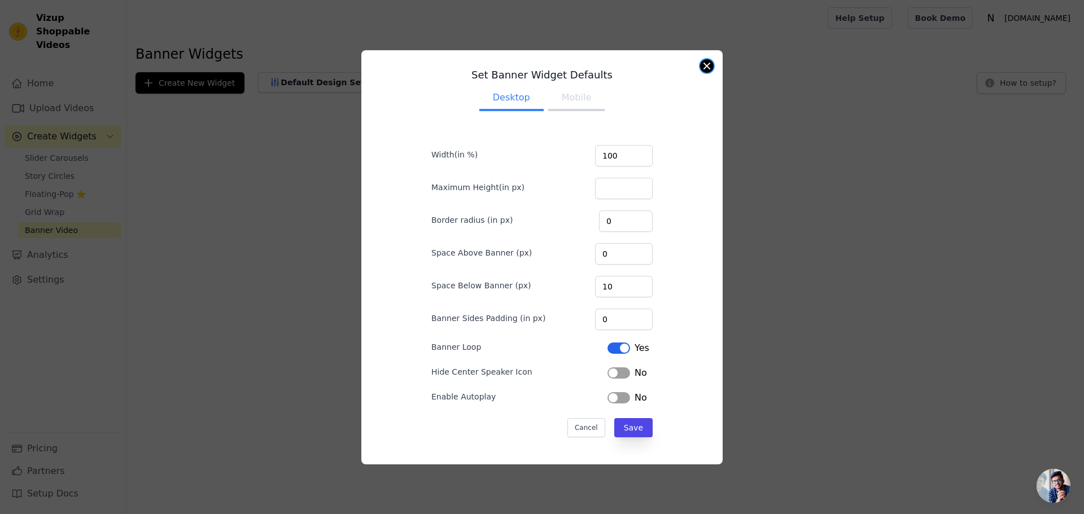
click at [707, 69] on button "Close modal" at bounding box center [707, 66] width 14 height 14
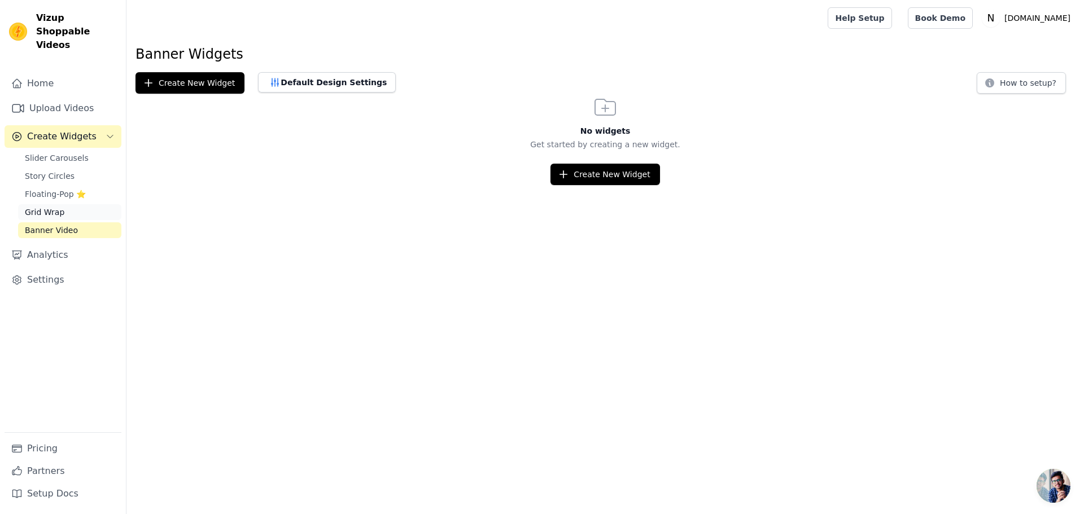
click at [46, 207] on span "Grid Wrap" at bounding box center [45, 212] width 40 height 11
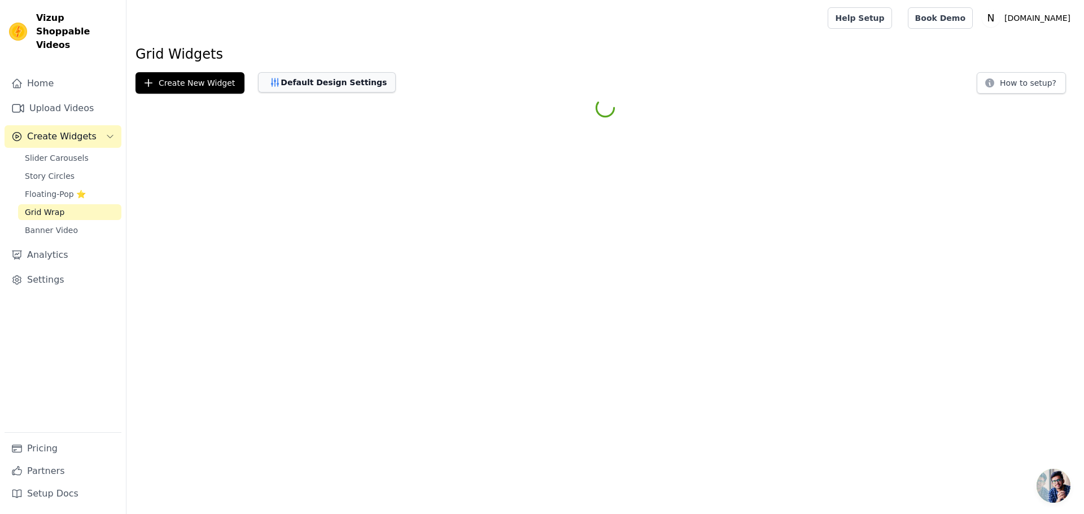
click at [344, 84] on button "Default Design Settings" at bounding box center [327, 82] width 138 height 20
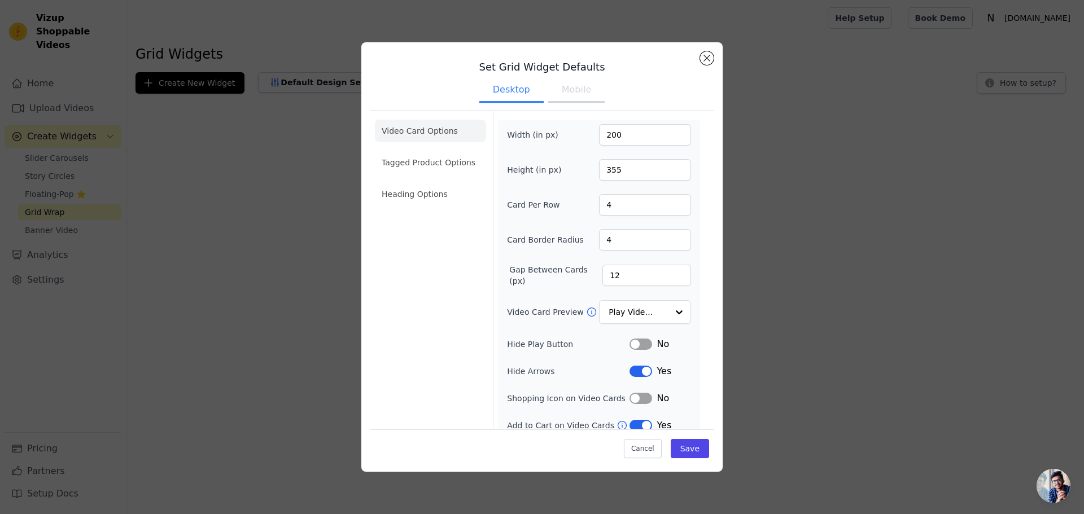
scroll to position [12, 0]
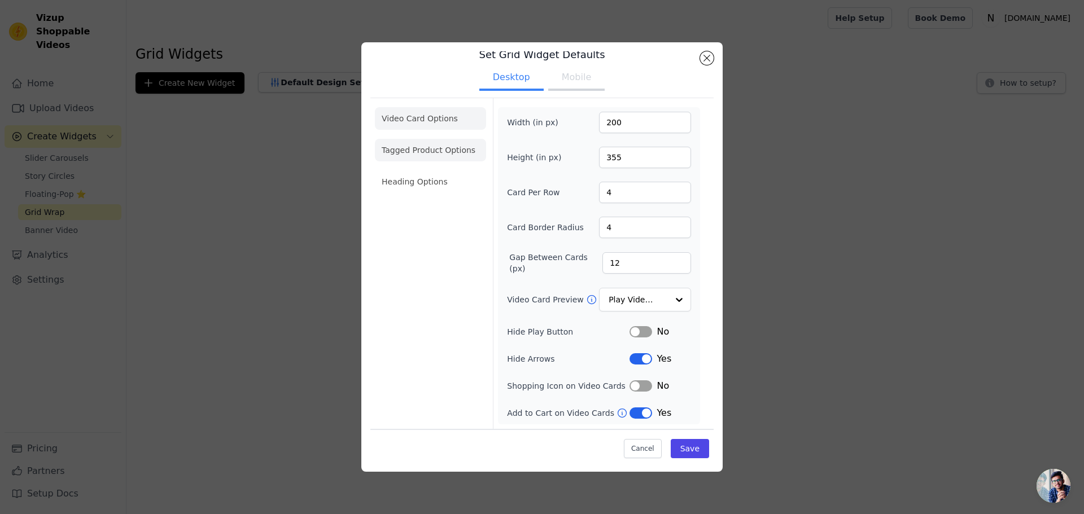
click at [424, 148] on li "Tagged Product Options" at bounding box center [430, 150] width 111 height 23
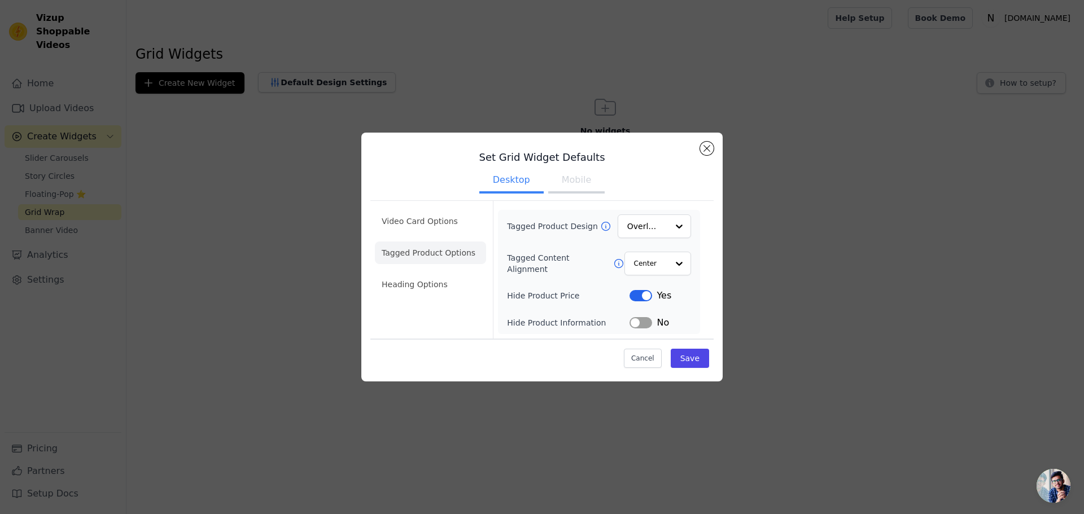
scroll to position [0, 0]
click at [434, 275] on li "Heading Options" at bounding box center [430, 284] width 111 height 23
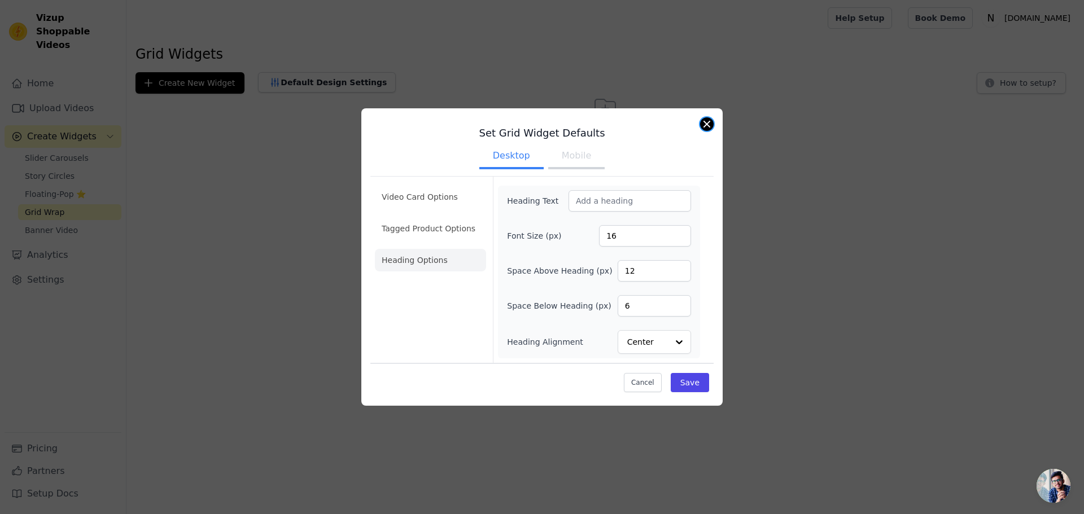
click at [709, 120] on button "Close modal" at bounding box center [707, 124] width 14 height 14
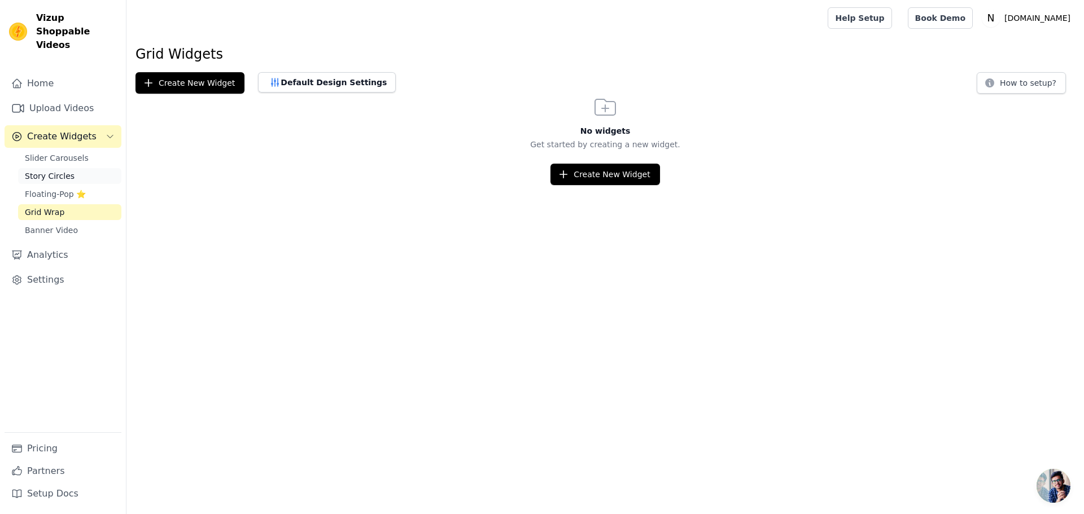
click at [66, 171] on span "Story Circles" at bounding box center [50, 176] width 50 height 11
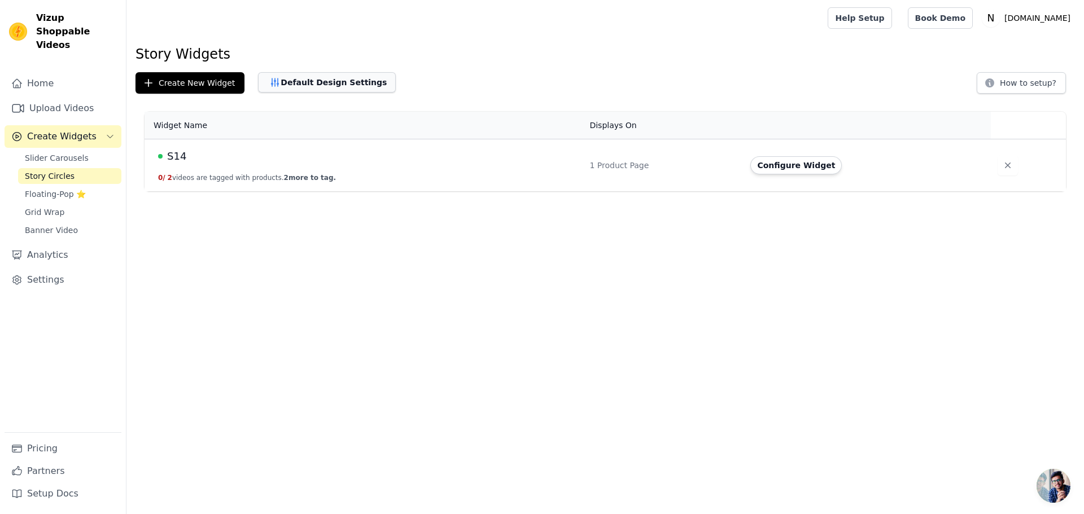
click at [329, 81] on button "Default Design Settings" at bounding box center [327, 82] width 138 height 20
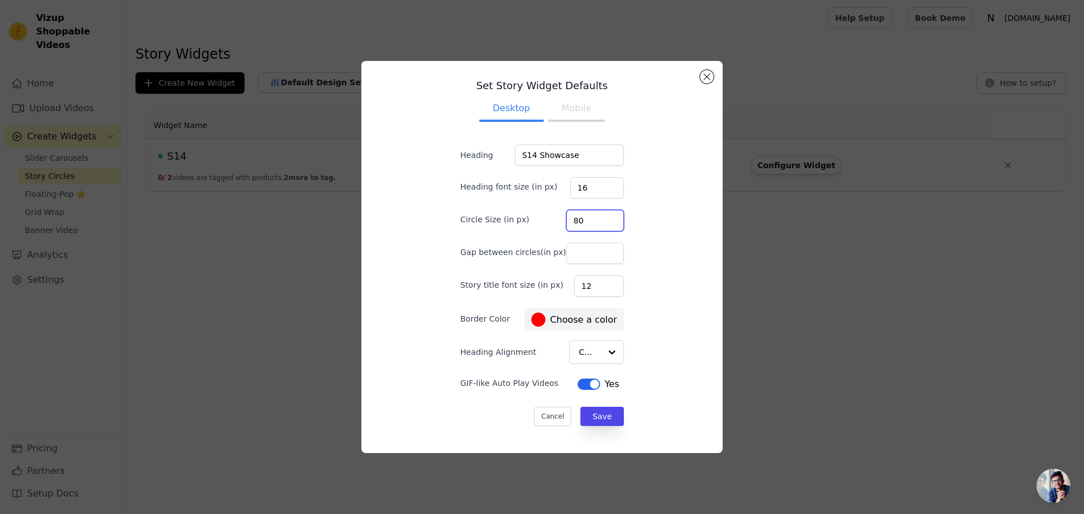
drag, startPoint x: 594, startPoint y: 224, endPoint x: 551, endPoint y: 223, distance: 42.4
click at [551, 223] on div "Circle Size (in px) 80" at bounding box center [542, 220] width 164 height 24
click at [638, 245] on div "Set Story Widget Defaults Desktop Mobile Heading S14 Showcase Heading font size…" at bounding box center [541, 257] width 343 height 374
click at [600, 353] on div at bounding box center [611, 352] width 23 height 23
click at [588, 415] on div "Left" at bounding box center [593, 427] width 49 height 24
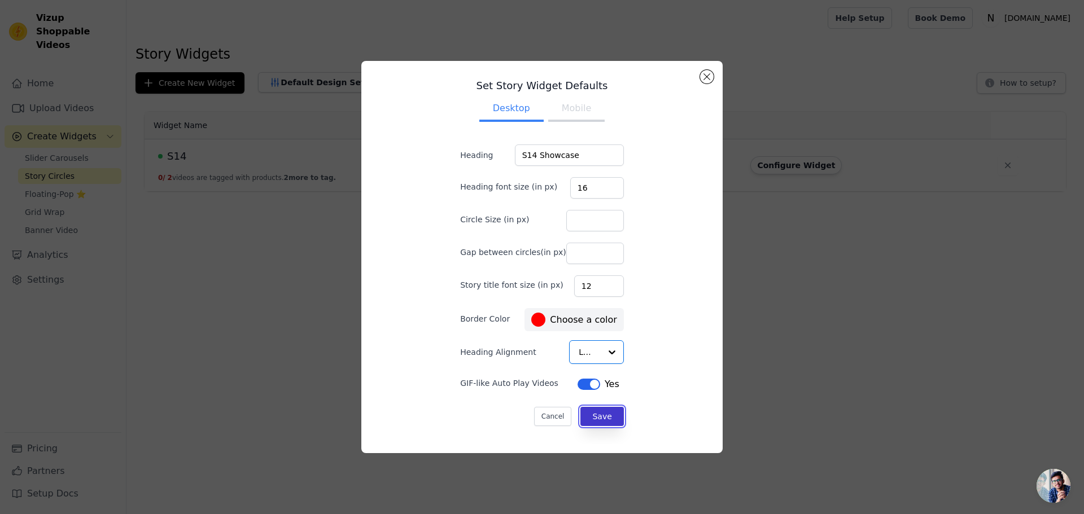
click at [592, 424] on button "Save" at bounding box center [602, 416] width 43 height 19
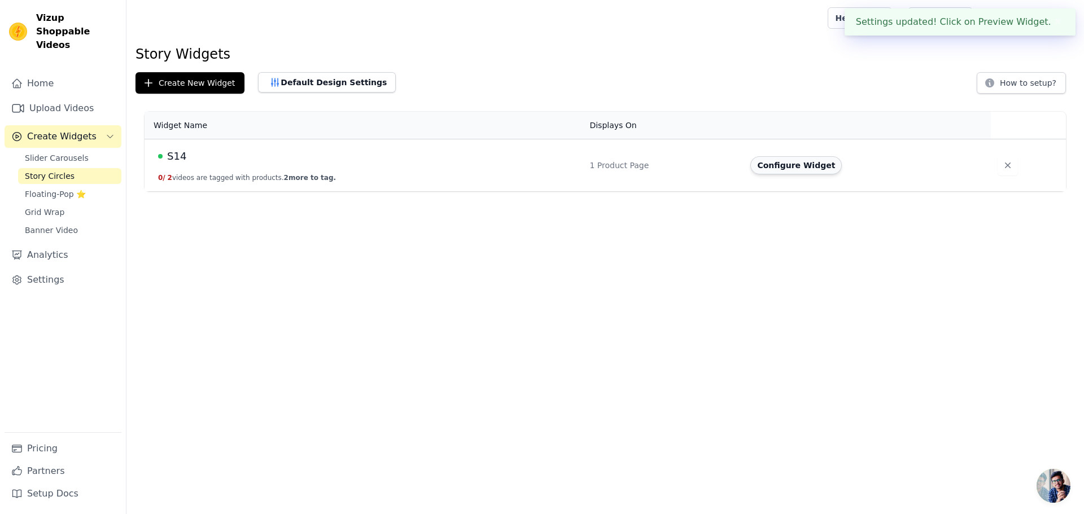
click at [790, 163] on button "Configure Widget" at bounding box center [796, 165] width 91 height 18
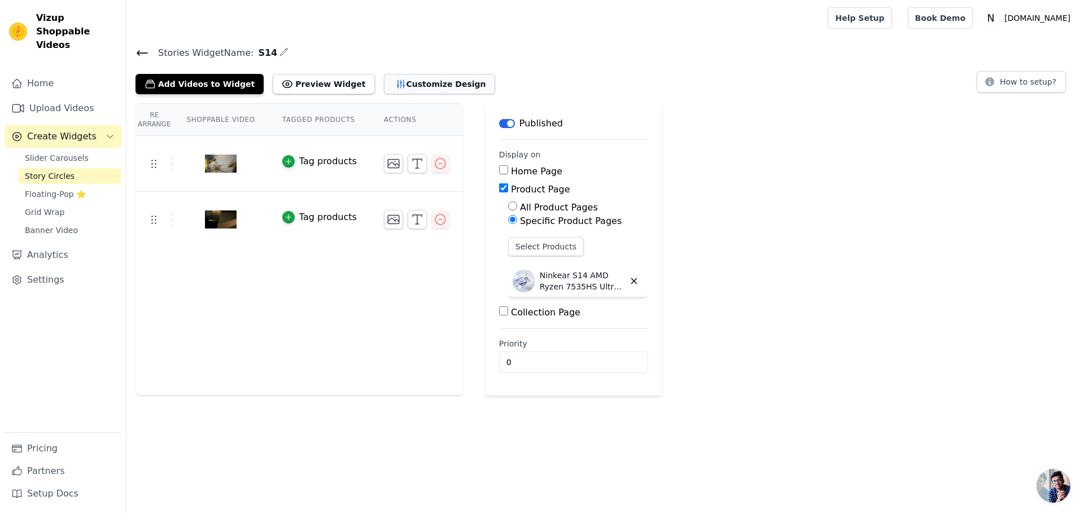
click at [425, 84] on button "Customize Design" at bounding box center [439, 84] width 111 height 20
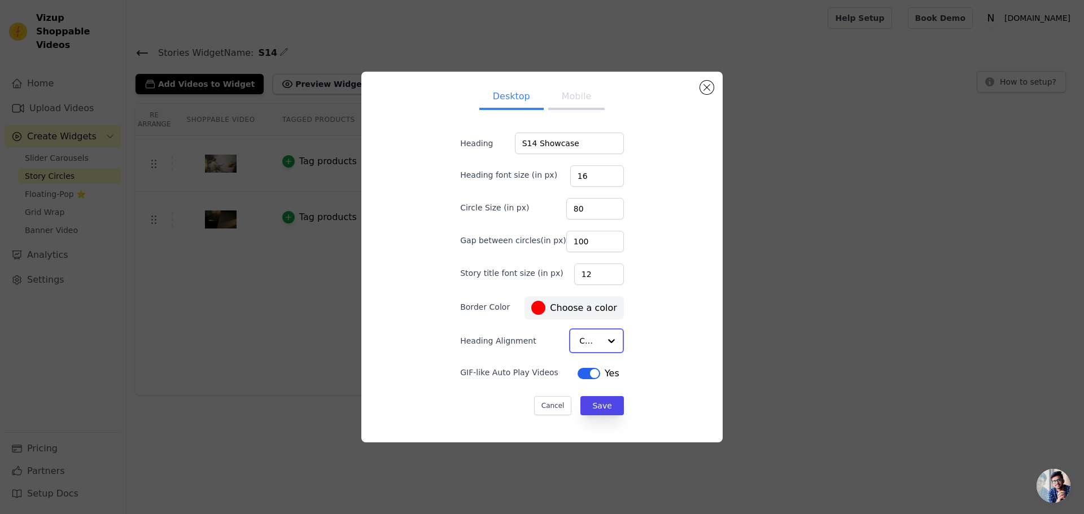
click at [600, 340] on div at bounding box center [611, 341] width 23 height 23
click at [588, 404] on div "Left" at bounding box center [593, 416] width 49 height 24
click at [600, 407] on button "Save" at bounding box center [602, 405] width 43 height 19
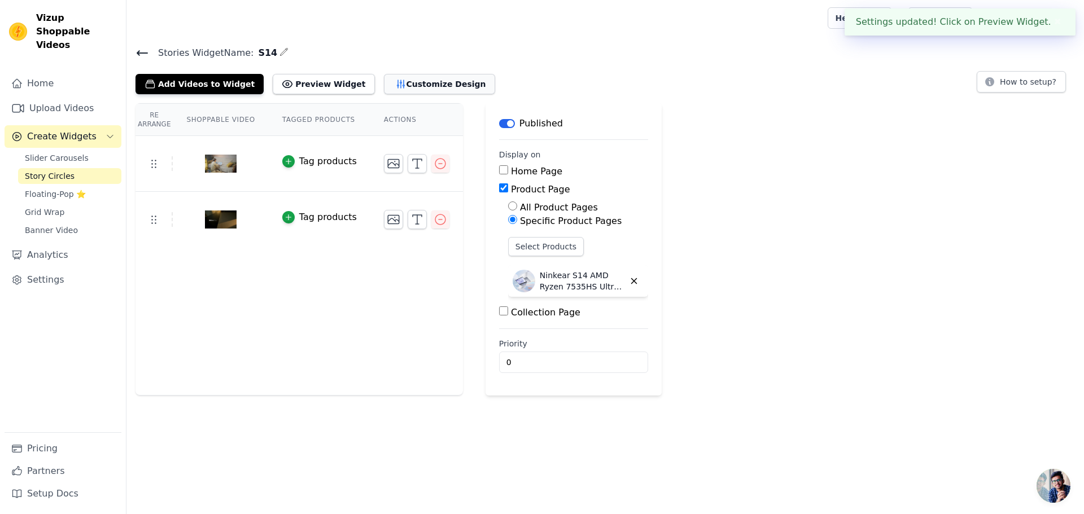
click at [443, 87] on button "Customize Design" at bounding box center [439, 84] width 111 height 20
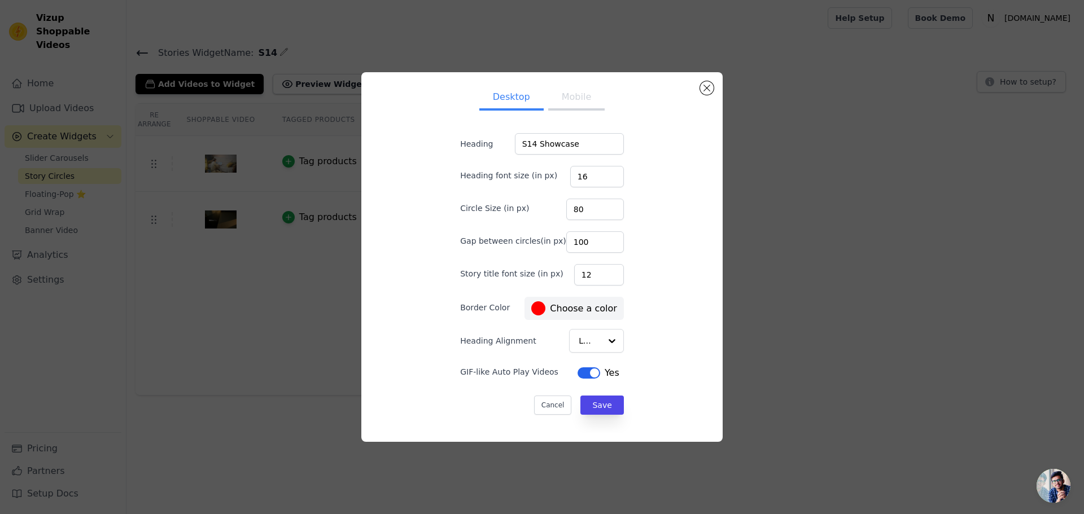
click at [578, 110] on button "Mobile" at bounding box center [576, 98] width 56 height 25
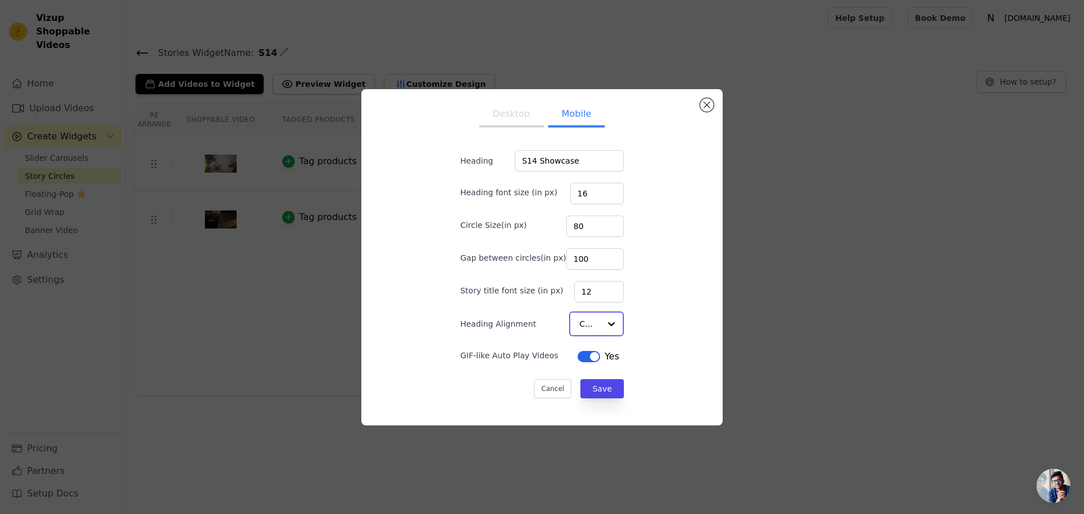
click at [587, 327] on input "Heading Alignment" at bounding box center [589, 324] width 21 height 23
click at [582, 387] on div "Left" at bounding box center [593, 399] width 49 height 24
click at [594, 392] on button "Save" at bounding box center [602, 388] width 43 height 19
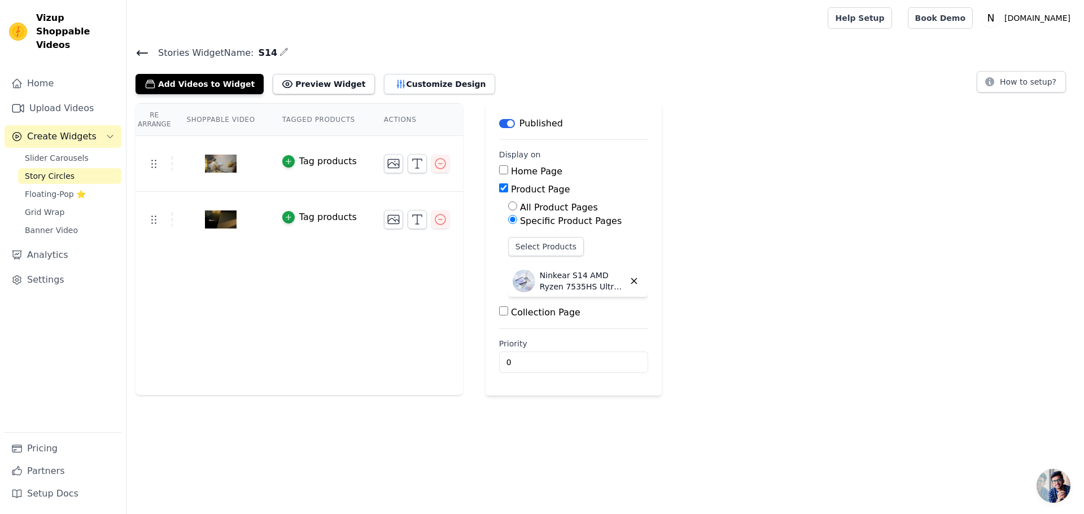
click at [500, 187] on input "Product Page" at bounding box center [503, 188] width 9 height 9
checkbox input "false"
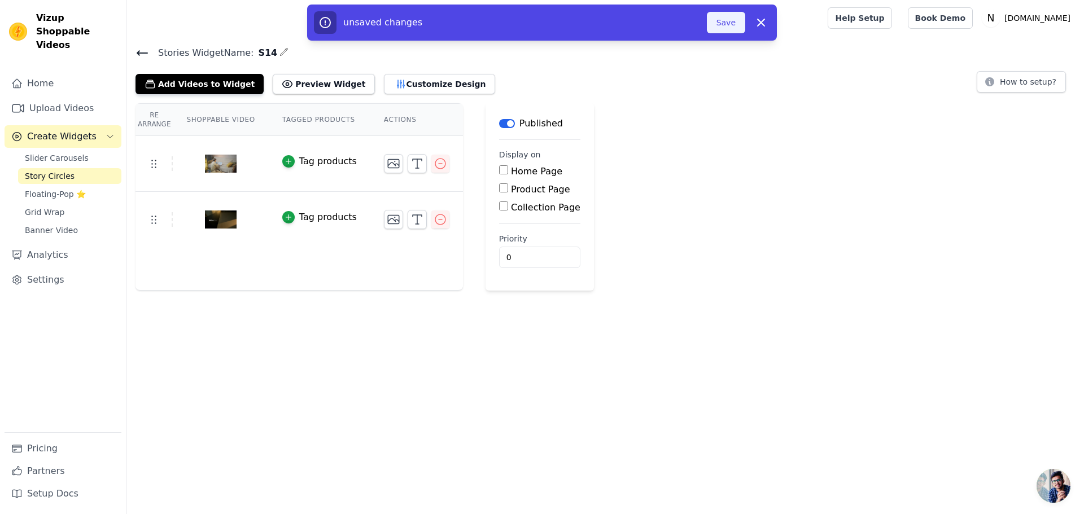
click at [730, 20] on button "Save" at bounding box center [726, 22] width 38 height 21
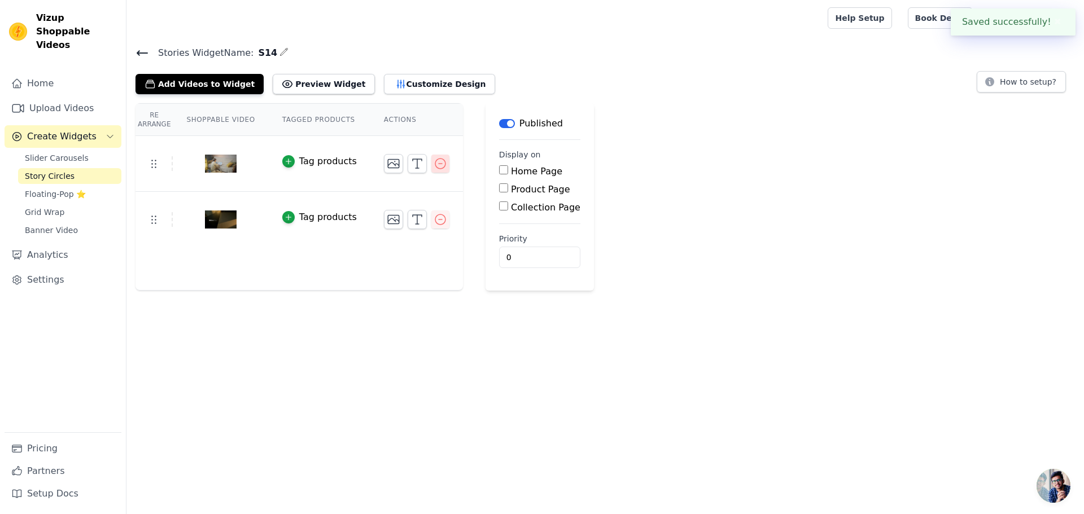
click at [438, 169] on icon "button" at bounding box center [441, 164] width 14 height 14
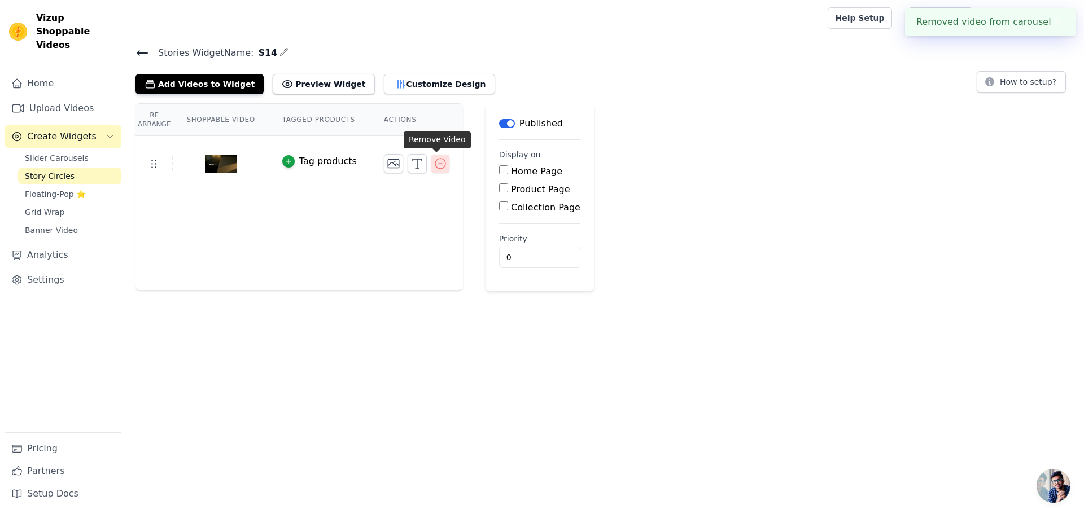
click at [441, 165] on icon "button" at bounding box center [440, 164] width 10 height 10
